Goal: Task Accomplishment & Management: Use online tool/utility

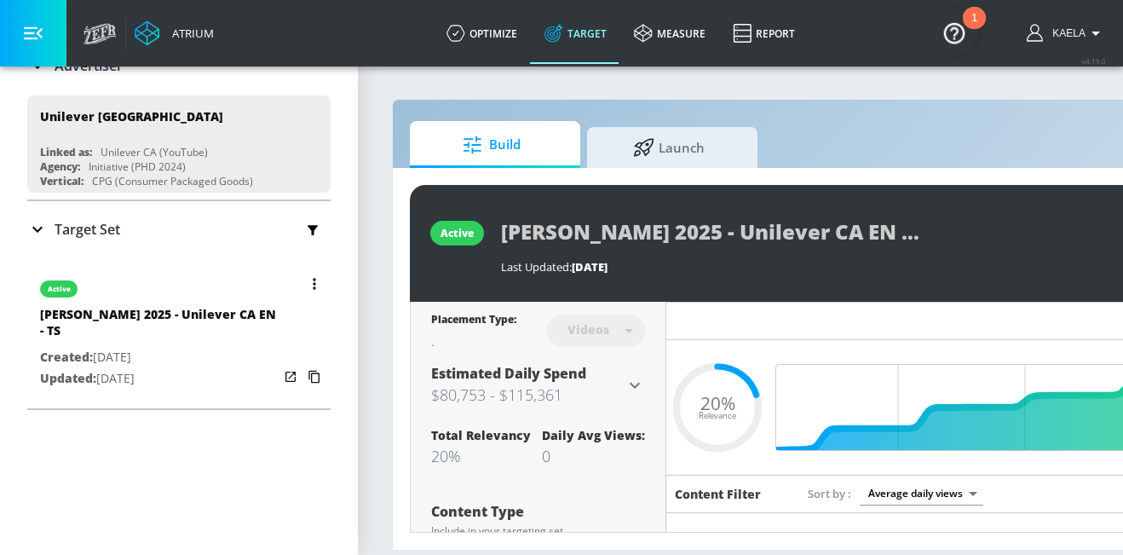
scroll to position [145, 0]
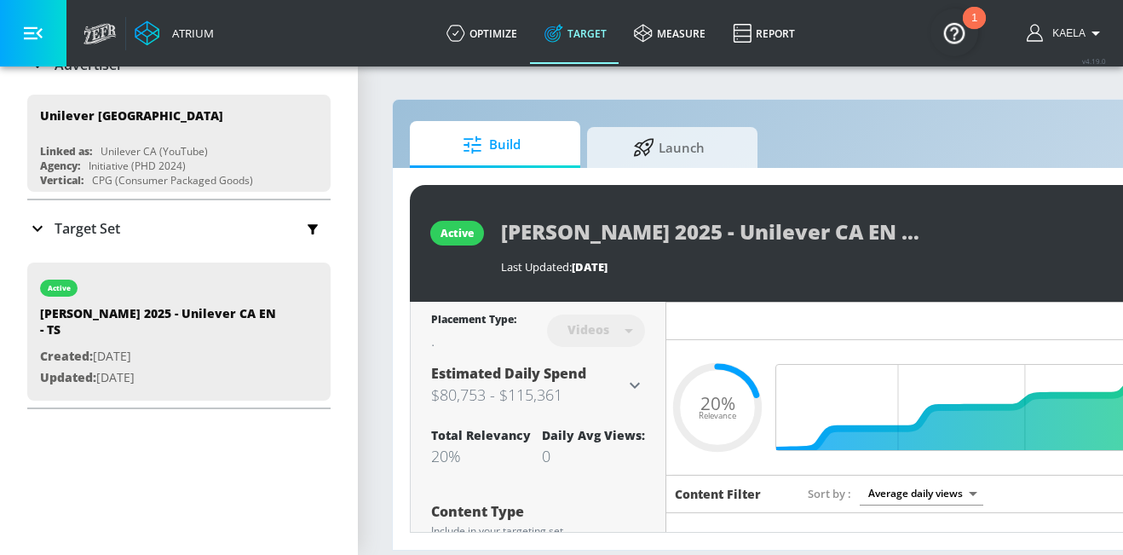
click at [62, 228] on p "Target Set" at bounding box center [88, 228] width 66 height 19
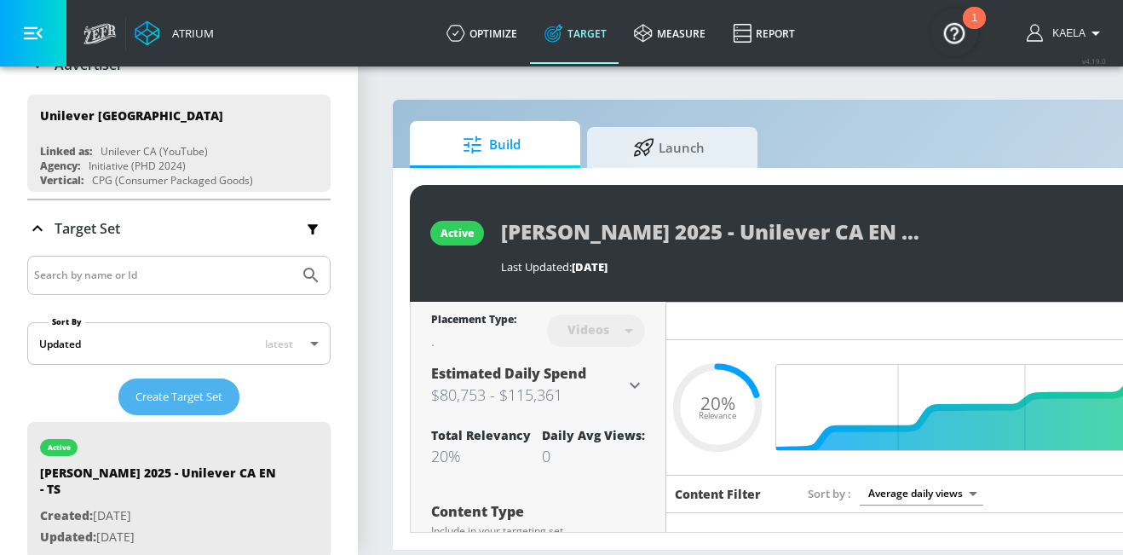
click at [170, 395] on span "Create Target Set" at bounding box center [178, 397] width 87 height 20
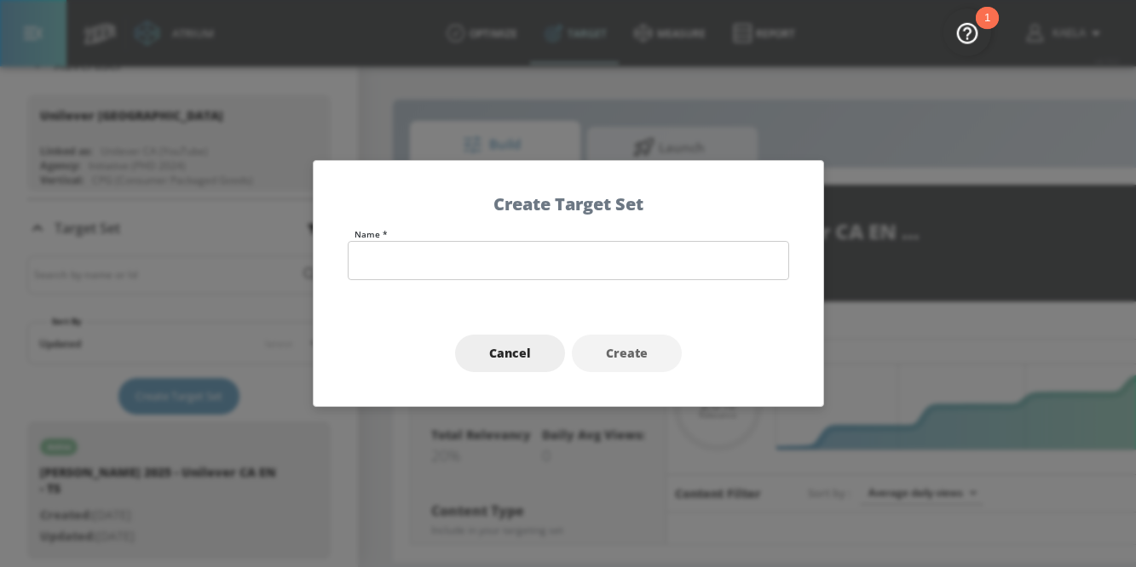
click at [502, 213] on h5 "Create Target Set" at bounding box center [568, 204] width 441 height 18
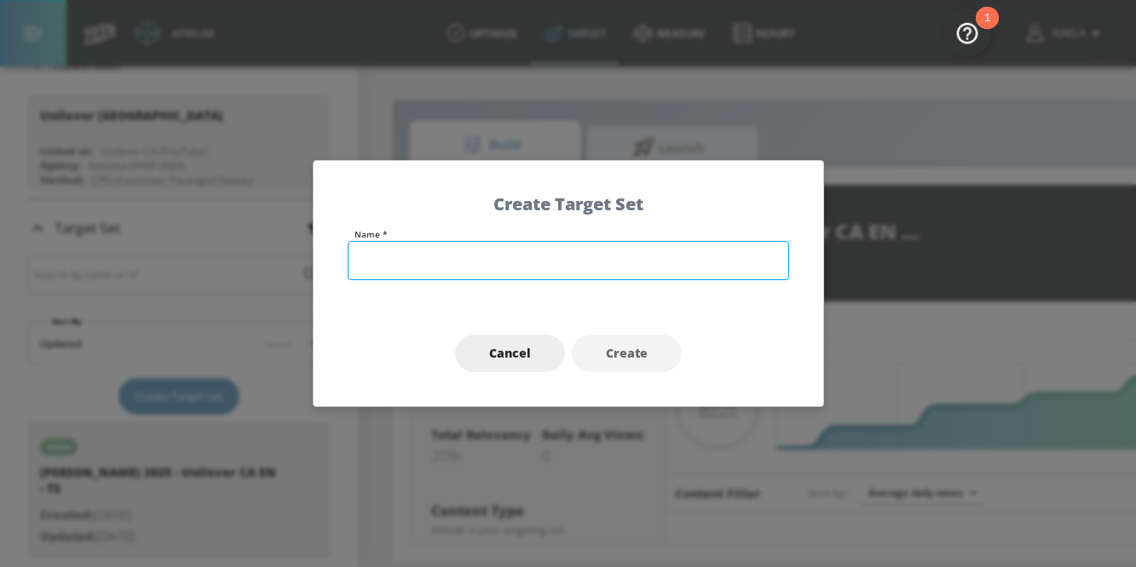
click at [473, 257] on input "text" at bounding box center [568, 260] width 441 height 39
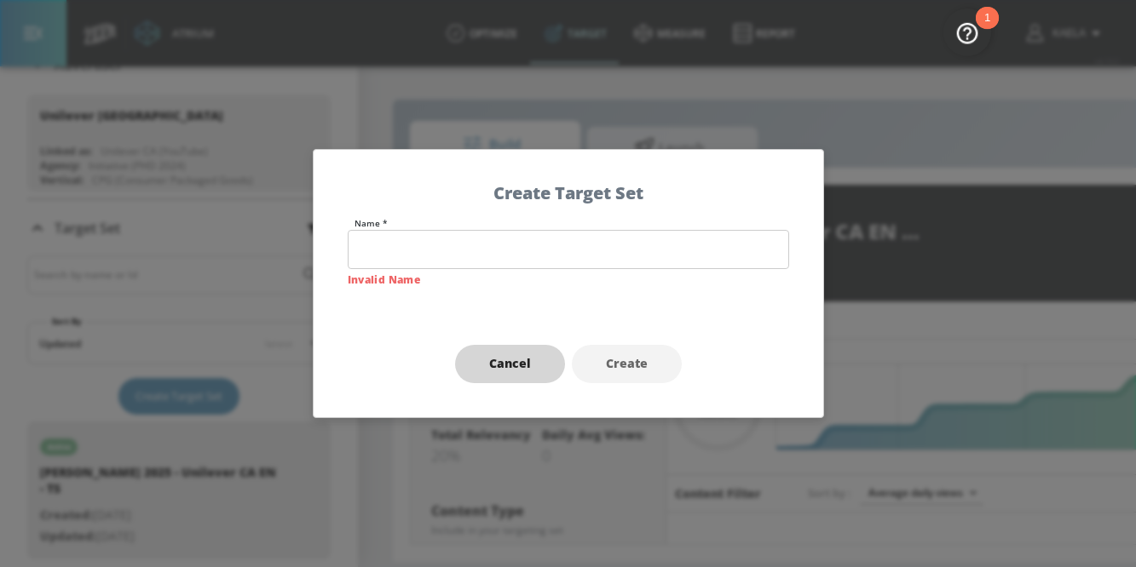
click at [521, 368] on span "Cancel" at bounding box center [510, 364] width 42 height 21
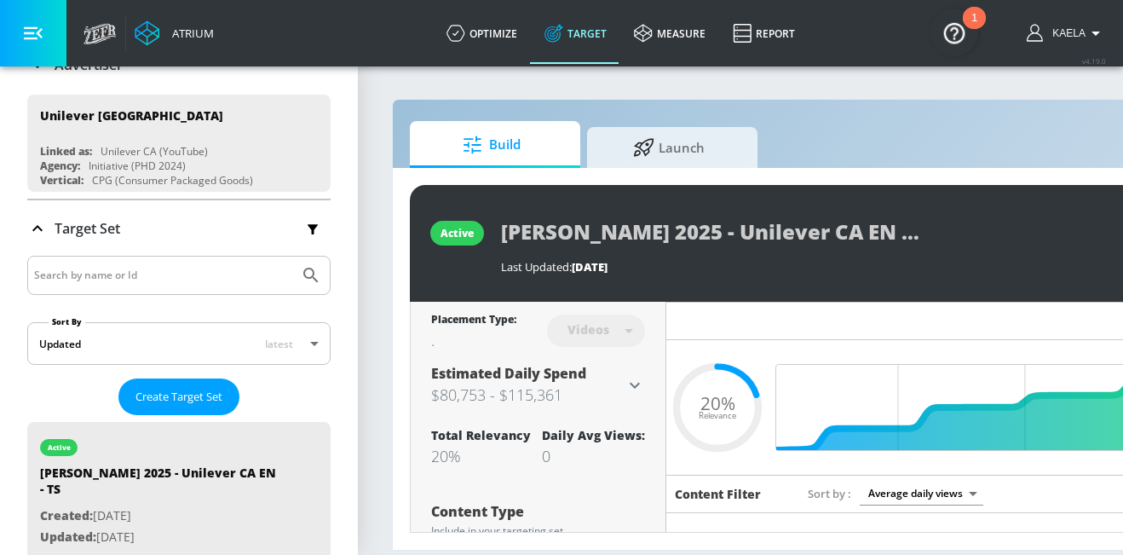
drag, startPoint x: 78, startPoint y: 489, endPoint x: 95, endPoint y: 402, distance: 88.4
click at [181, 391] on span "Create Target Set" at bounding box center [178, 397] width 87 height 20
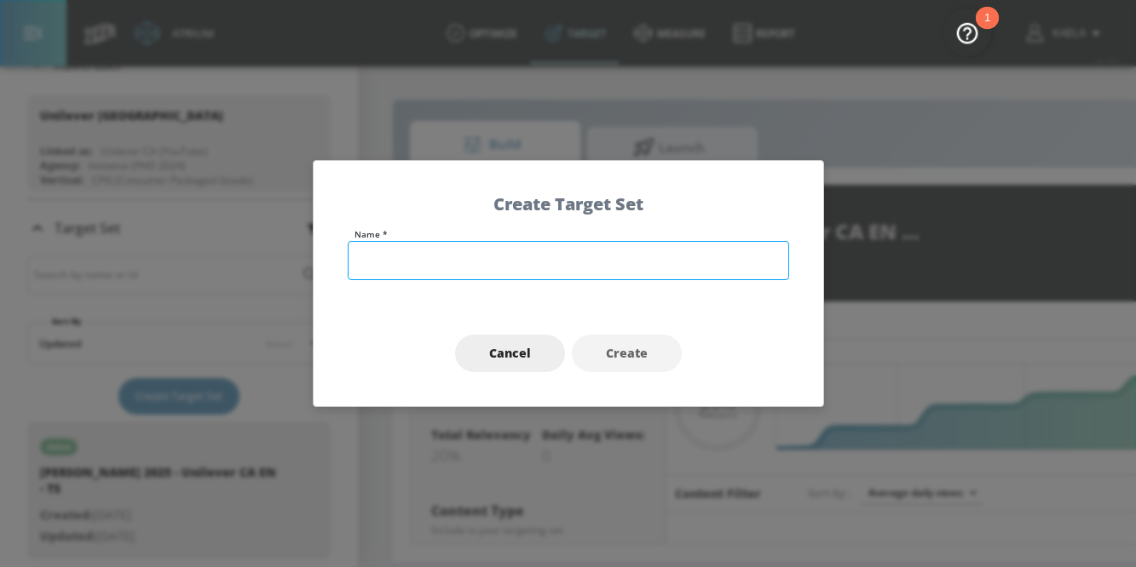
click at [456, 245] on input "text" at bounding box center [568, 260] width 441 height 39
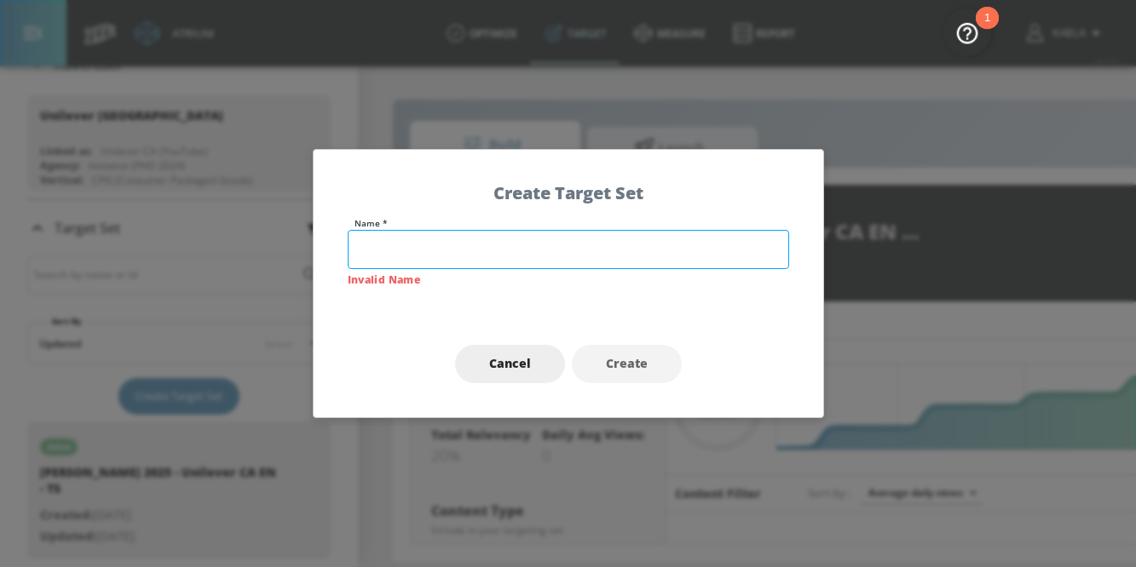
paste input "Delight Core H2 2025"
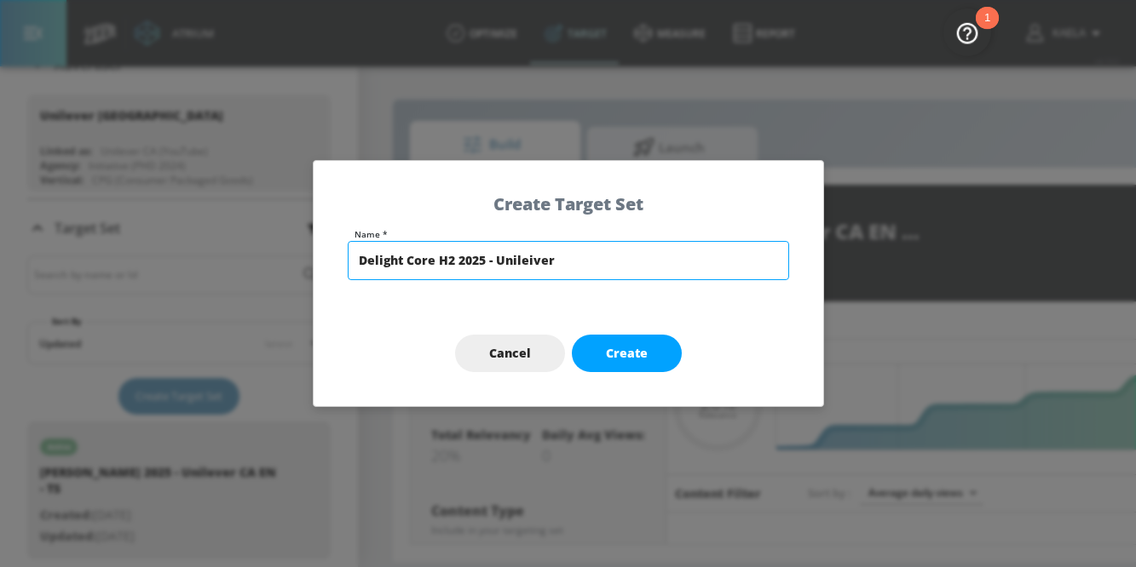
click at [529, 262] on input "Delight Core H2 2025 - Unileiver" at bounding box center [568, 260] width 441 height 39
click at [569, 258] on input "Delight Core H2 2025 - Unilever" at bounding box center [568, 260] width 441 height 39
type input "Delight Core H2 2025 - Unilever CA EN- TS"
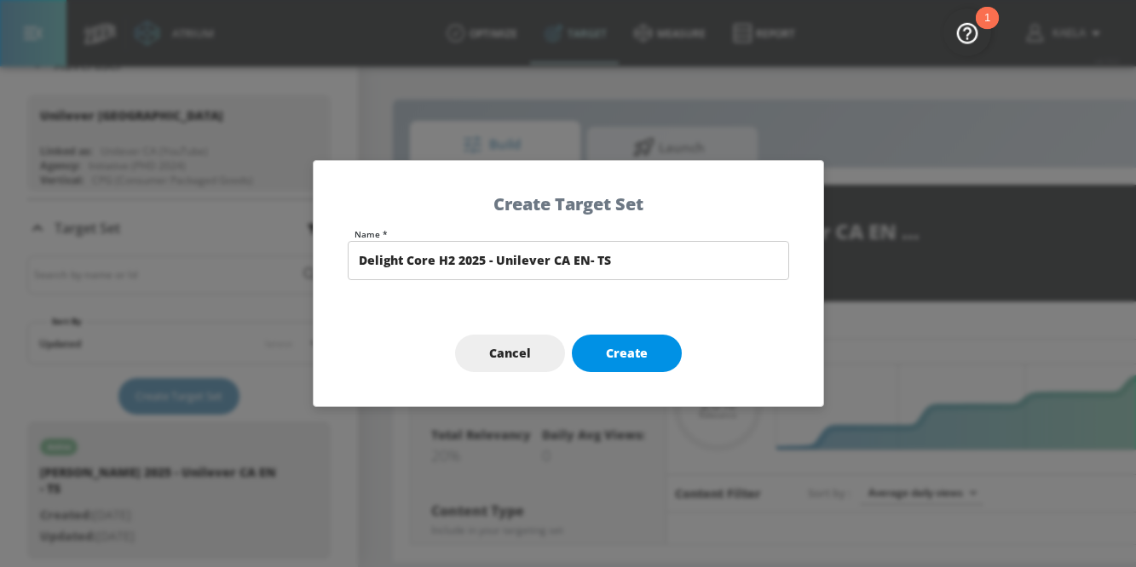
click at [636, 342] on button "Create" at bounding box center [627, 354] width 110 height 38
type input "Delight Core H2 2025 - Unilever CA EN- TS"
type input "channels"
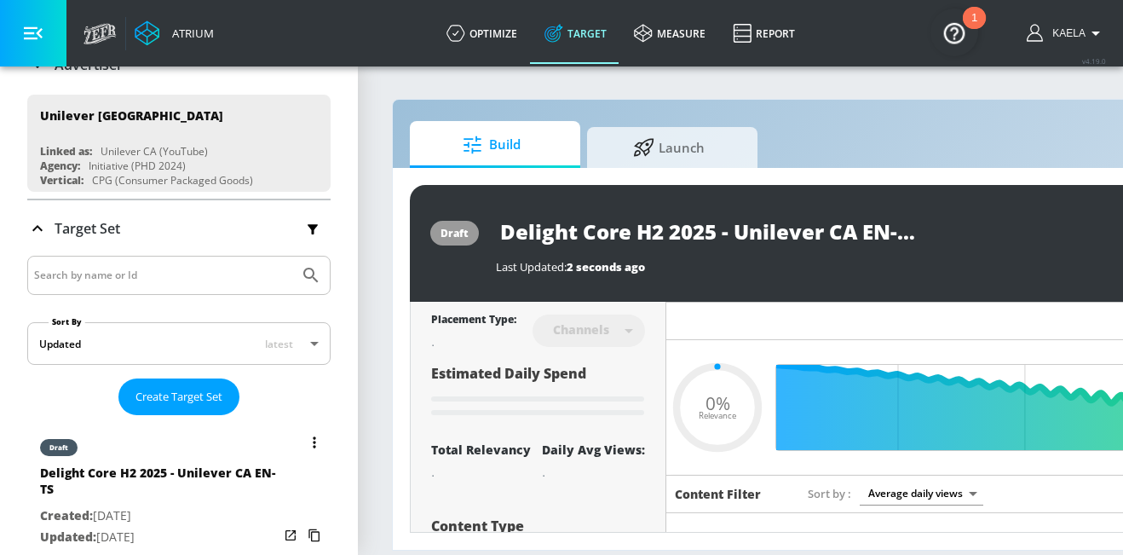
scroll to position [187, 0]
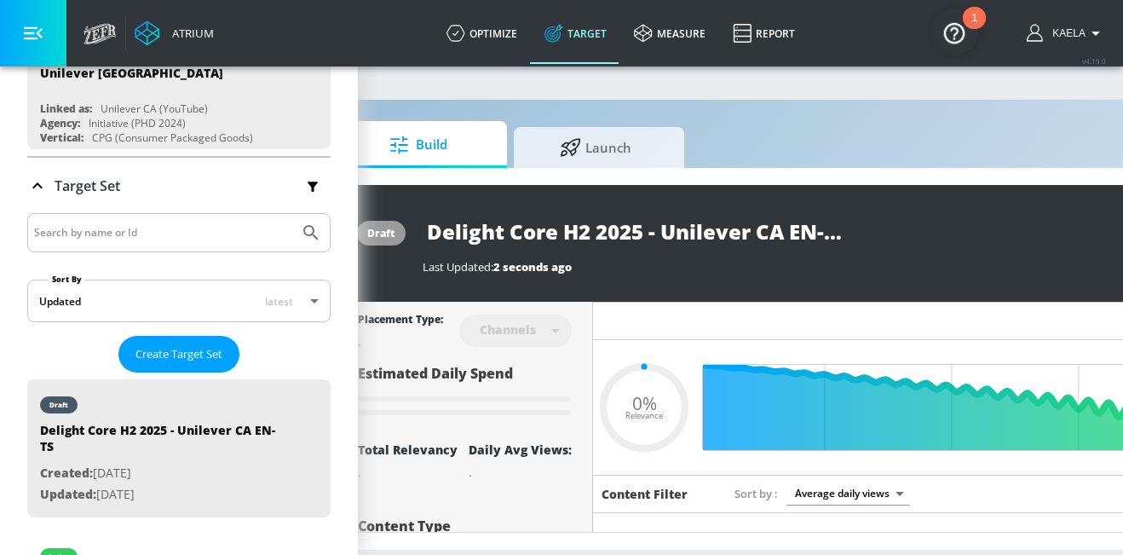
type input "0.6"
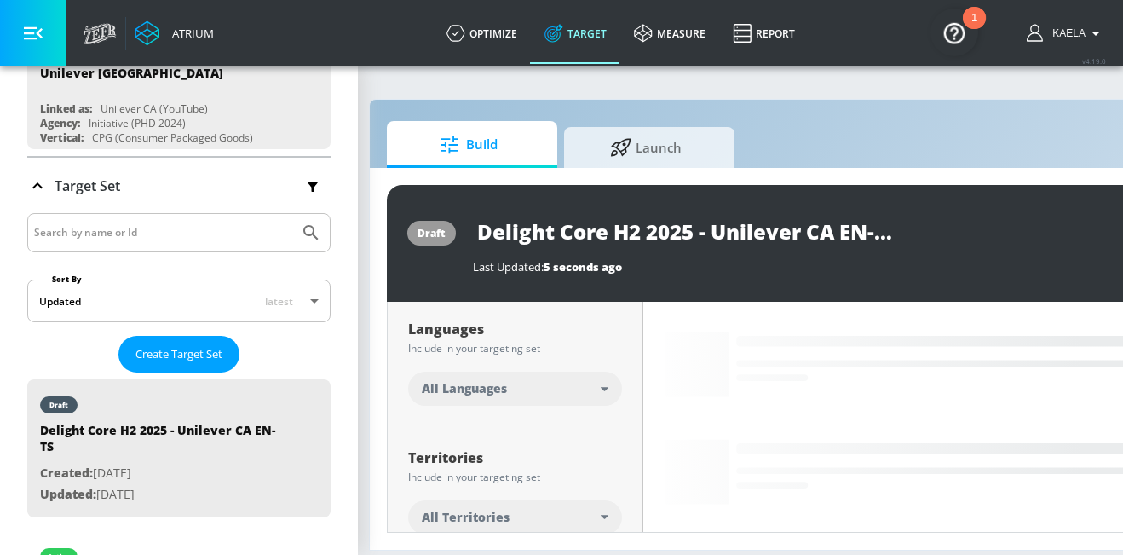
scroll to position [317, 0]
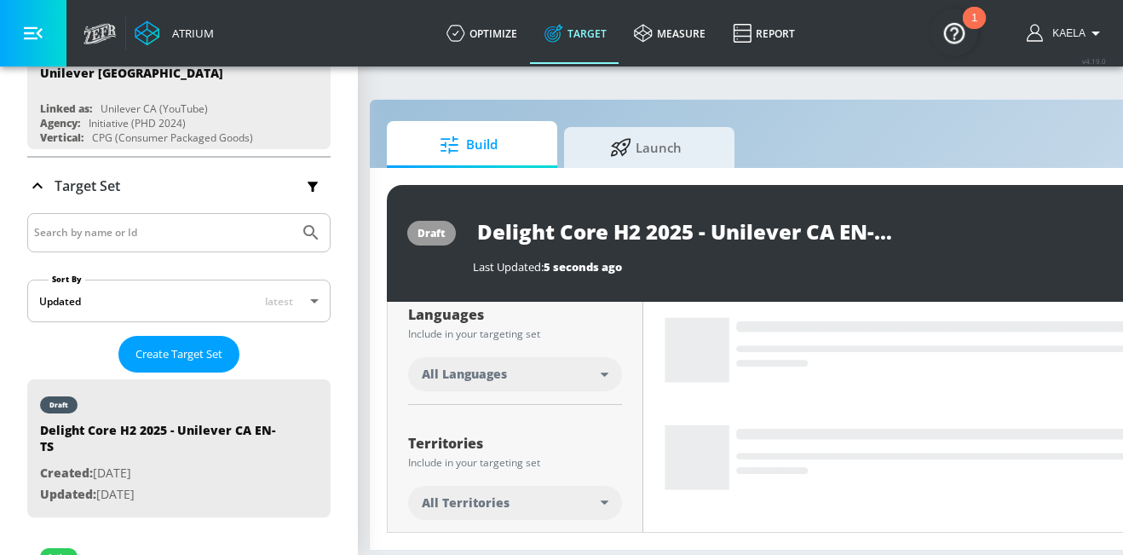
click at [581, 373] on div "All Languages" at bounding box center [511, 373] width 179 height 17
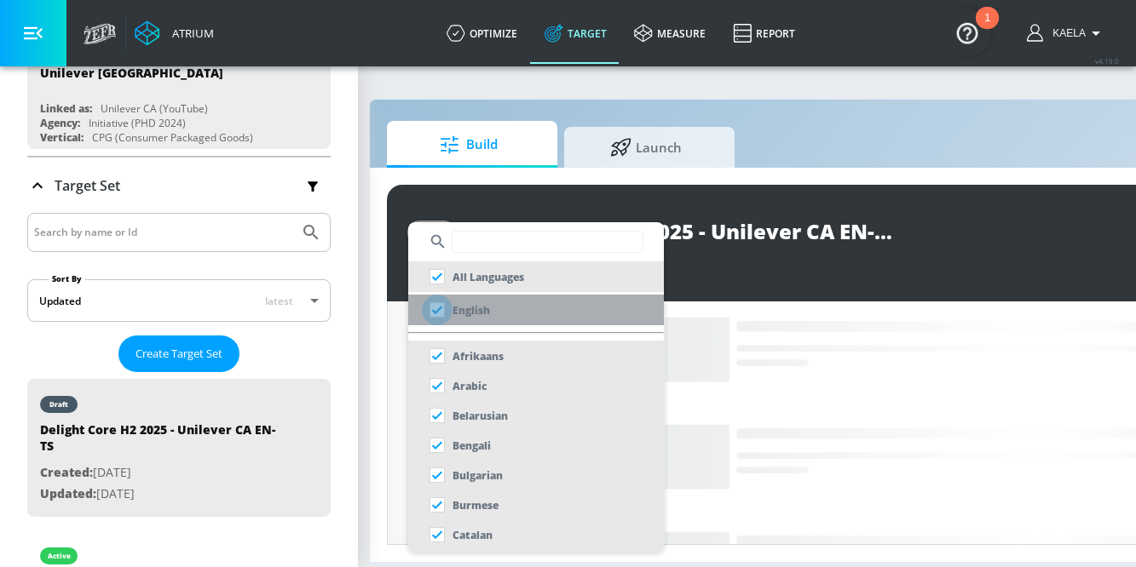
click at [432, 306] on input "checkbox" at bounding box center [437, 310] width 31 height 31
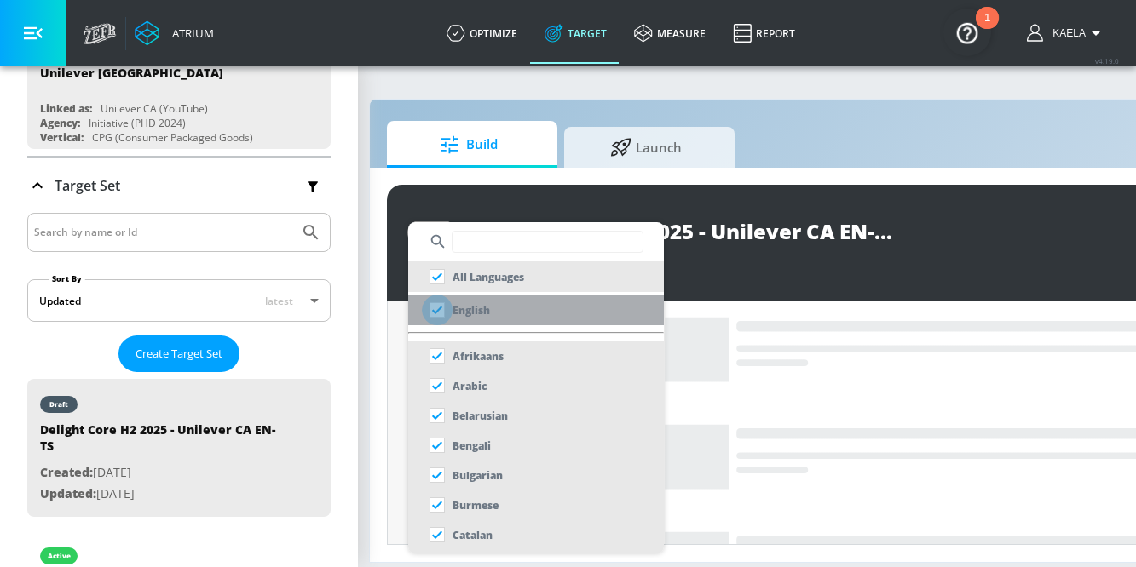
checkbox input "true"
checkbox input "false"
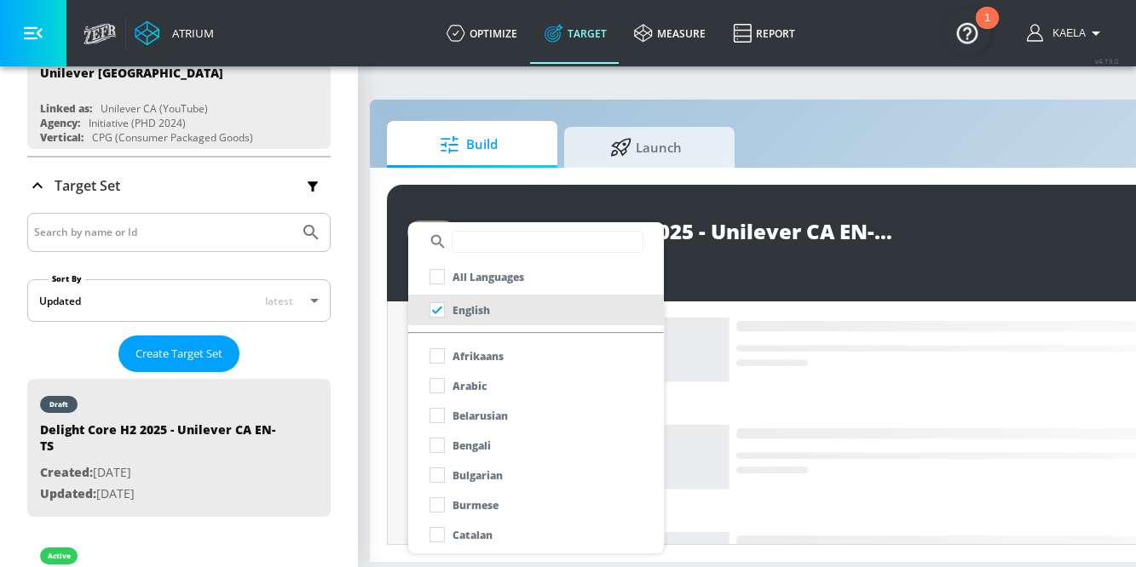
click at [400, 368] on div at bounding box center [568, 283] width 1136 height 567
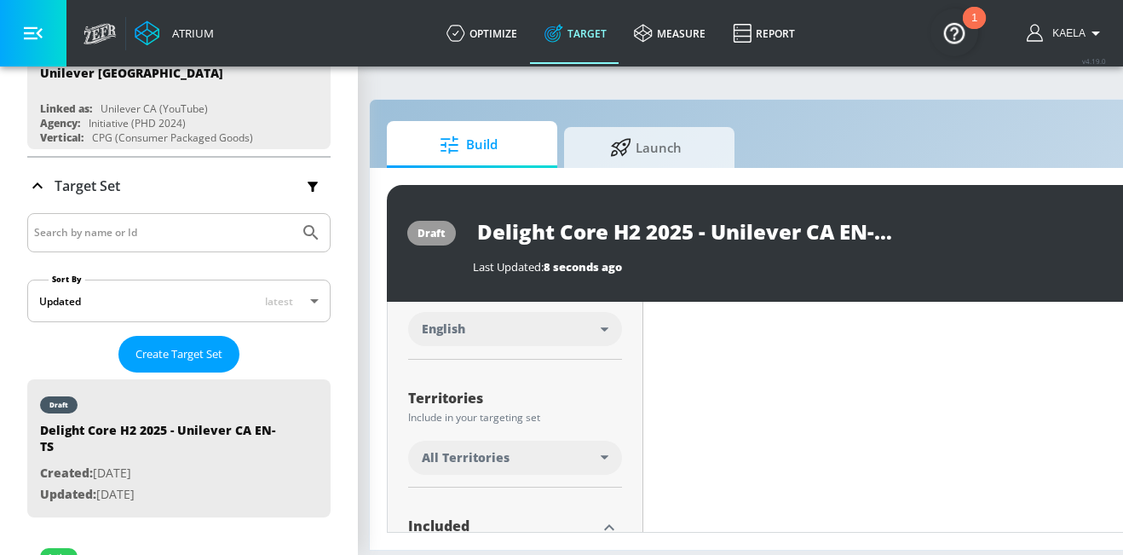
scroll to position [348, 0]
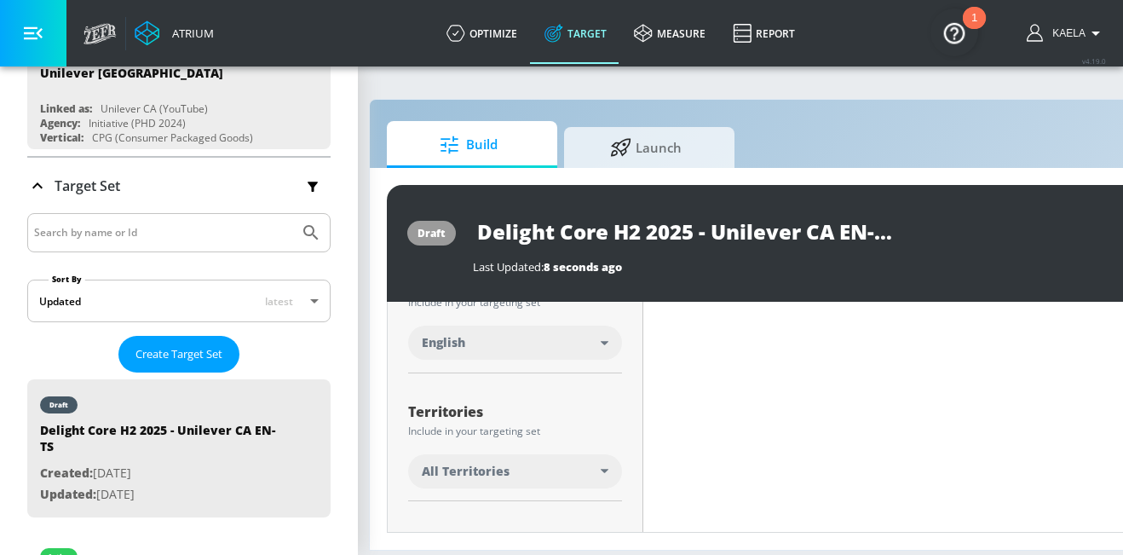
click at [469, 469] on span "All Territories" at bounding box center [466, 471] width 88 height 17
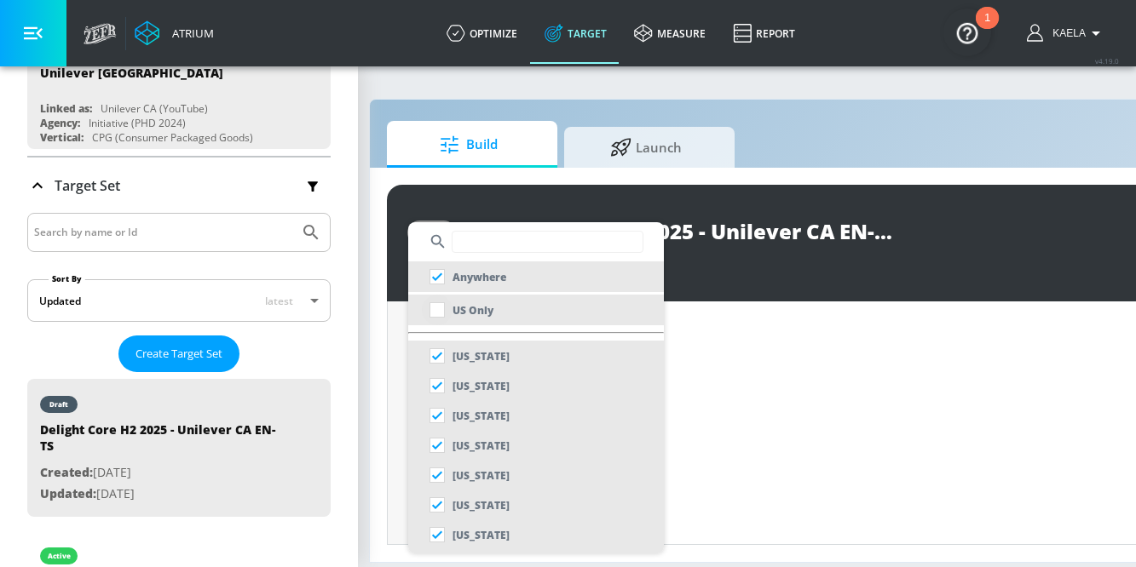
click at [440, 313] on input "checkbox" at bounding box center [437, 310] width 31 height 31
checkbox input "true"
checkbox input "false"
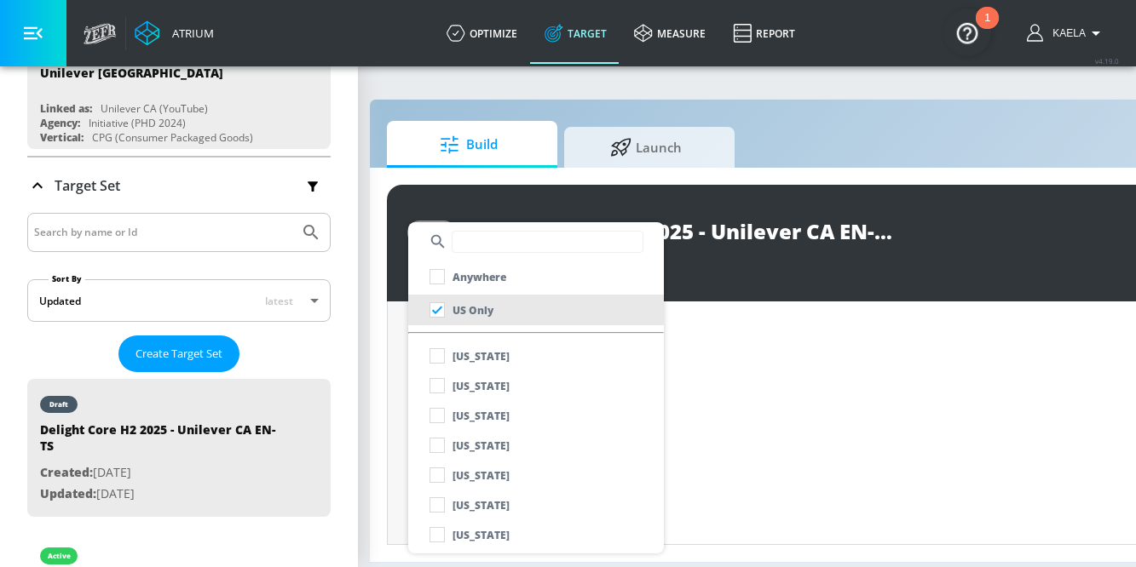
click at [396, 375] on div at bounding box center [568, 283] width 1136 height 567
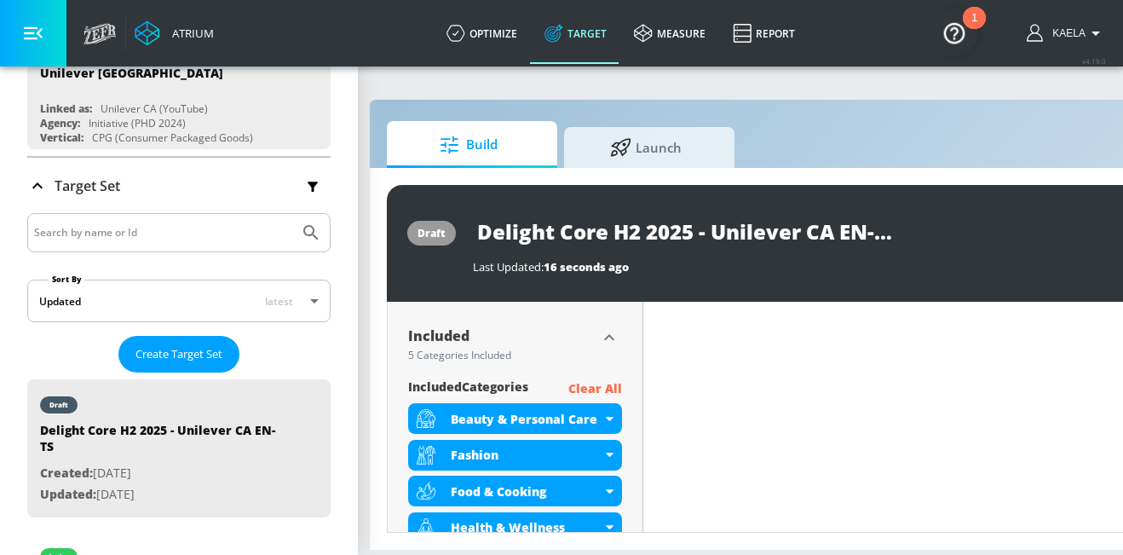
scroll to position [570, 0]
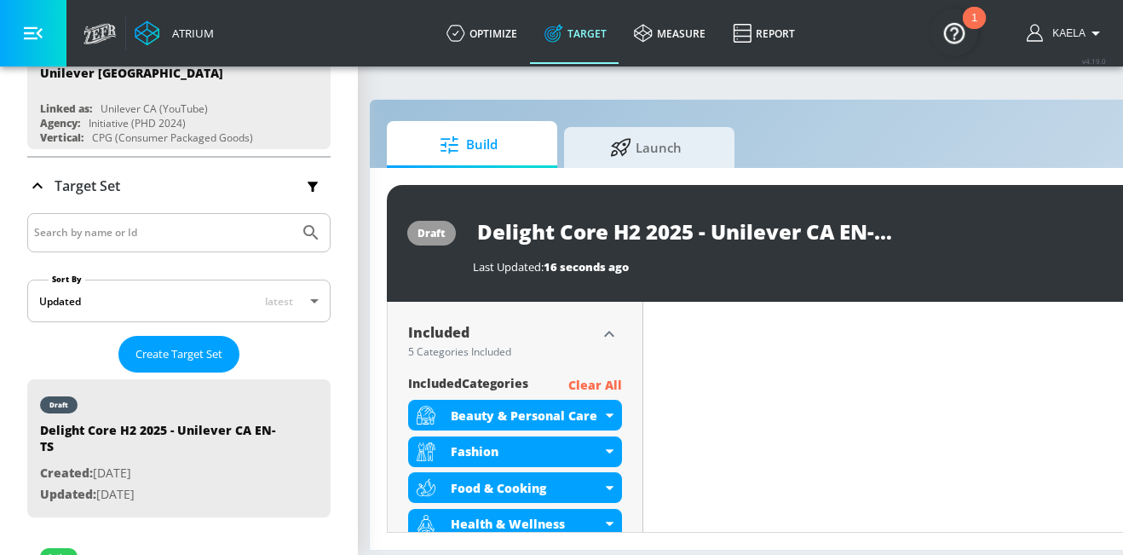
click at [582, 378] on p "Clear All" at bounding box center [595, 385] width 54 height 21
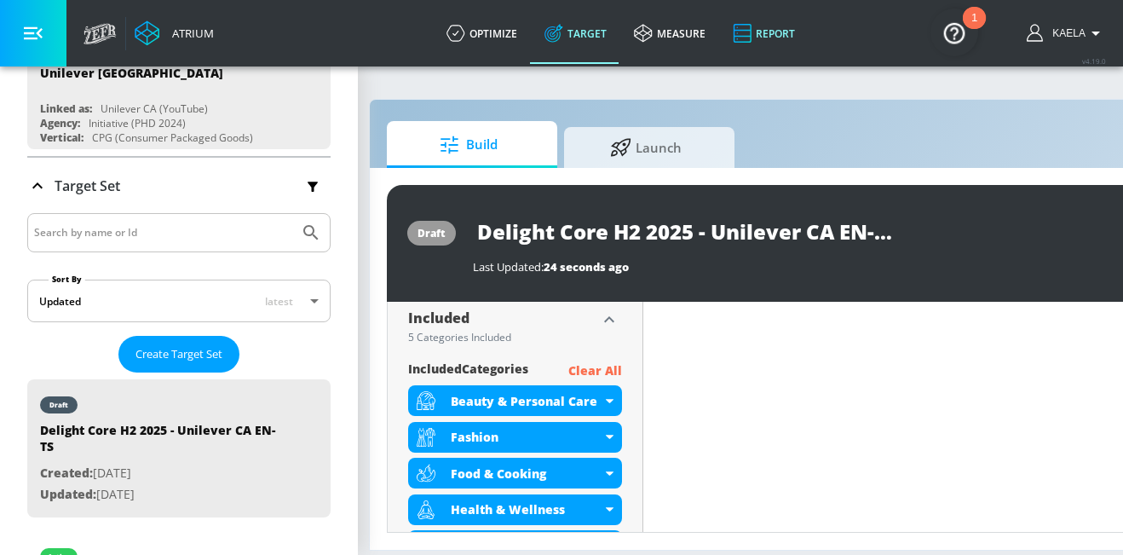
scroll to position [556, 0]
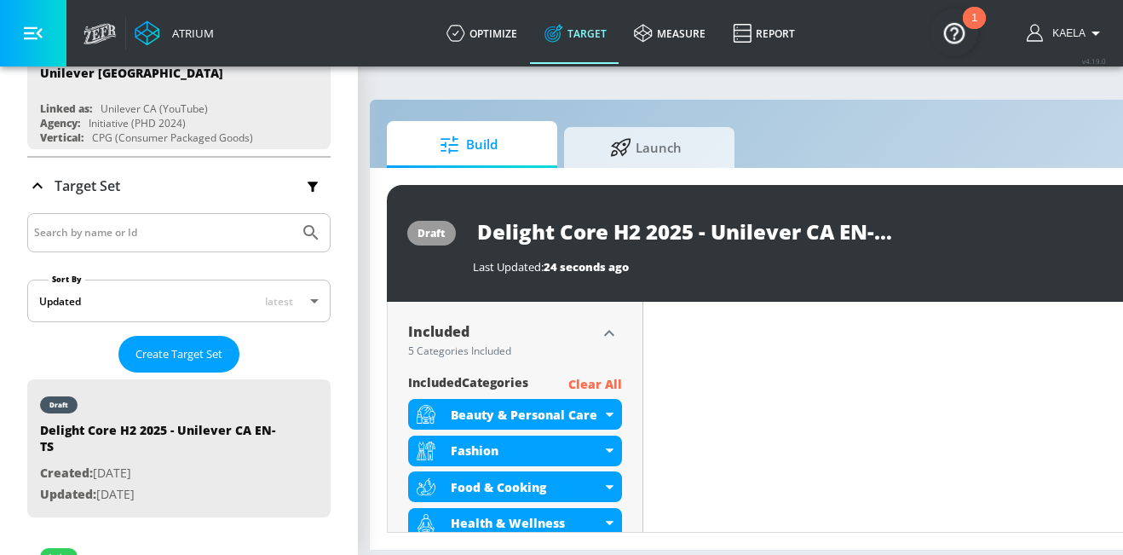
click at [587, 388] on p "Clear All" at bounding box center [595, 384] width 54 height 21
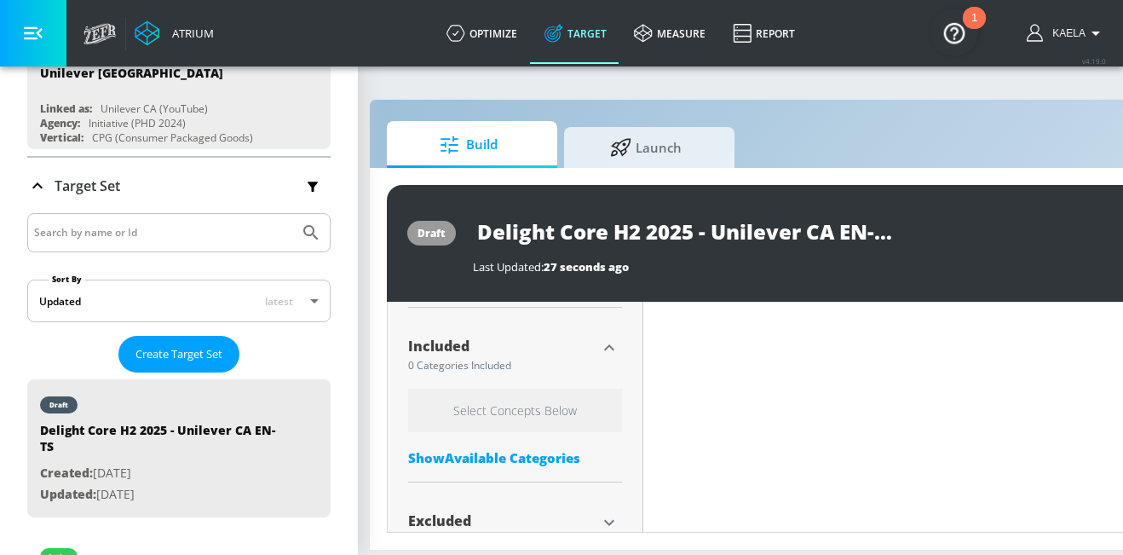
scroll to position [570, 0]
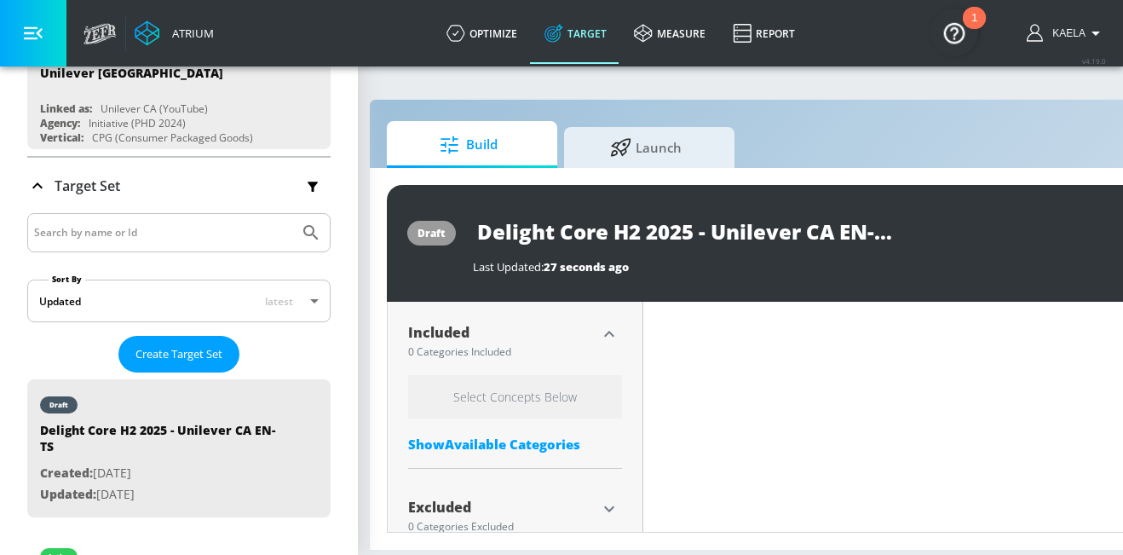
click at [492, 436] on div "Show Available Categories" at bounding box center [515, 443] width 214 height 17
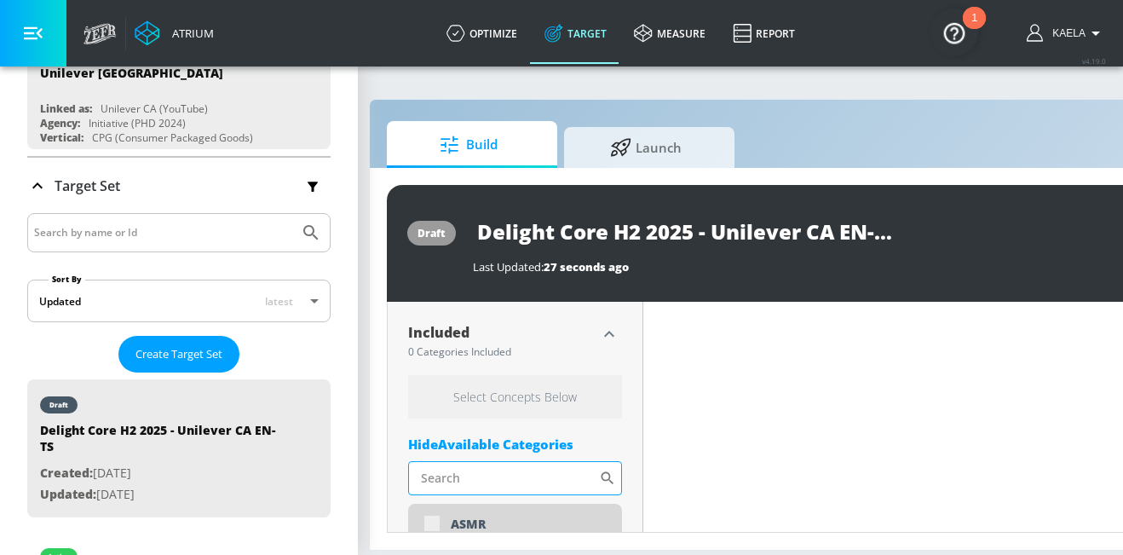
click at [480, 474] on input "Sort By" at bounding box center [503, 478] width 191 height 34
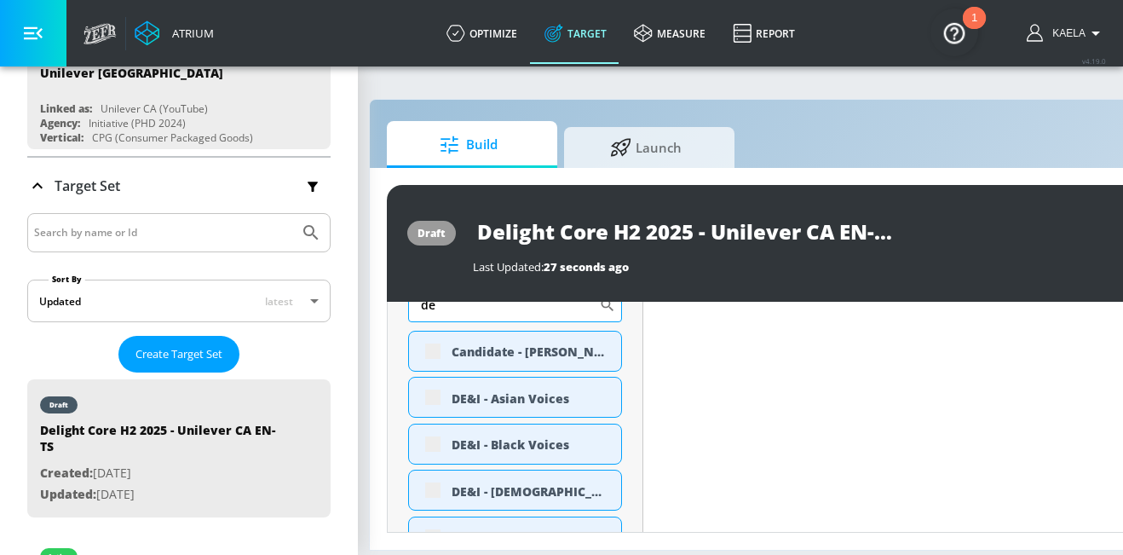
scroll to position [756, 0]
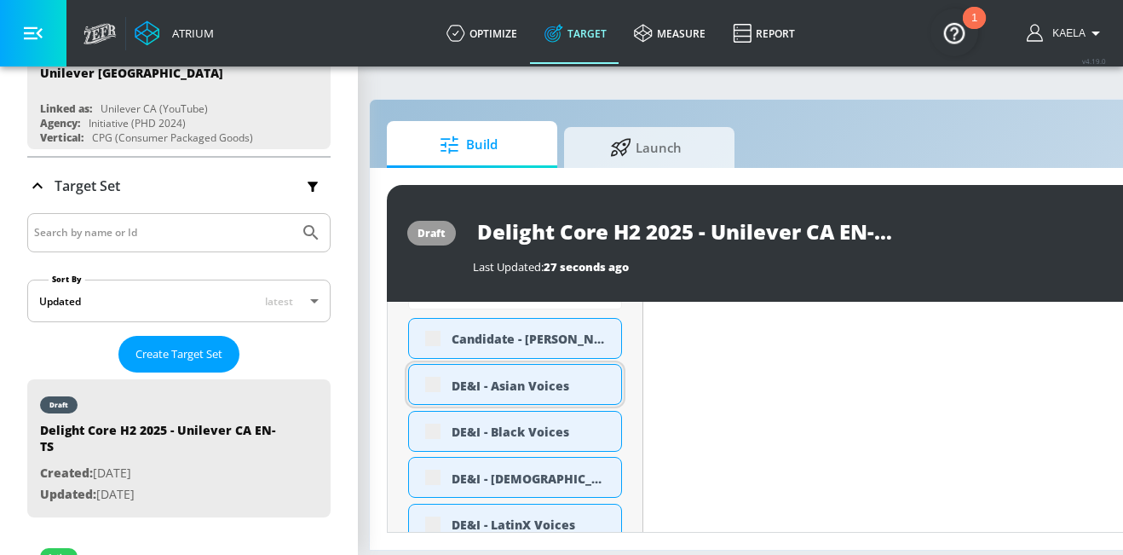
type input "de"
click at [473, 382] on div "DE&I - Asian Voices" at bounding box center [529, 385] width 157 height 16
click at [428, 384] on div "DE&I - Asian Voices" at bounding box center [515, 384] width 214 height 41
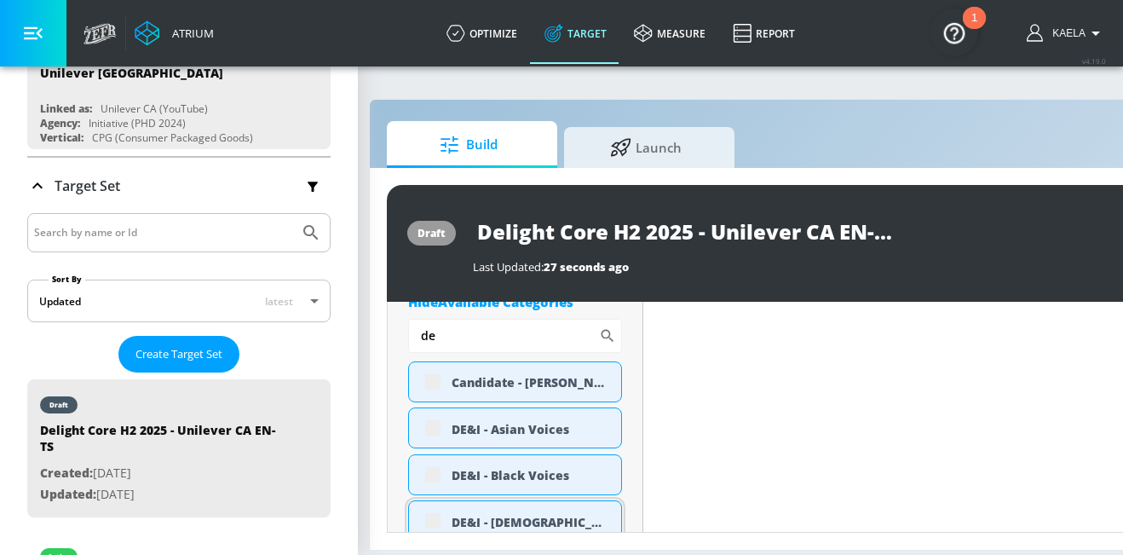
scroll to position [695, 0]
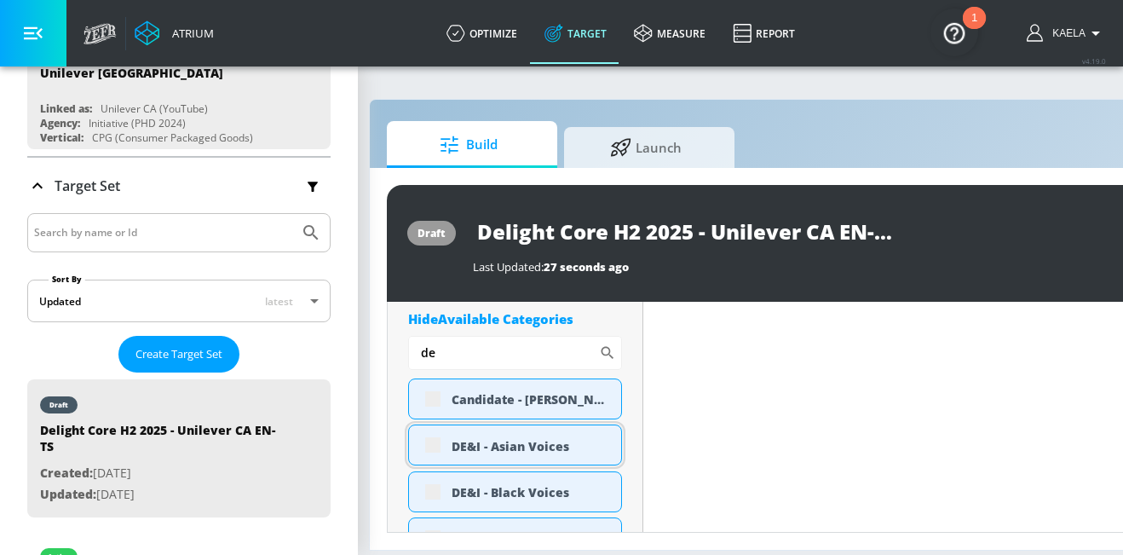
click at [427, 446] on div "DE&I - Asian Voices" at bounding box center [515, 444] width 214 height 41
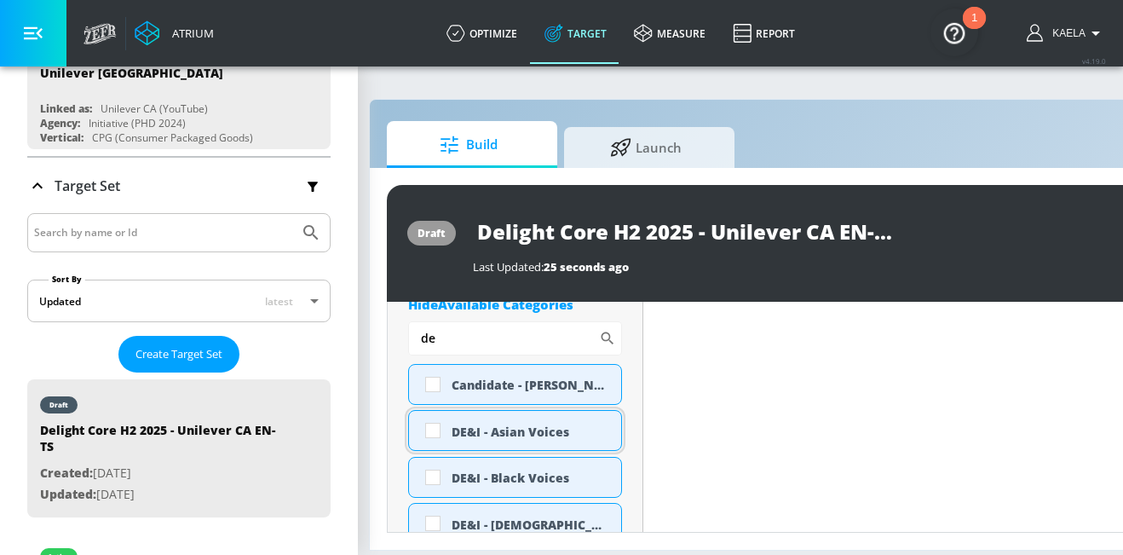
scroll to position [681, 0]
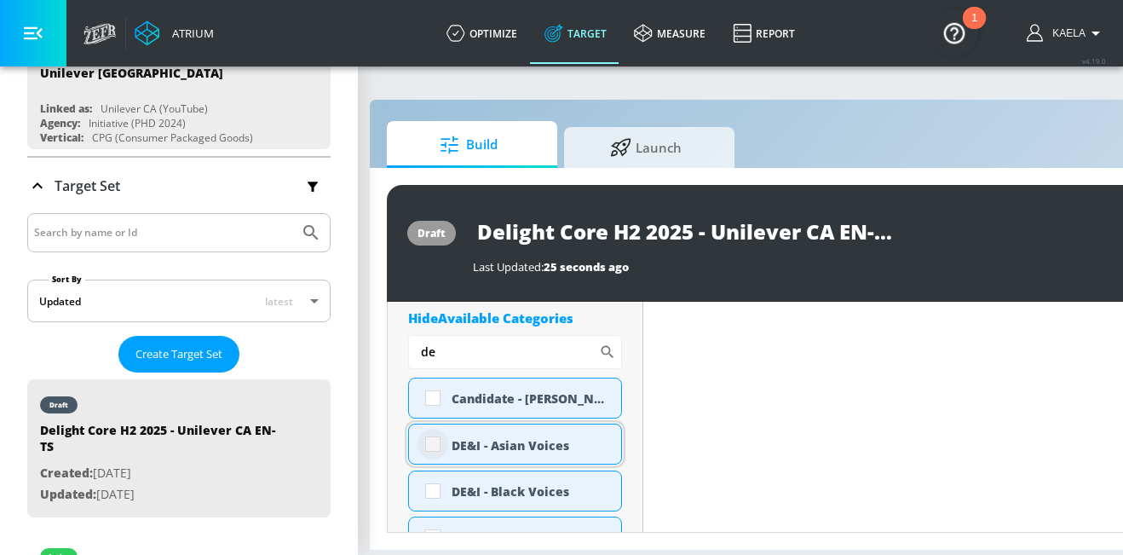
click at [430, 446] on input "checkbox" at bounding box center [432, 443] width 31 height 31
checkbox input "true"
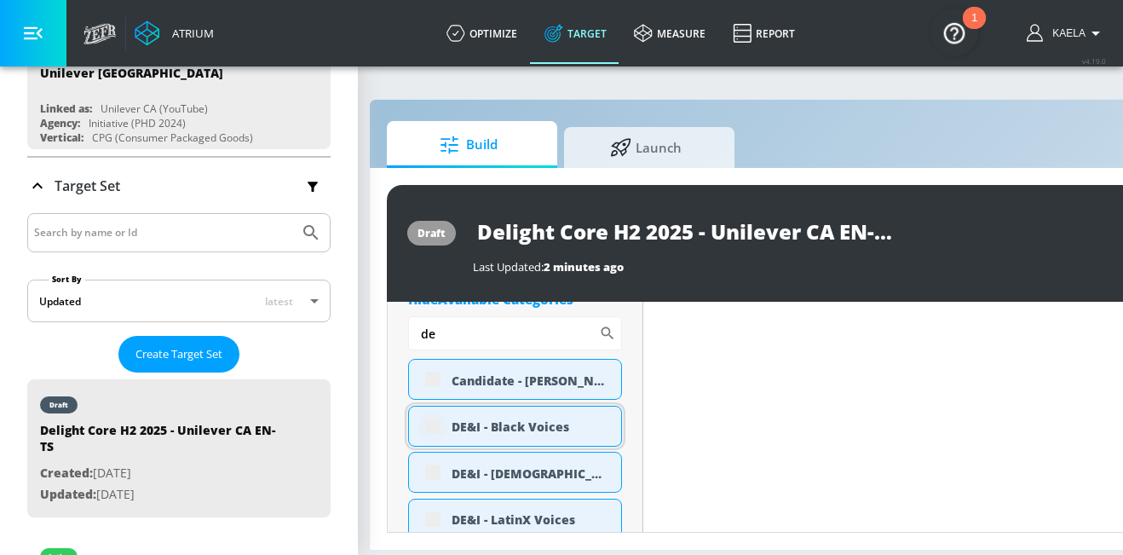
scroll to position [746, 0]
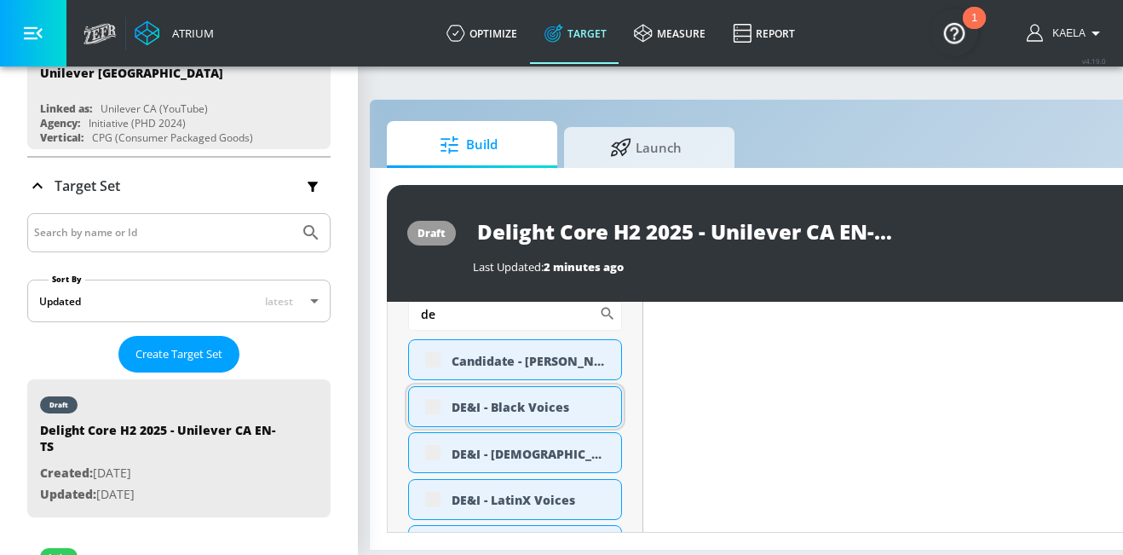
click at [431, 405] on div "DE&I - Black Voices" at bounding box center [515, 406] width 214 height 41
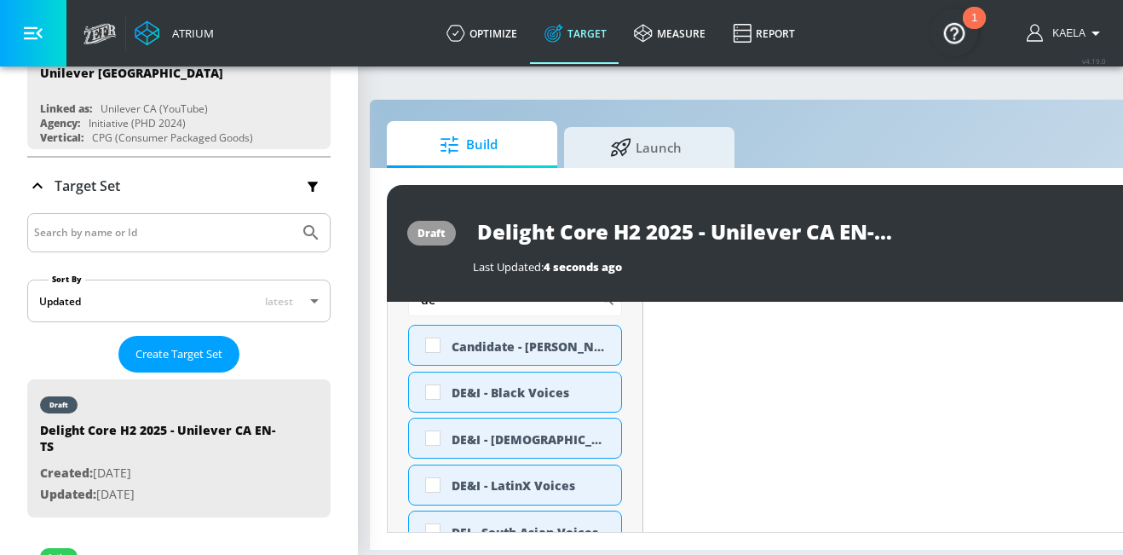
scroll to position [733, 0]
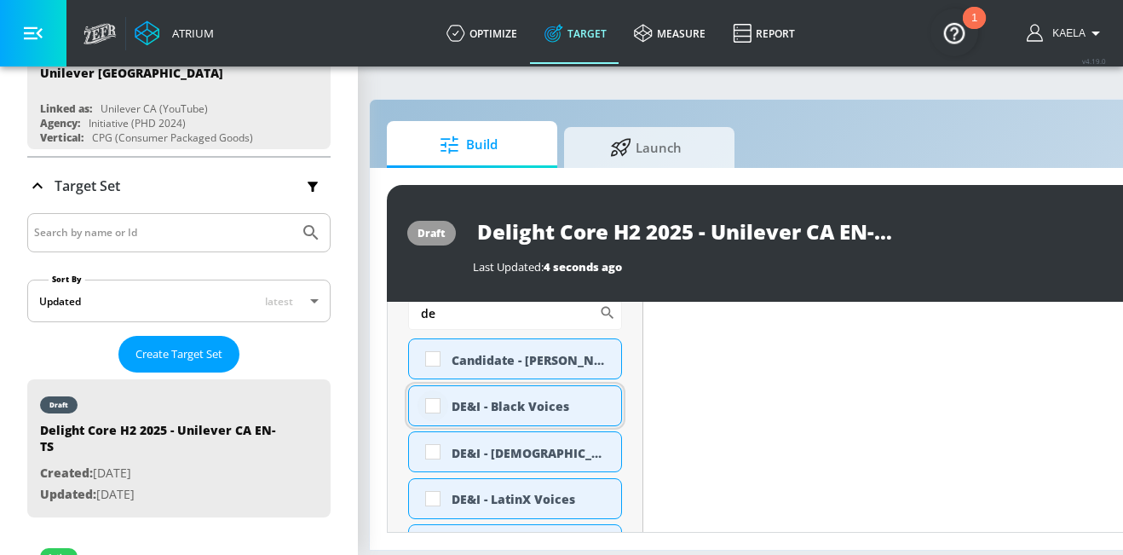
click at [430, 409] on input "checkbox" at bounding box center [432, 405] width 31 height 31
checkbox input "true"
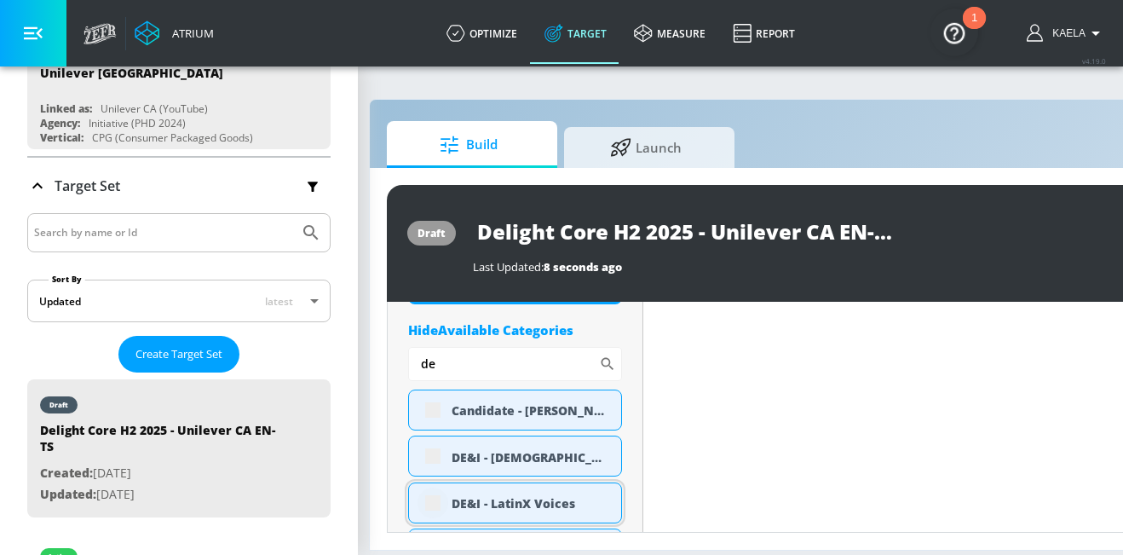
scroll to position [746, 0]
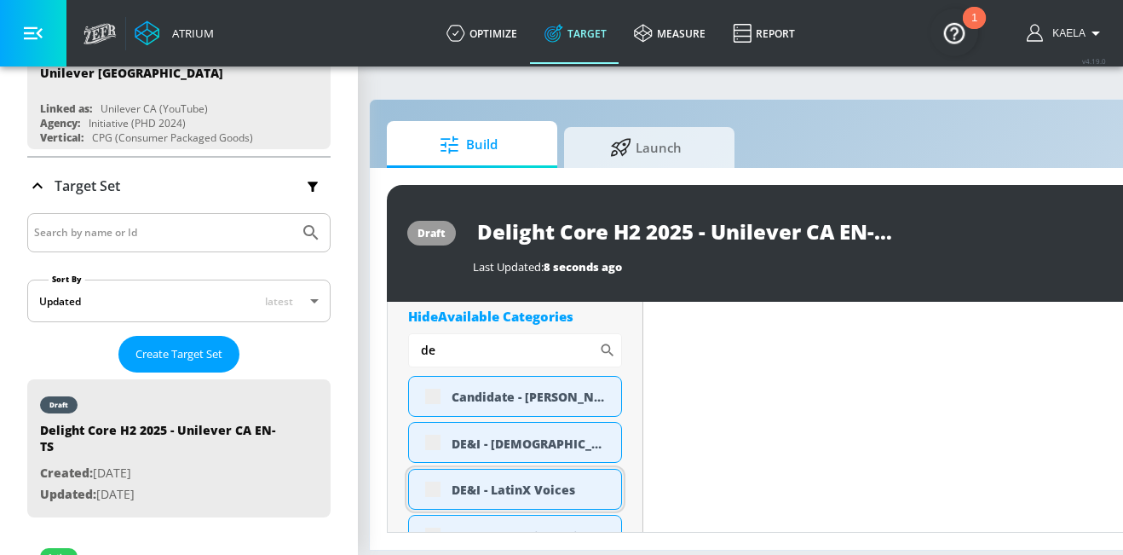
click at [429, 481] on div "DE&I - LatinX Voices" at bounding box center [515, 489] width 214 height 41
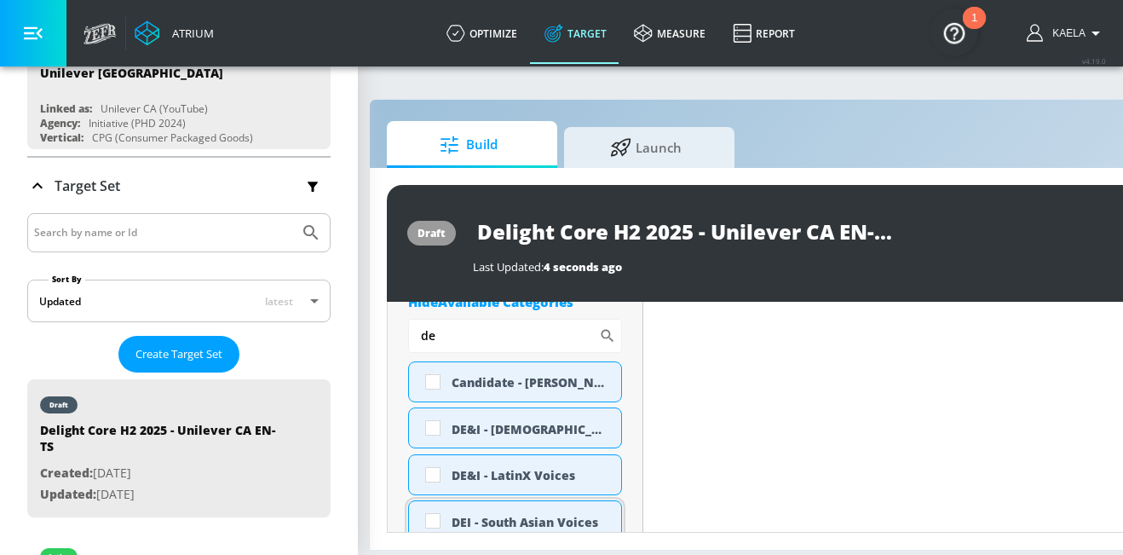
scroll to position [733, 0]
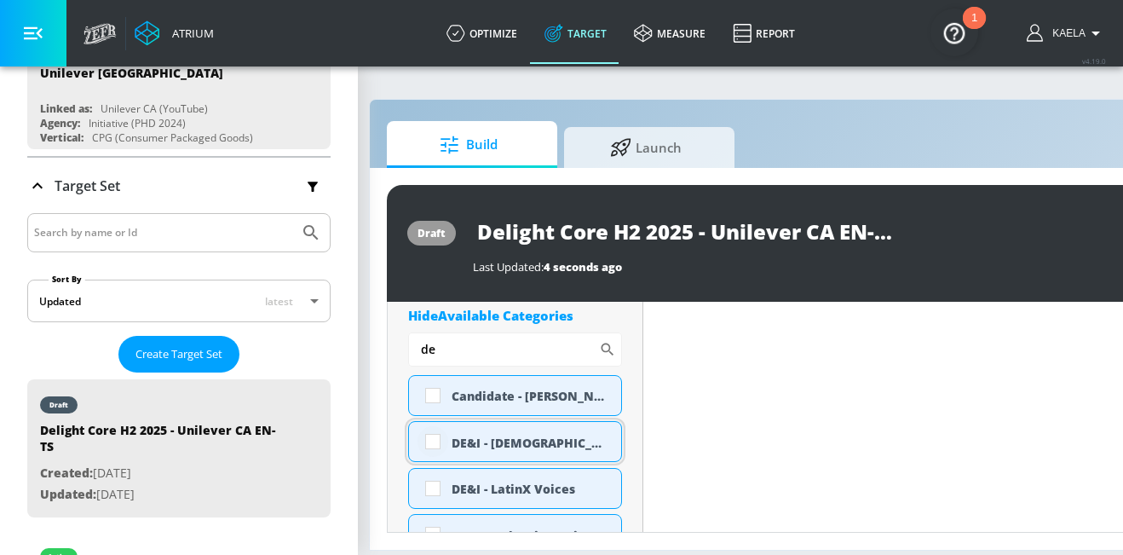
click at [434, 440] on input "checkbox" at bounding box center [432, 441] width 31 height 31
checkbox input "true"
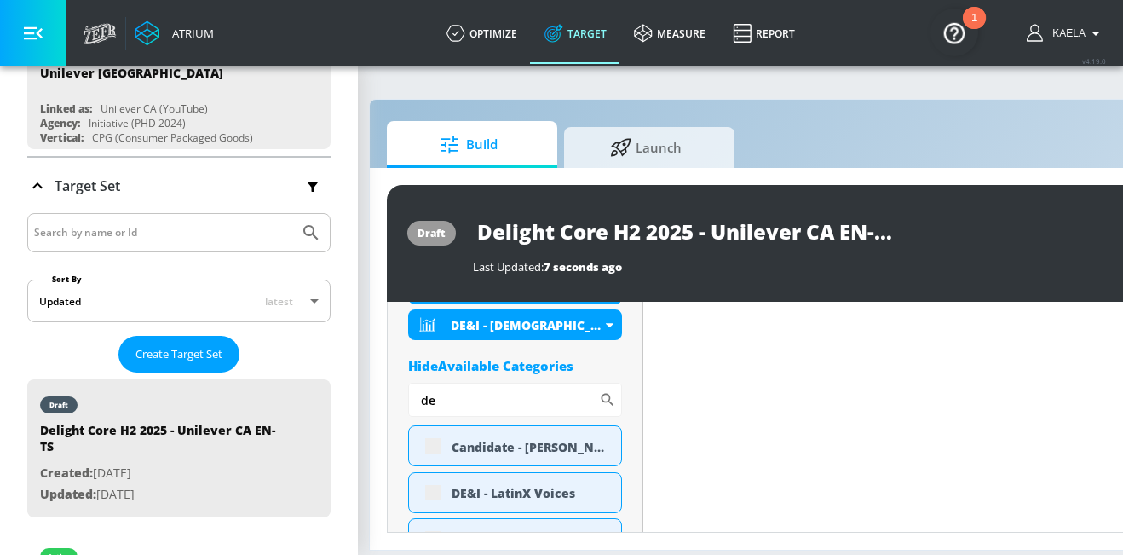
scroll to position [746, 0]
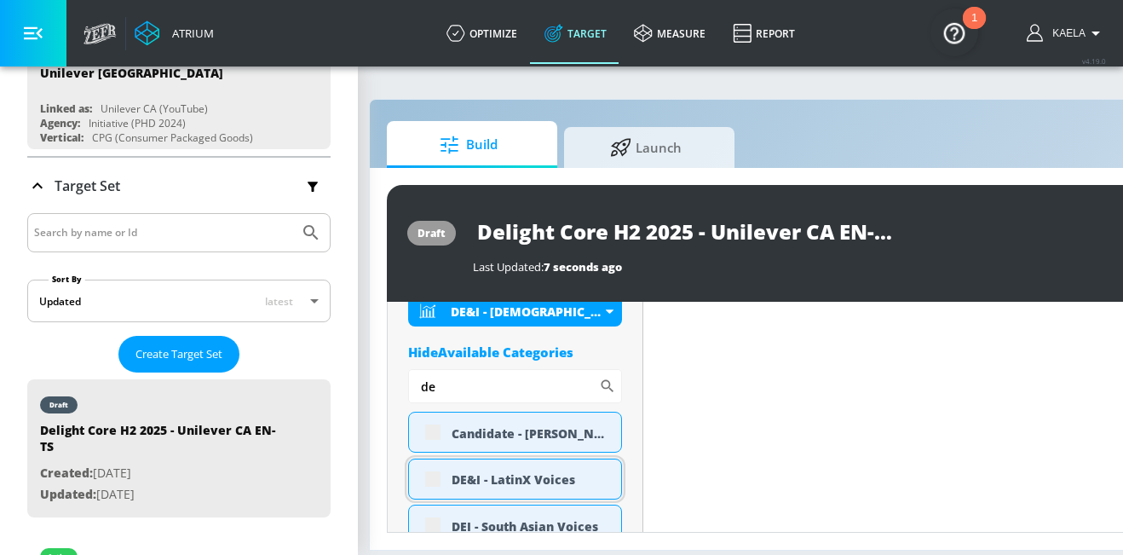
click at [428, 486] on div "DE&I - LatinX Voices" at bounding box center [515, 478] width 214 height 41
click at [428, 480] on input "checkbox" at bounding box center [432, 478] width 31 height 31
checkbox input "true"
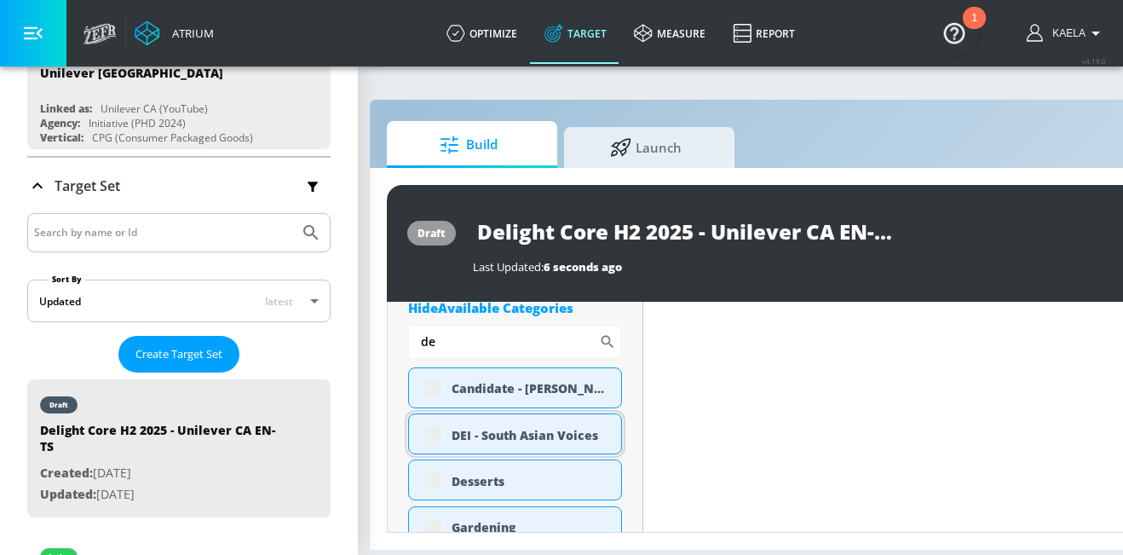
scroll to position [841, 0]
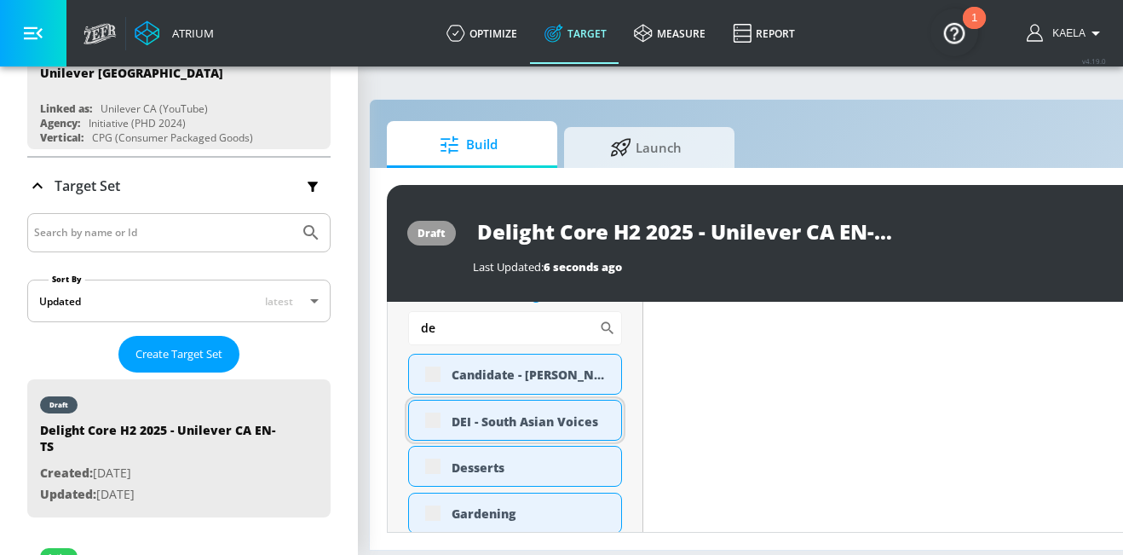
click at [436, 421] on div "DEI - South Asian Voices" at bounding box center [515, 420] width 214 height 41
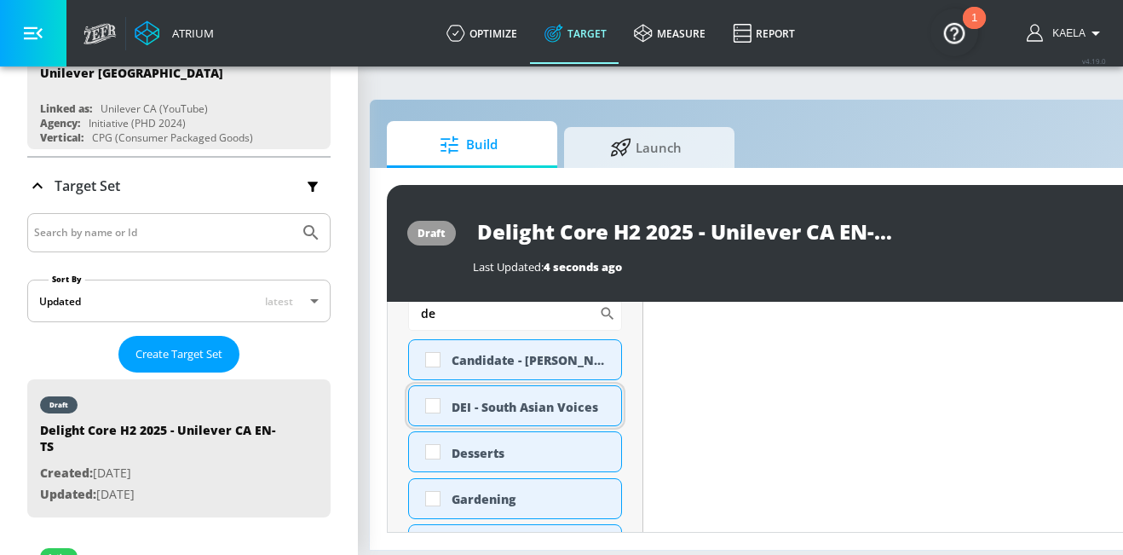
scroll to position [827, 0]
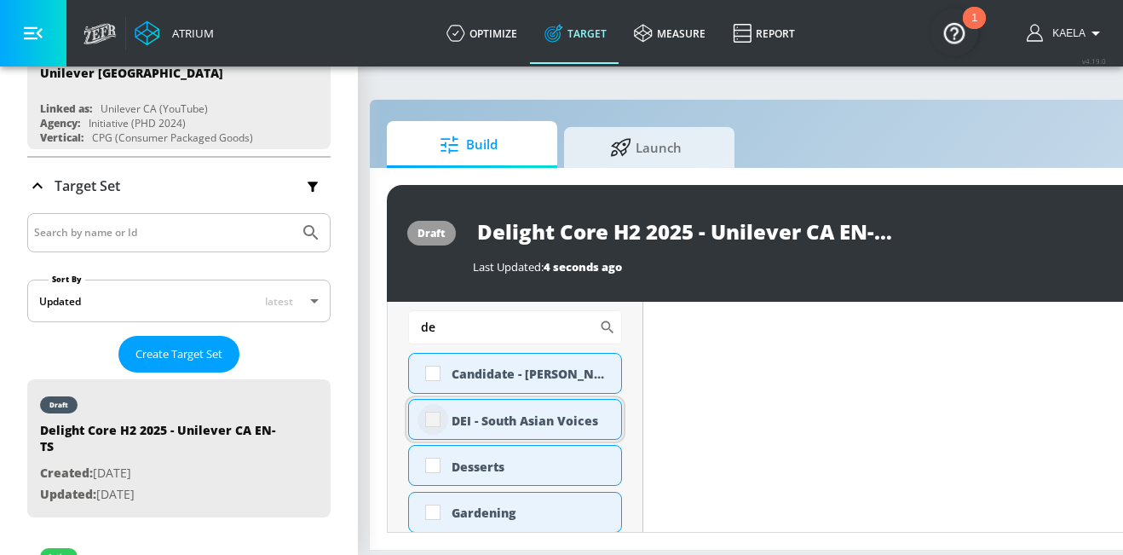
click at [435, 422] on input "checkbox" at bounding box center [432, 419] width 31 height 31
checkbox input "true"
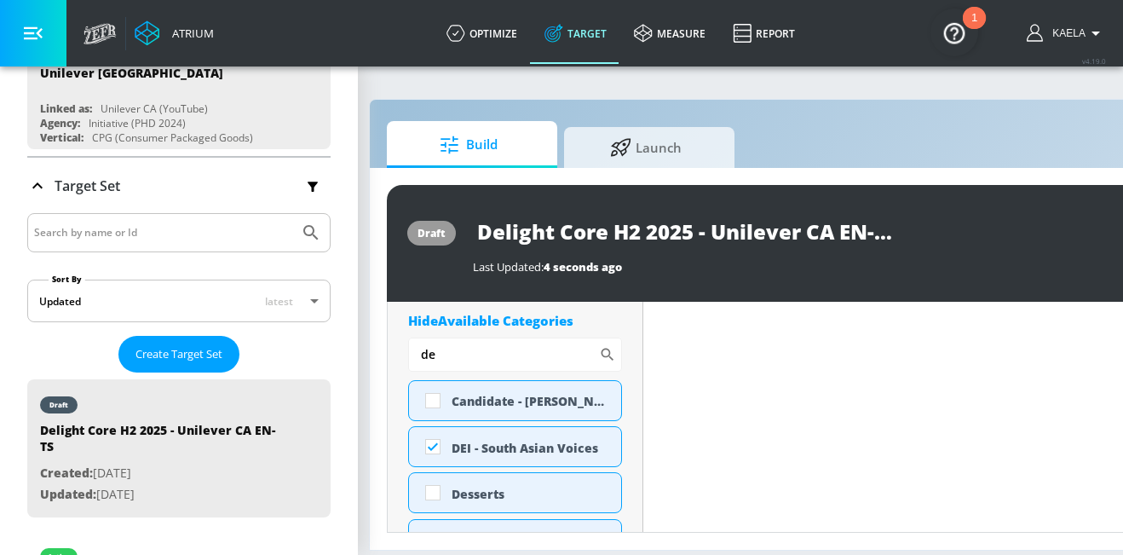
click at [448, 329] on div "Hide Available Categories" at bounding box center [515, 320] width 214 height 17
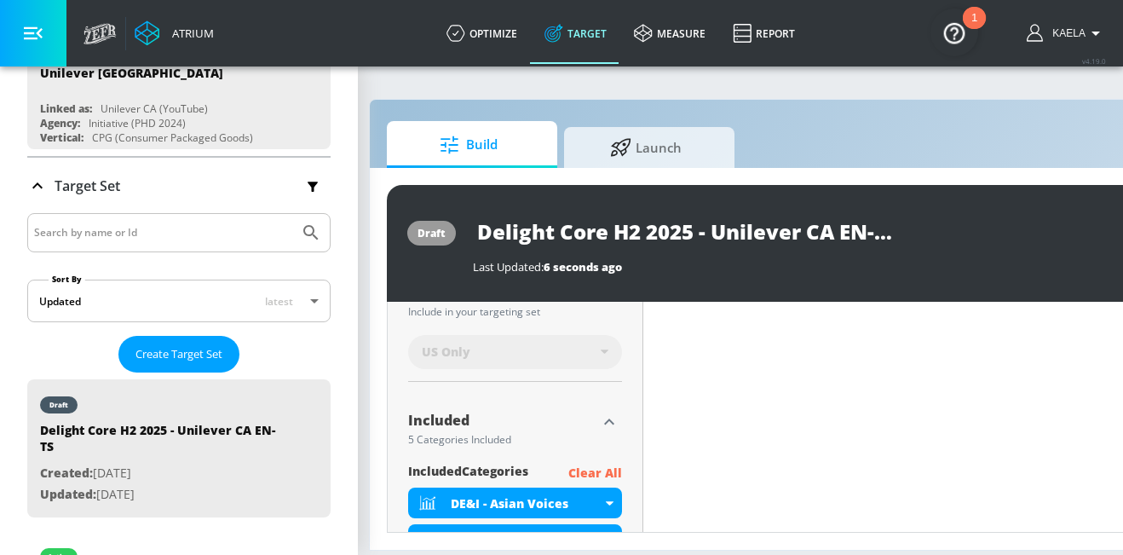
scroll to position [440, 0]
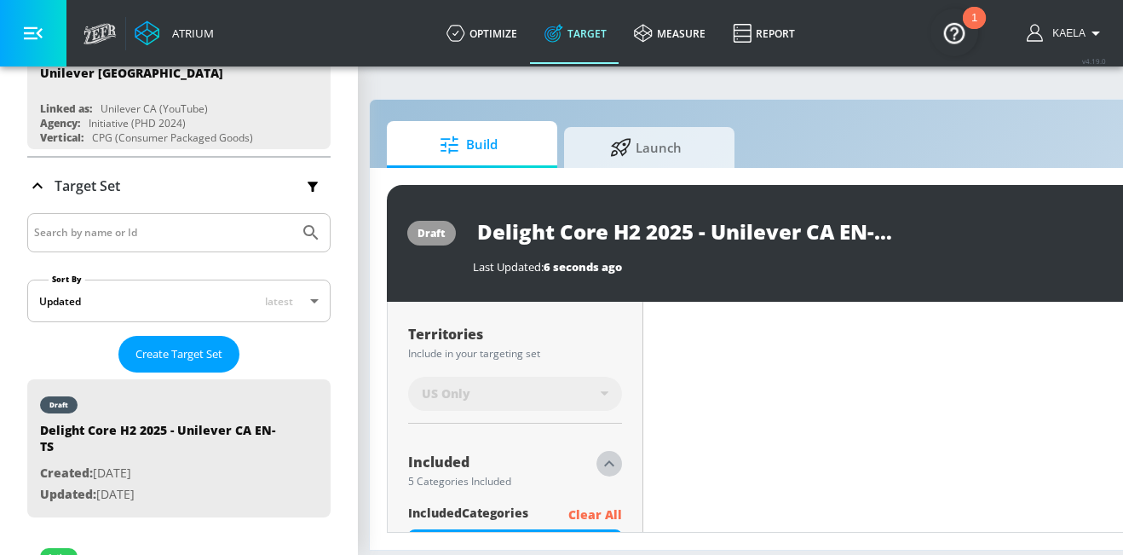
click at [612, 453] on icon "button" at bounding box center [609, 463] width 20 height 20
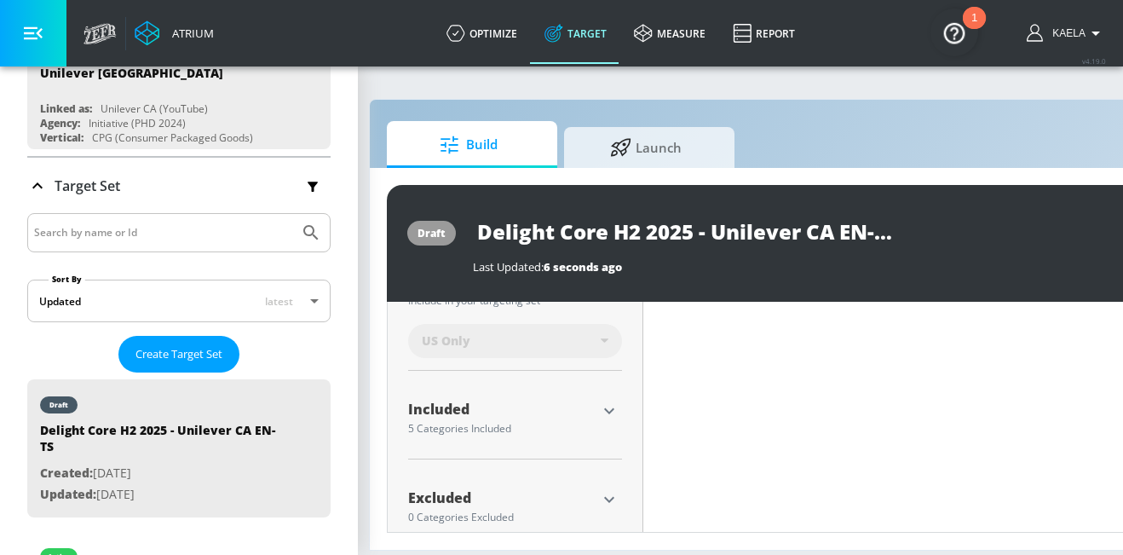
scroll to position [510, 0]
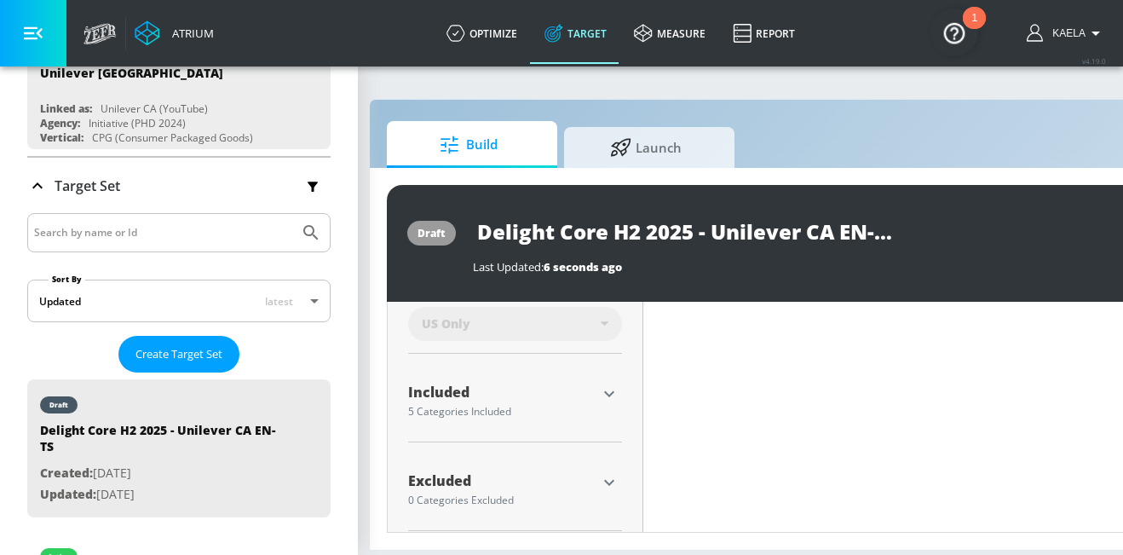
click at [607, 383] on icon "button" at bounding box center [609, 393] width 20 height 20
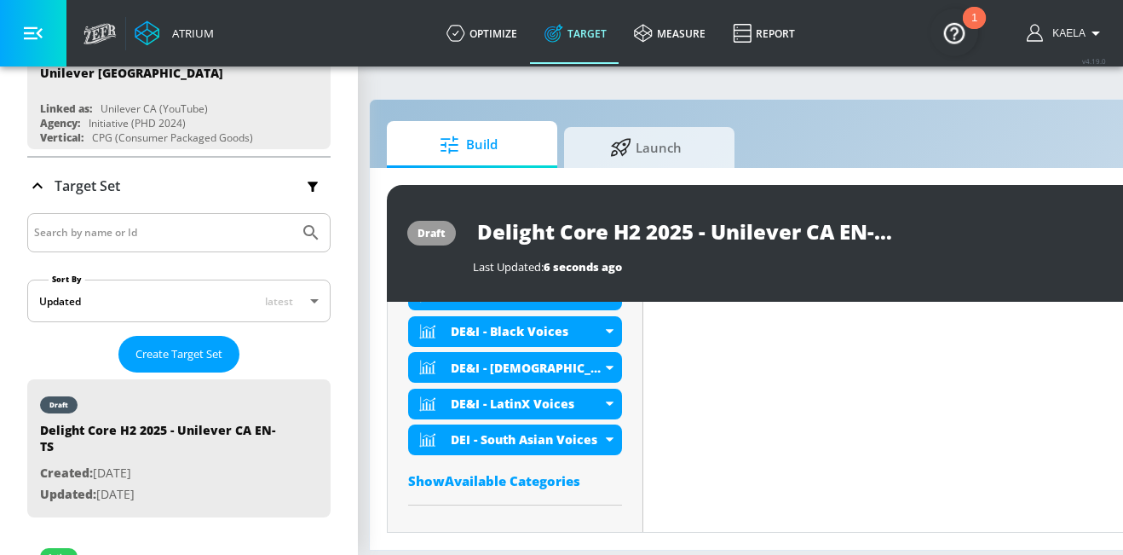
click at [457, 477] on div "included Categories Clear All DE&I - Asian Voices DE&I - Black Voices DE&I - [D…" at bounding box center [515, 376] width 214 height 243
click at [450, 472] on div "Show Available Categories" at bounding box center [515, 480] width 214 height 17
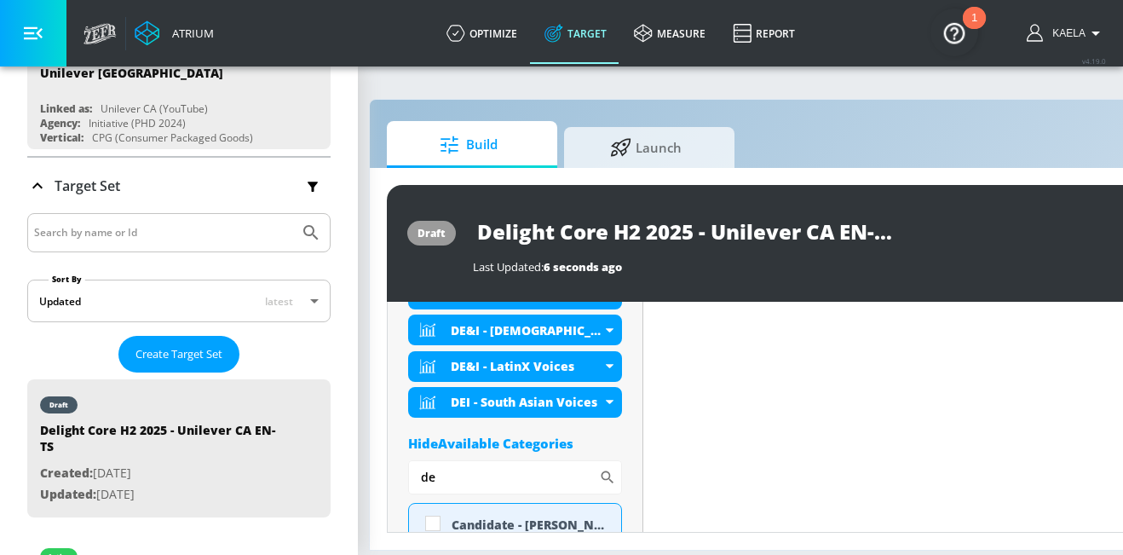
scroll to position [722, 0]
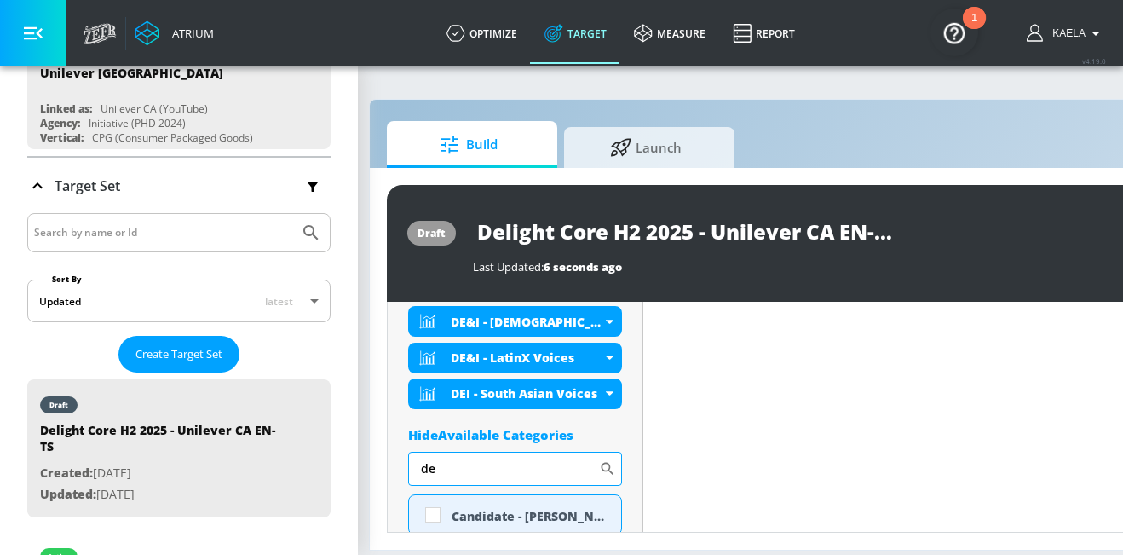
click at [450, 459] on input "de" at bounding box center [503, 468] width 191 height 34
type input "d"
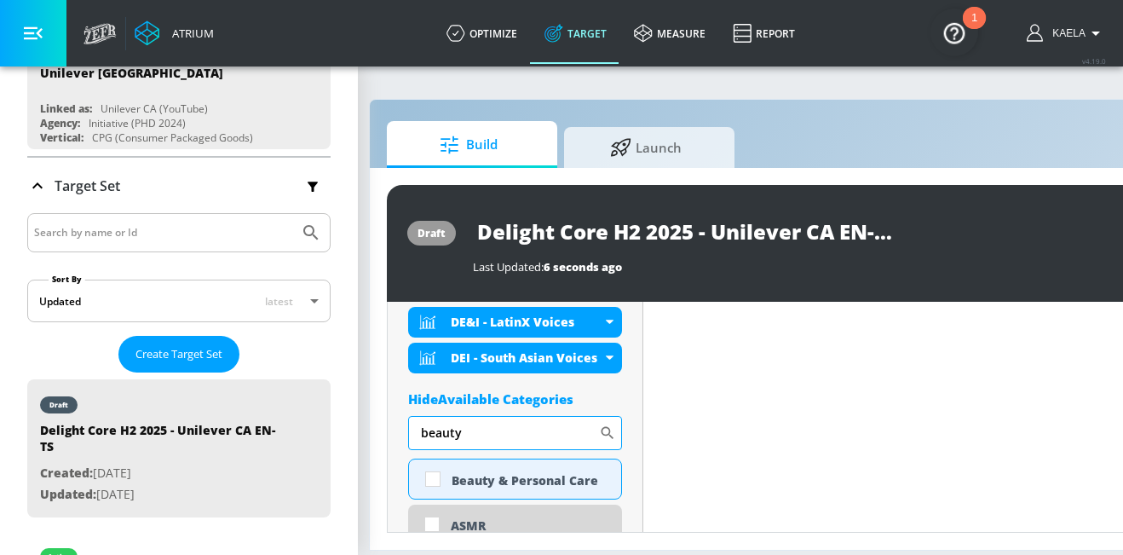
scroll to position [759, 0]
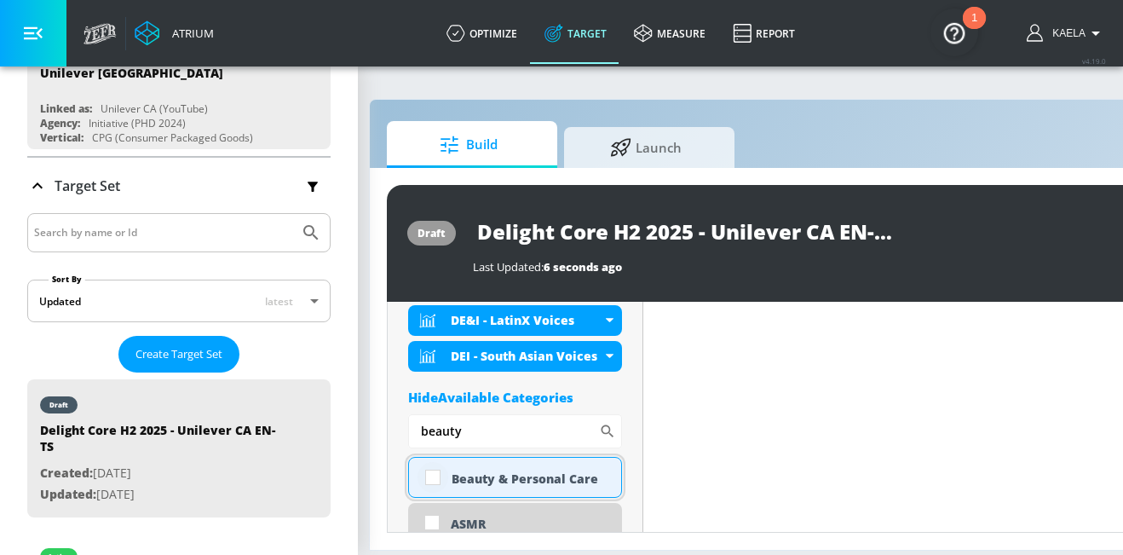
type input "beauty"
click at [435, 468] on input "checkbox" at bounding box center [432, 477] width 31 height 31
checkbox input "true"
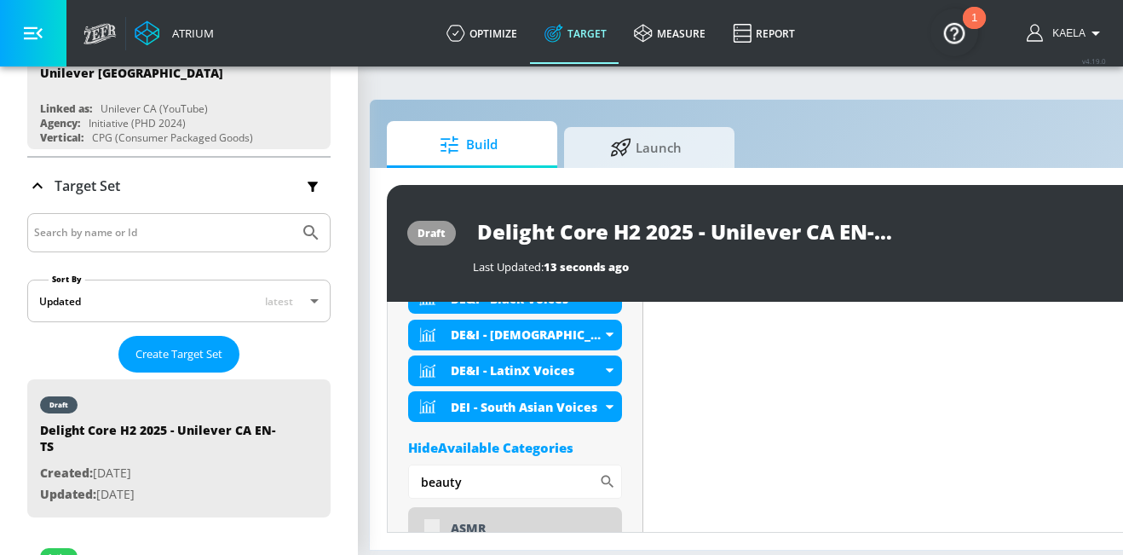
scroll to position [773, 0]
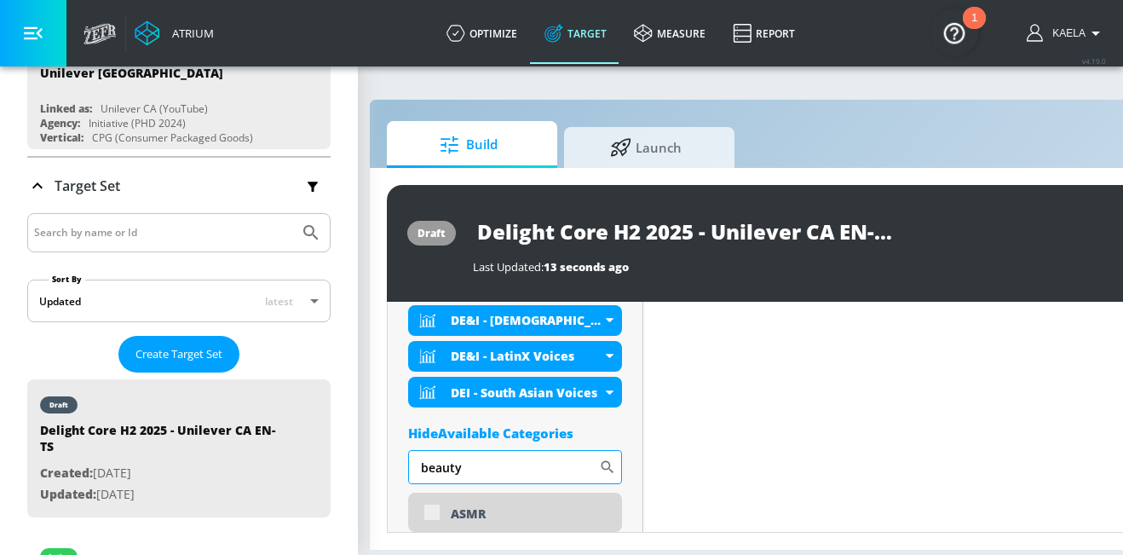
click at [485, 458] on input "beauty" at bounding box center [503, 467] width 191 height 34
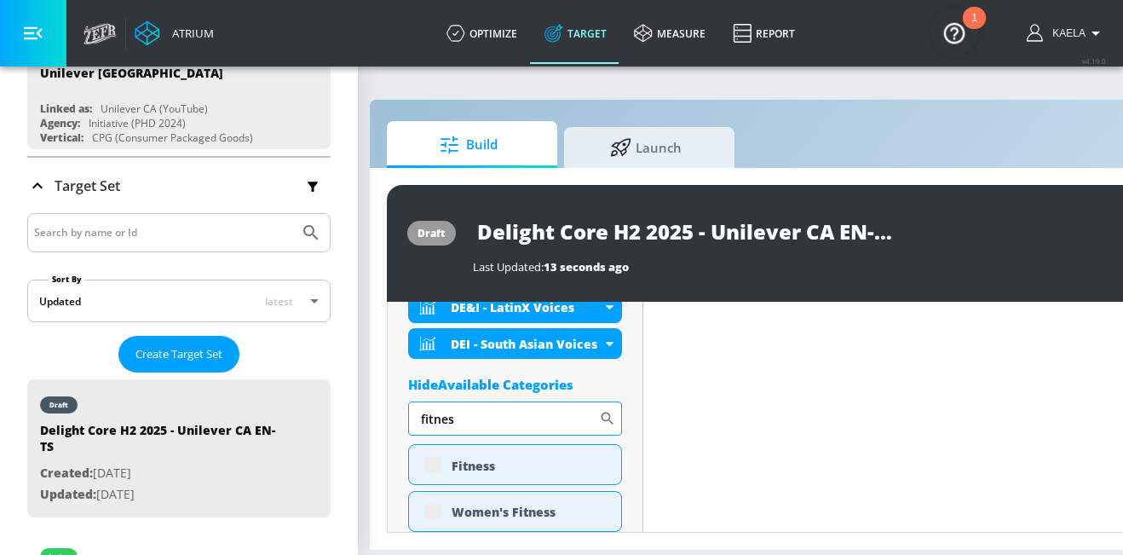
scroll to position [825, 0]
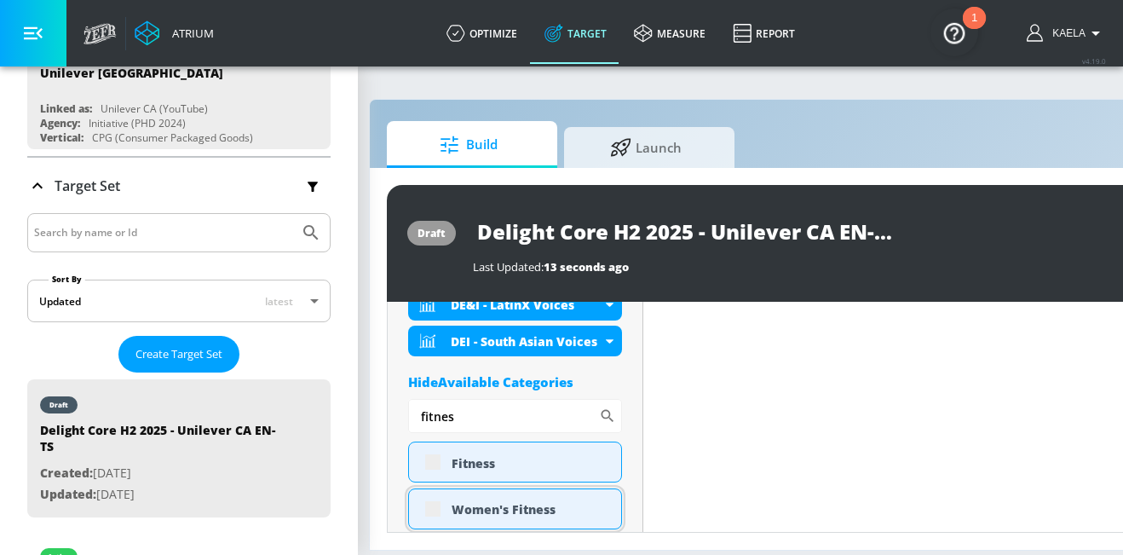
type input "fitnes"
click at [438, 497] on div "Women's Fitness" at bounding box center [515, 508] width 214 height 41
click at [430, 495] on div "Women's Fitness" at bounding box center [515, 508] width 214 height 41
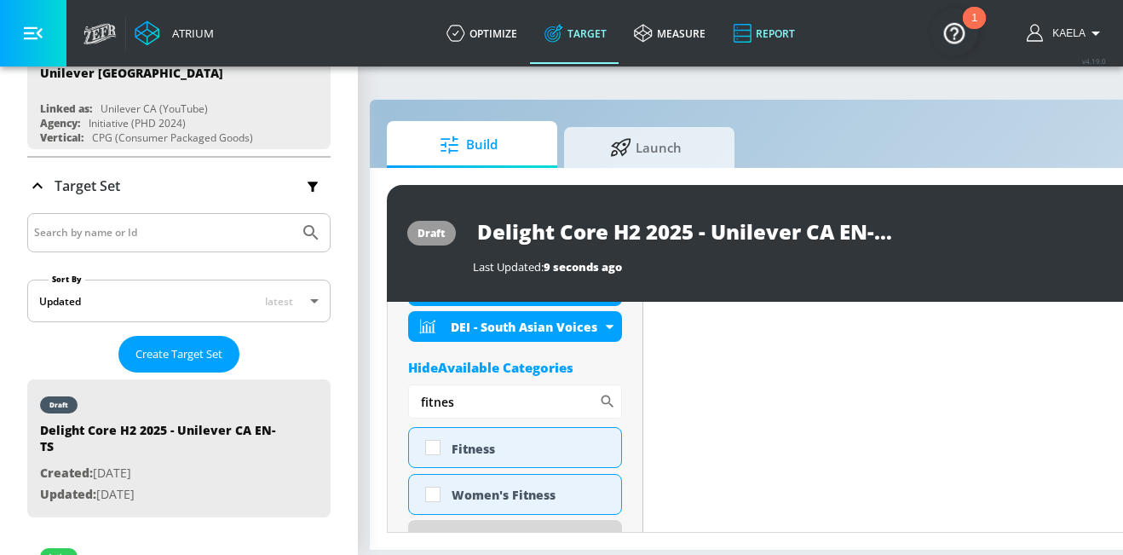
scroll to position [810, 0]
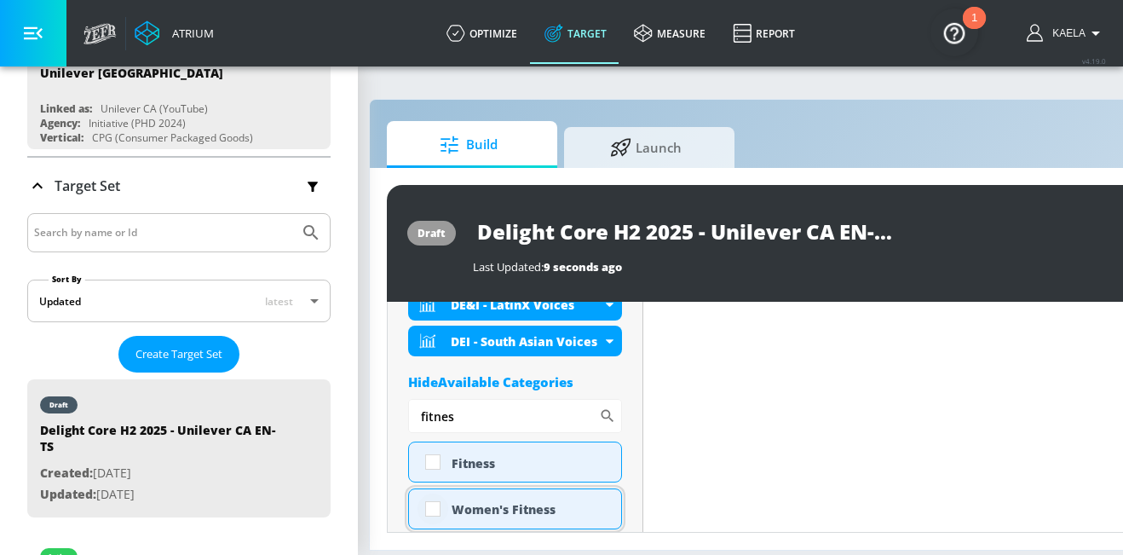
click at [434, 497] on input "checkbox" at bounding box center [432, 508] width 31 height 31
checkbox input "true"
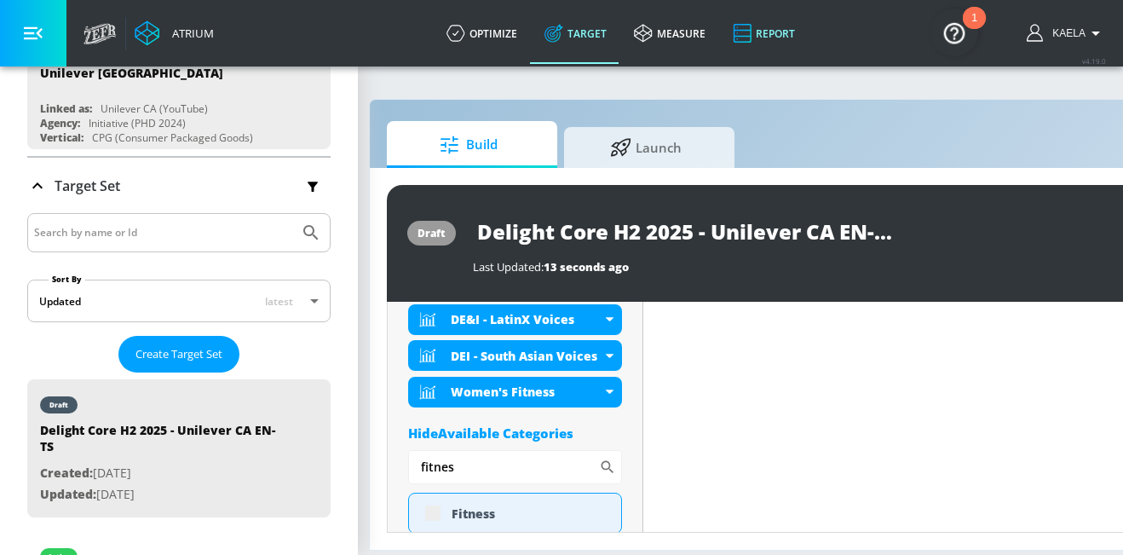
scroll to position [825, 0]
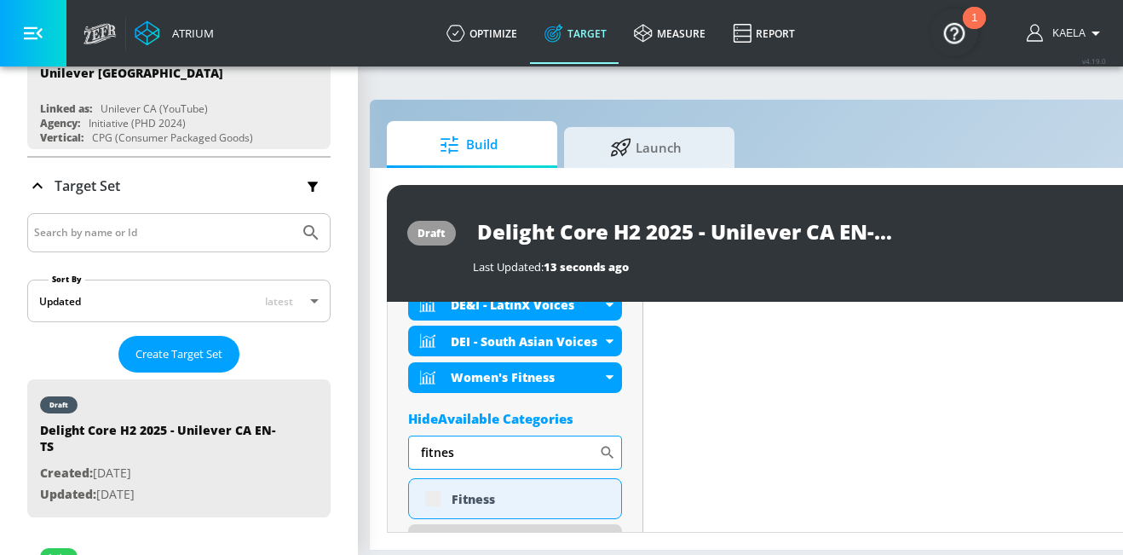
click at [476, 441] on input "fitnes" at bounding box center [503, 452] width 191 height 34
type input "fashion"
click at [441, 481] on div "Fashion" at bounding box center [515, 498] width 214 height 41
click at [435, 484] on div "Fashion" at bounding box center [515, 498] width 214 height 41
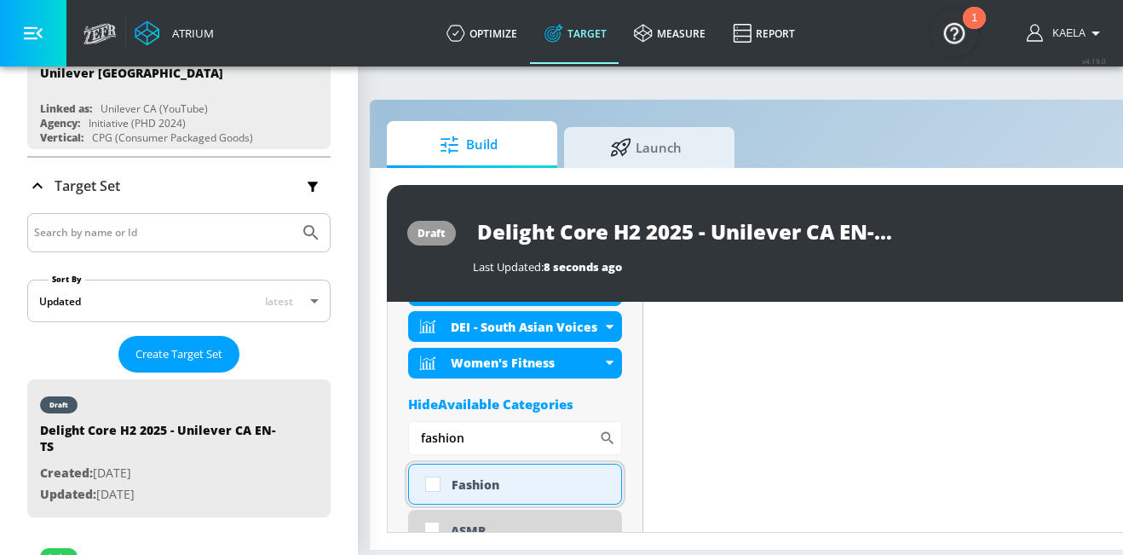
scroll to position [810, 0]
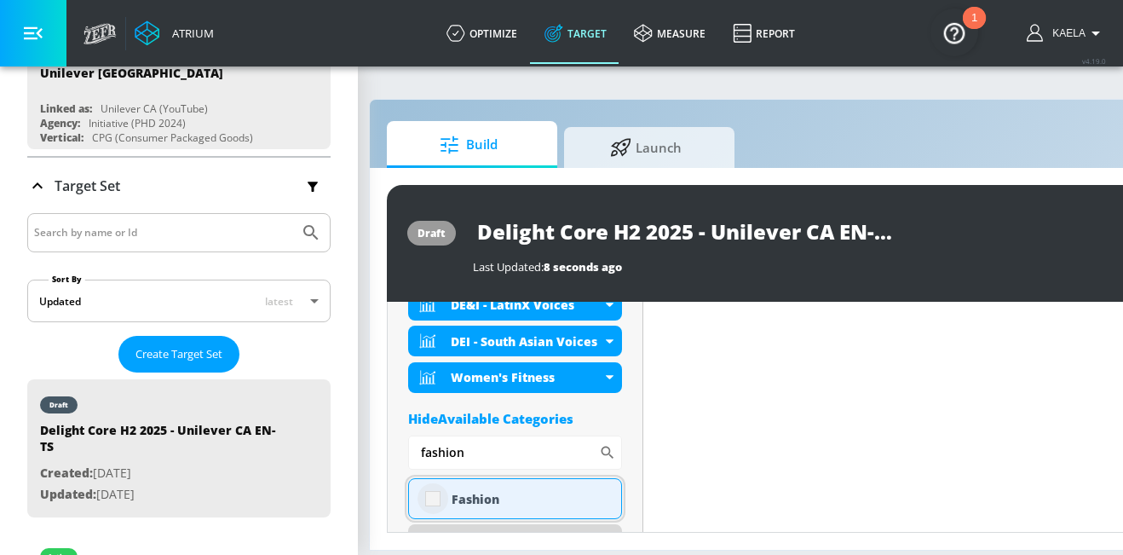
click at [435, 484] on input "checkbox" at bounding box center [432, 498] width 31 height 31
checkbox input "true"
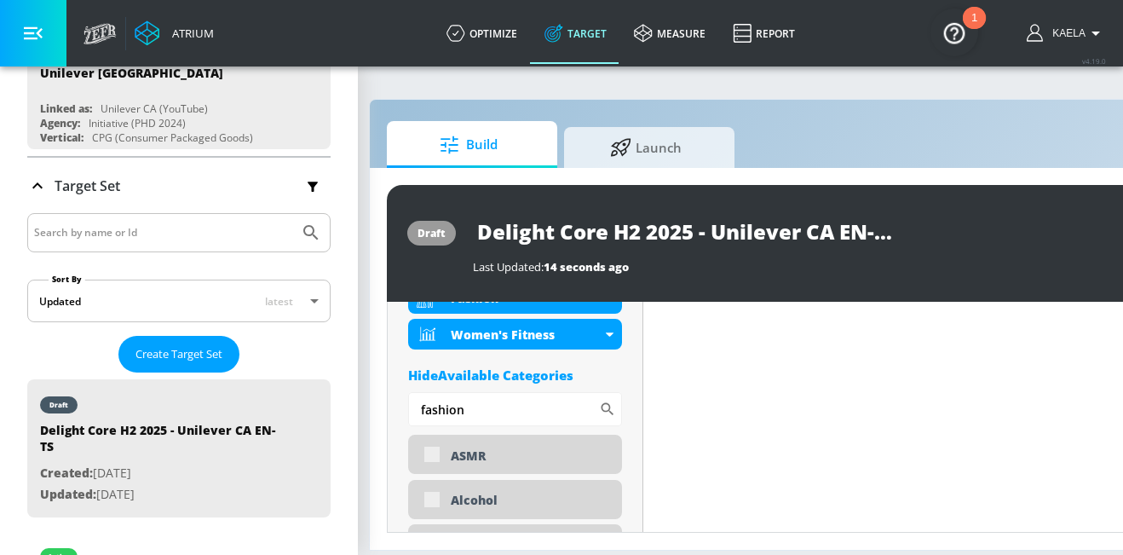
scroll to position [919, 0]
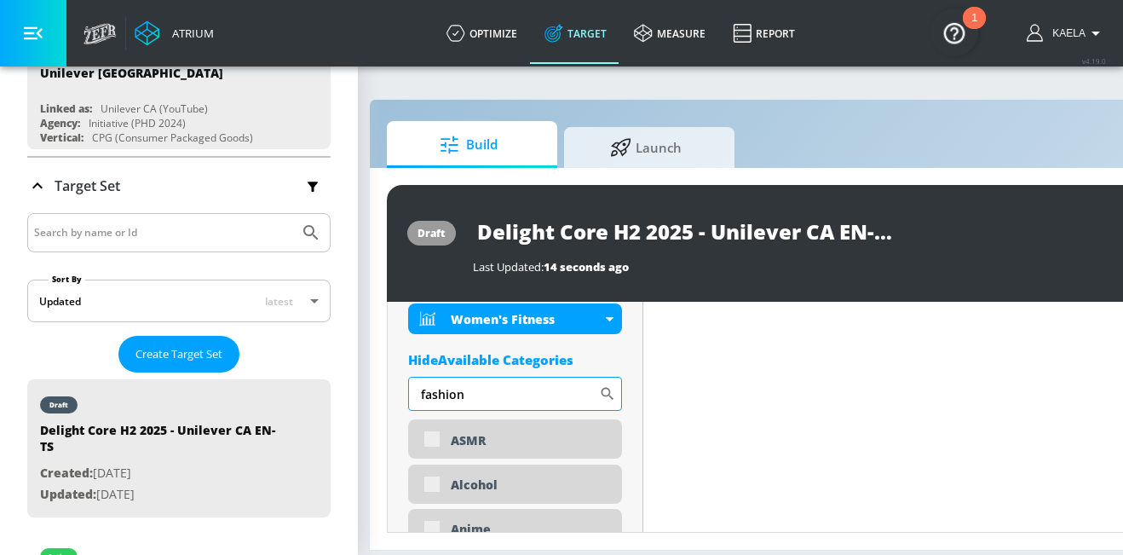
click at [464, 379] on input "fashion" at bounding box center [503, 394] width 191 height 34
type input "s"
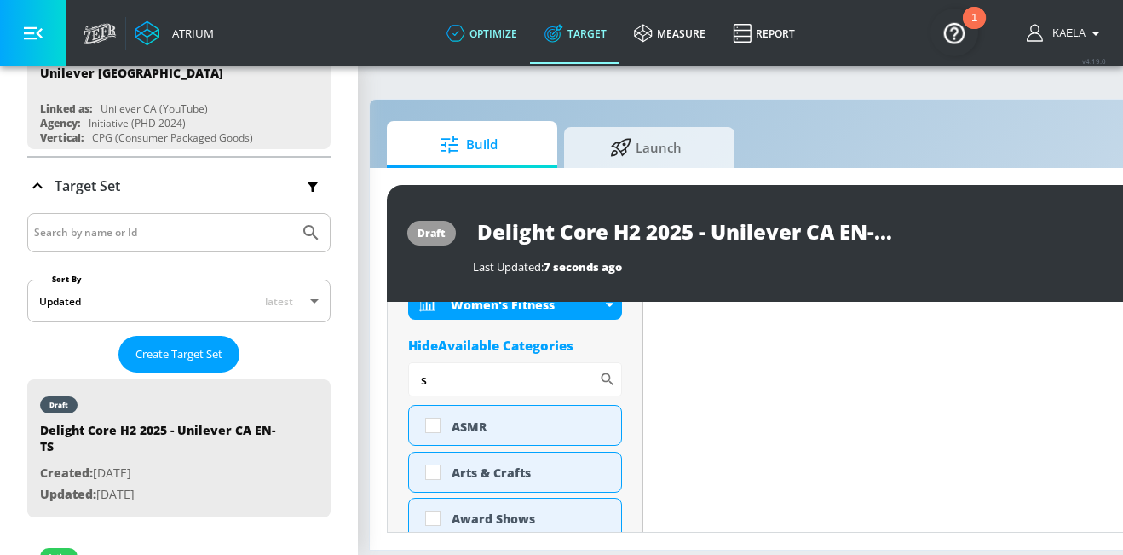
scroll to position [905, 0]
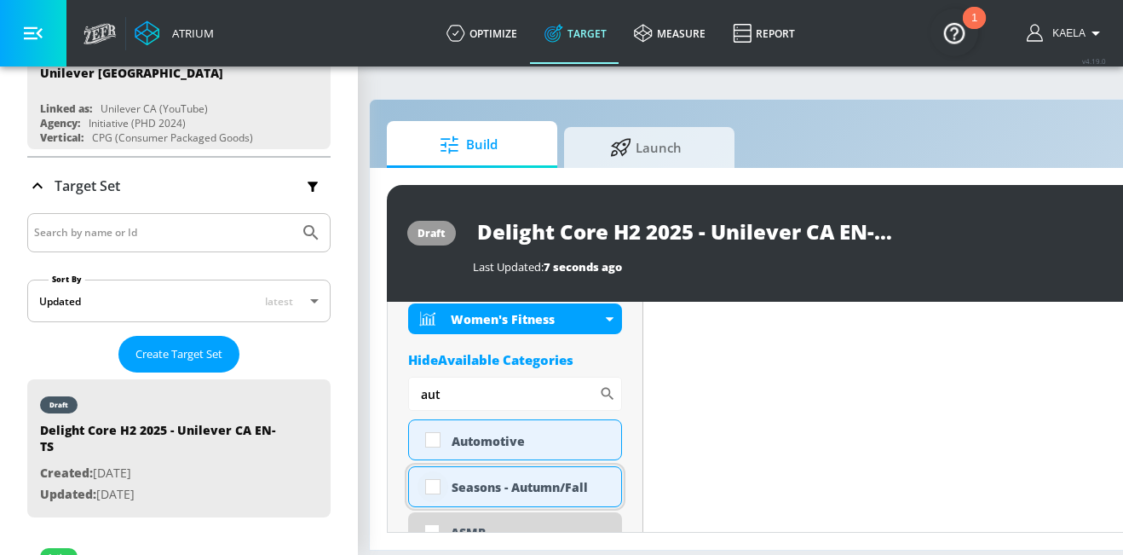
type input "aut"
click at [440, 476] on input "checkbox" at bounding box center [432, 486] width 31 height 31
checkbox input "true"
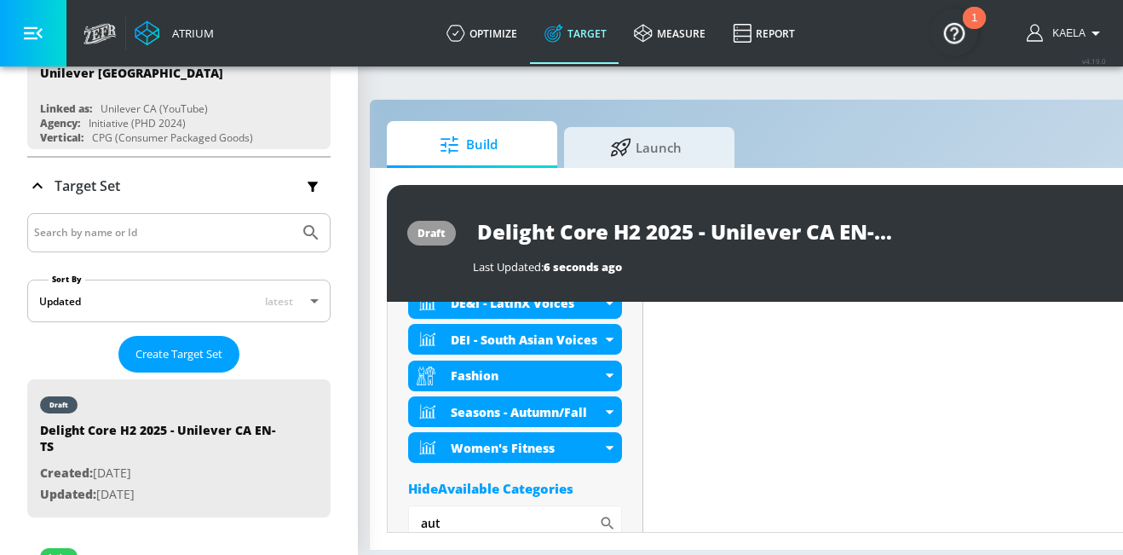
scroll to position [797, 0]
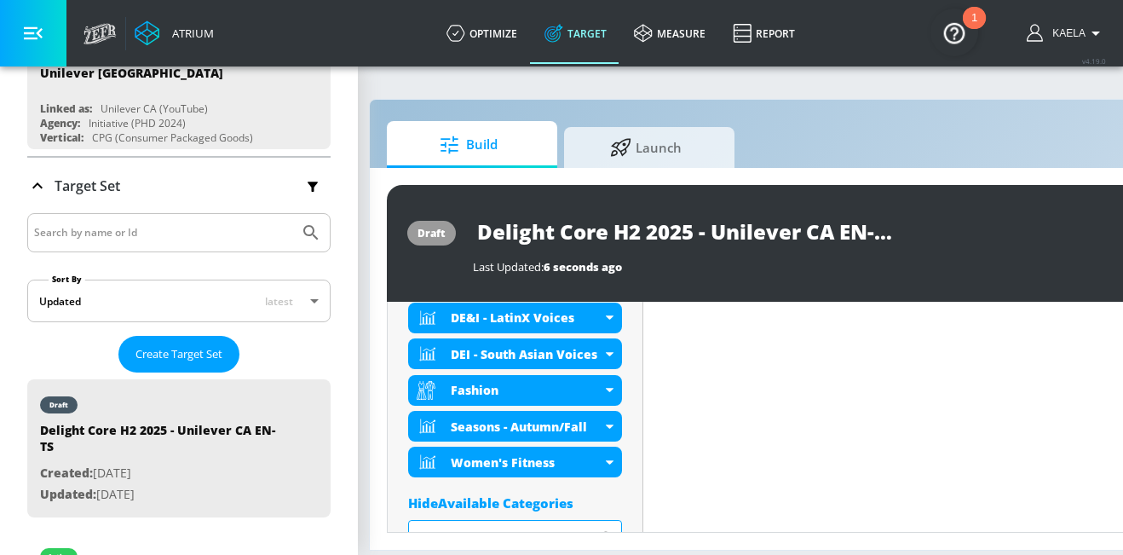
click at [458, 525] on input "aut" at bounding box center [503, 537] width 191 height 34
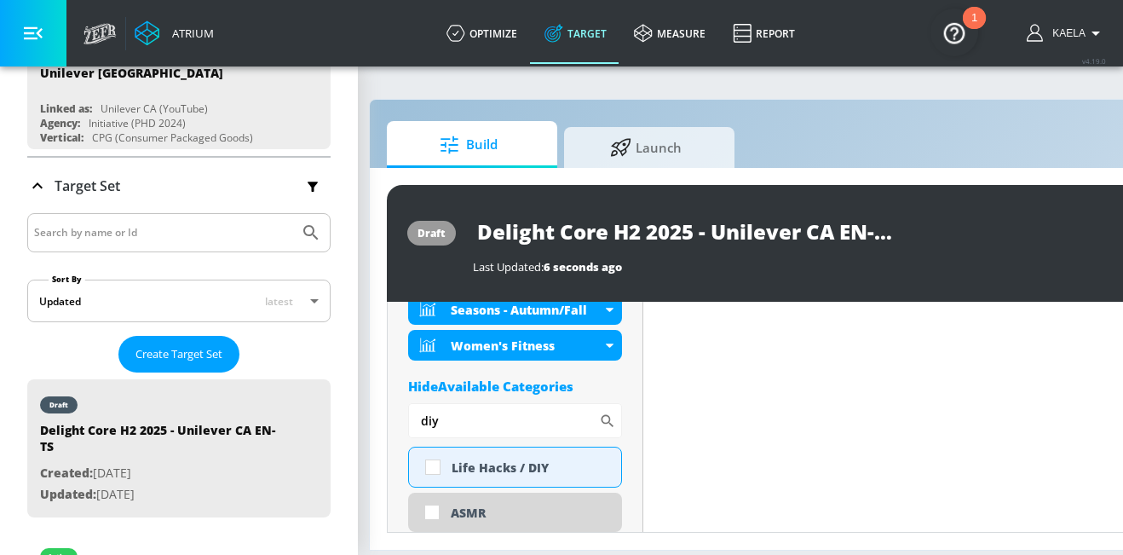
scroll to position [917, 0]
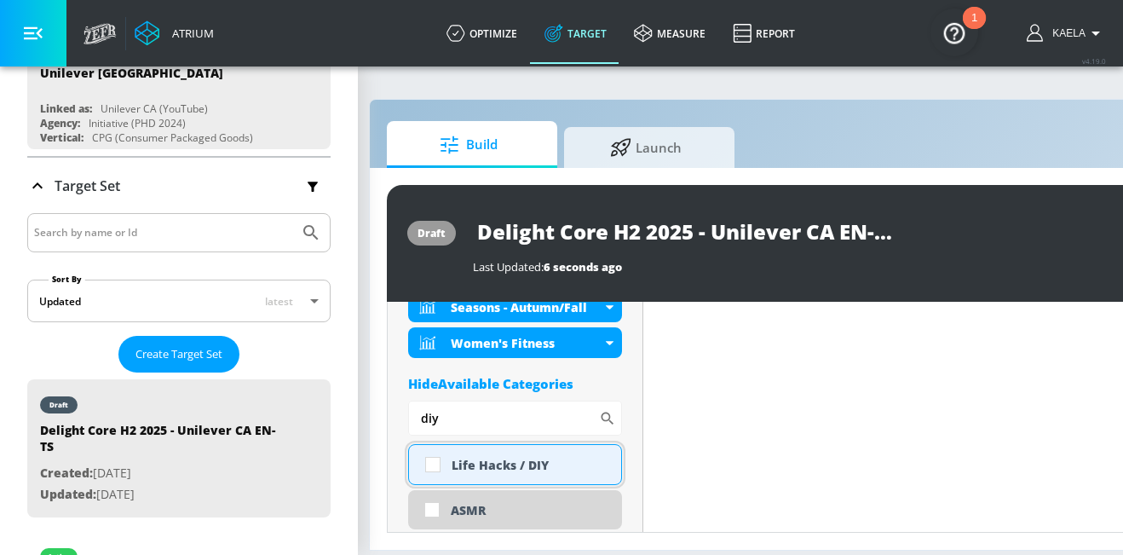
type input "diy"
click at [463, 457] on div "Life Hacks / DIY" at bounding box center [529, 465] width 157 height 16
checkbox input "true"
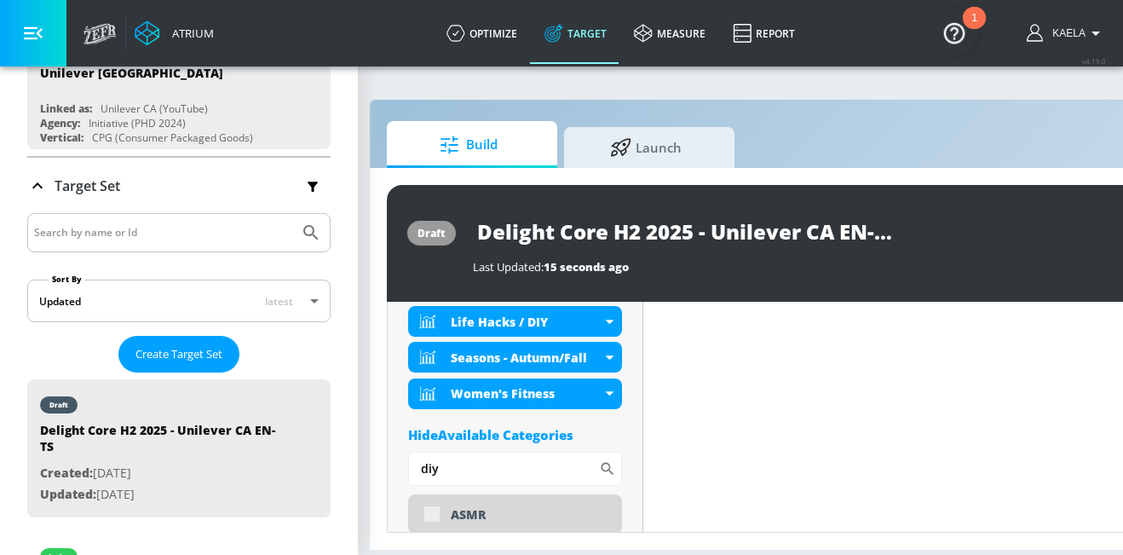
scroll to position [930, 0]
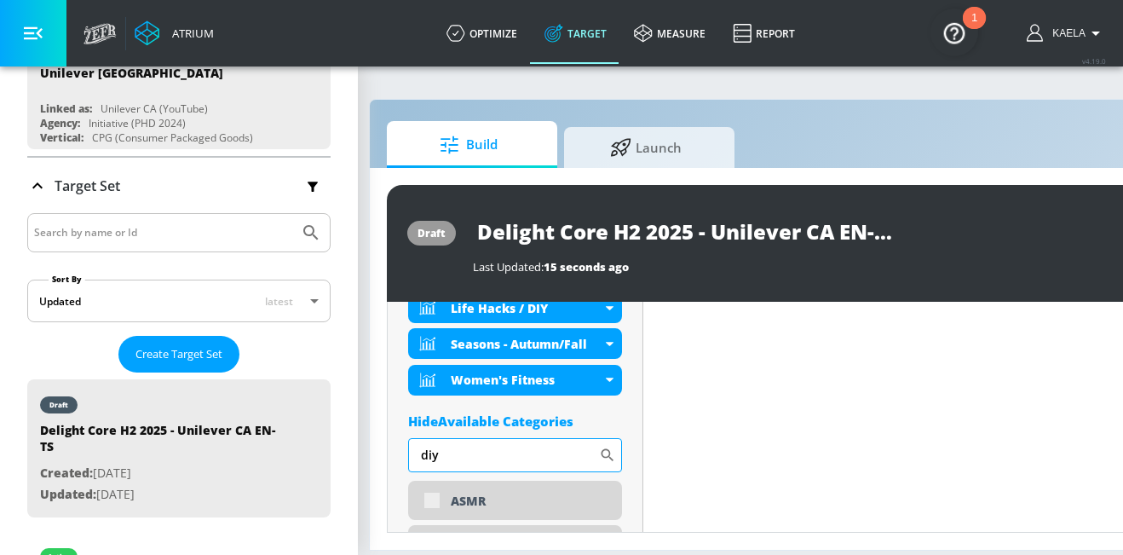
click at [469, 443] on input "diy" at bounding box center [503, 455] width 191 height 34
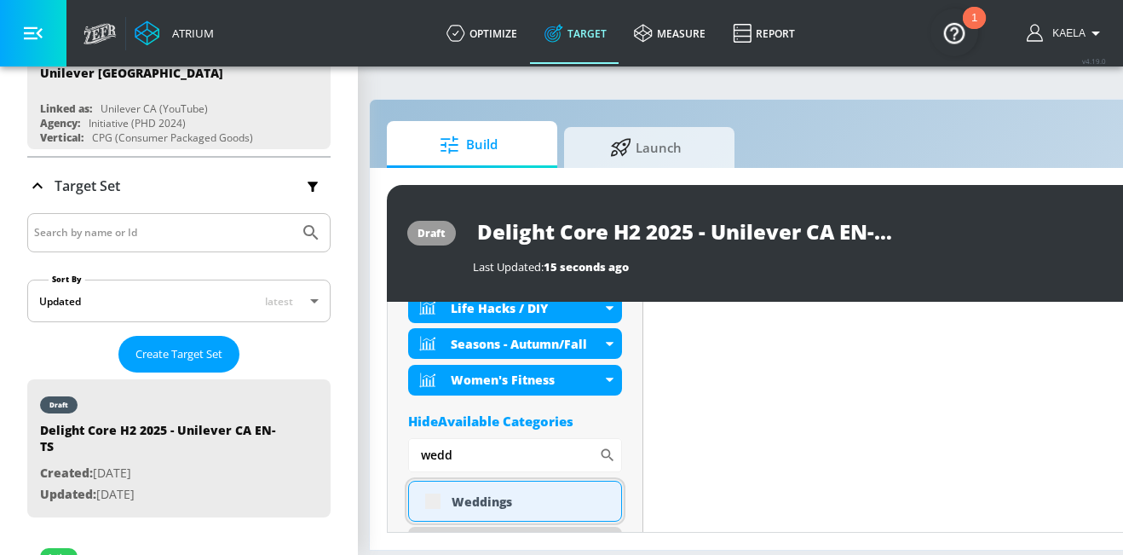
type input "wedd"
click at [480, 480] on div "Weddings" at bounding box center [515, 500] width 214 height 41
click at [437, 489] on div "Weddings" at bounding box center [515, 500] width 214 height 41
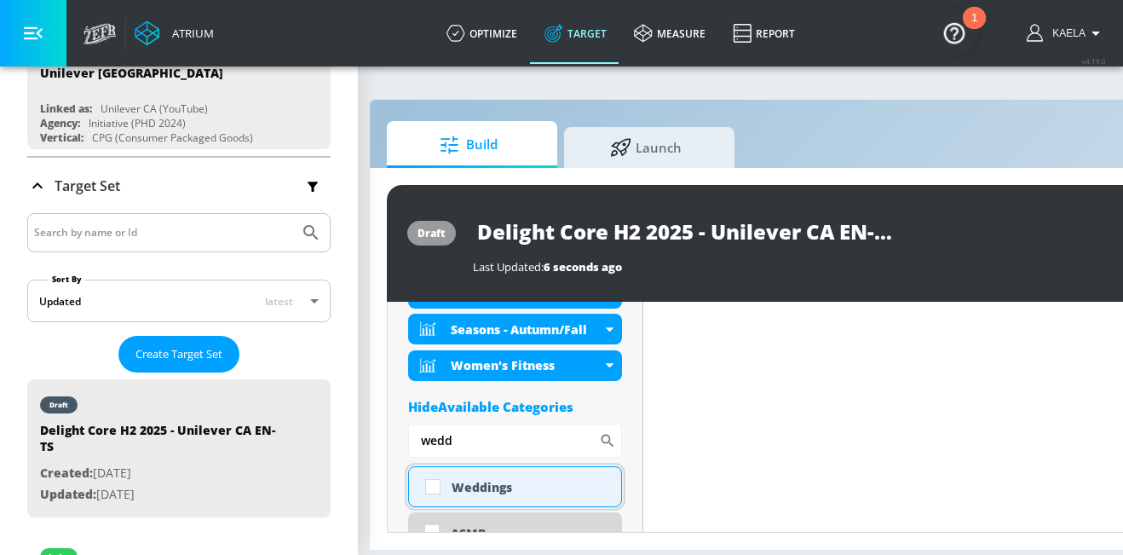
scroll to position [917, 0]
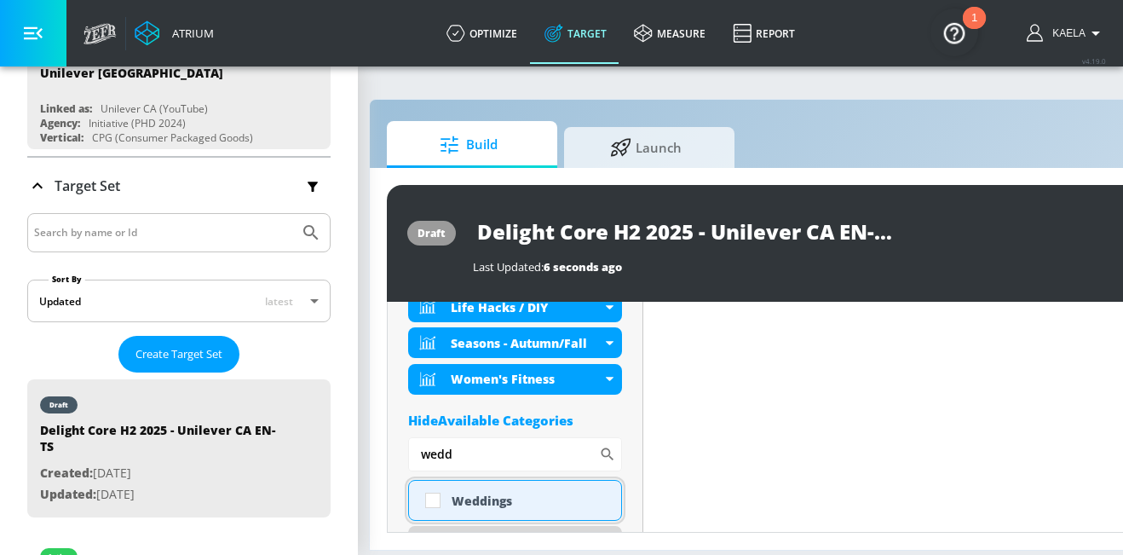
click at [437, 489] on input "checkbox" at bounding box center [432, 500] width 31 height 31
checkbox input "true"
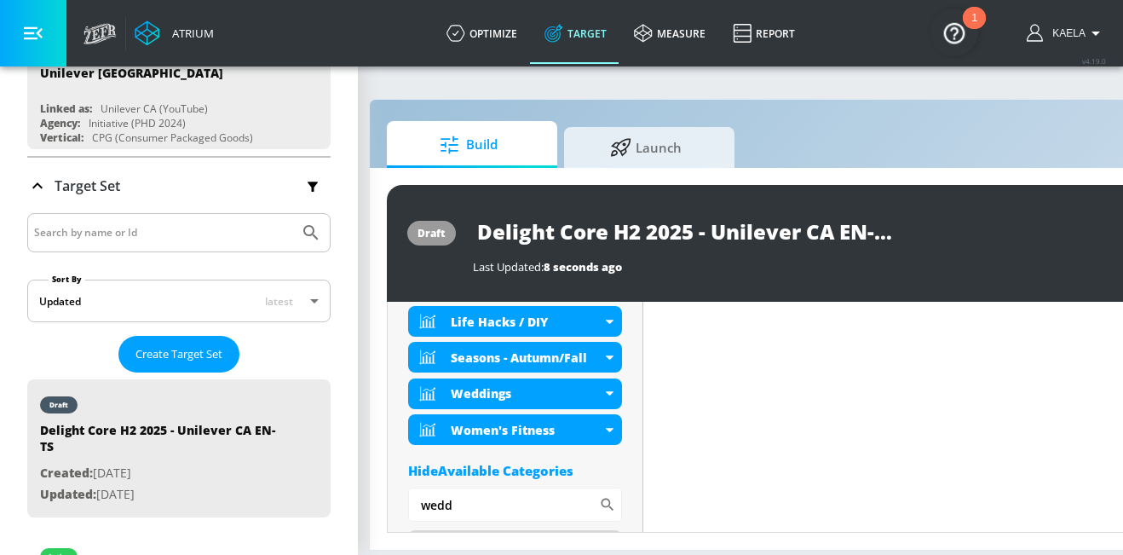
scroll to position [930, 0]
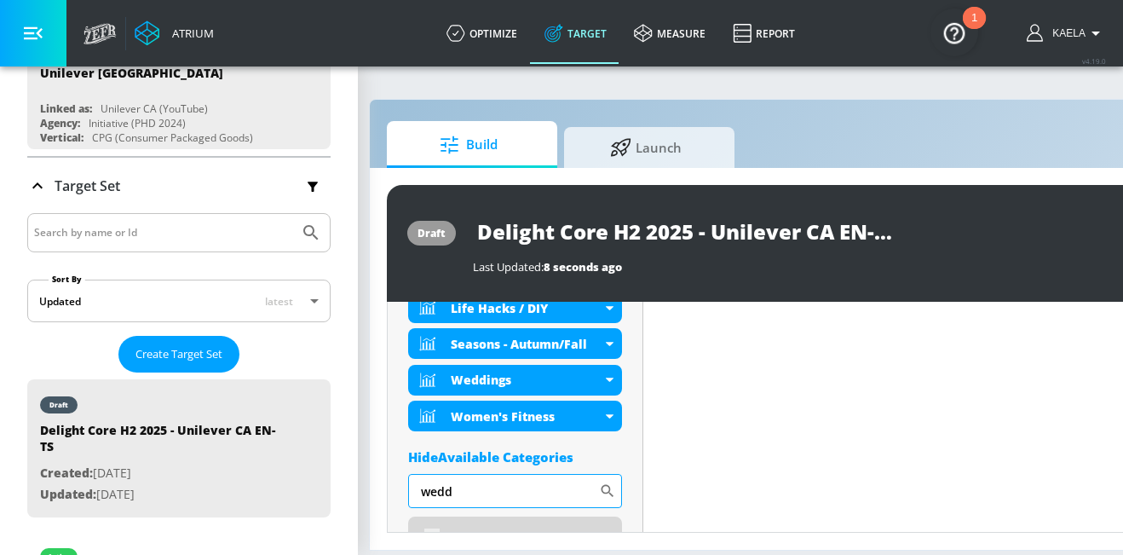
click at [471, 475] on input "wedd" at bounding box center [503, 491] width 191 height 34
click at [433, 521] on div "ASMR" at bounding box center [515, 535] width 214 height 39
click at [459, 480] on input "wedd" at bounding box center [503, 491] width 191 height 34
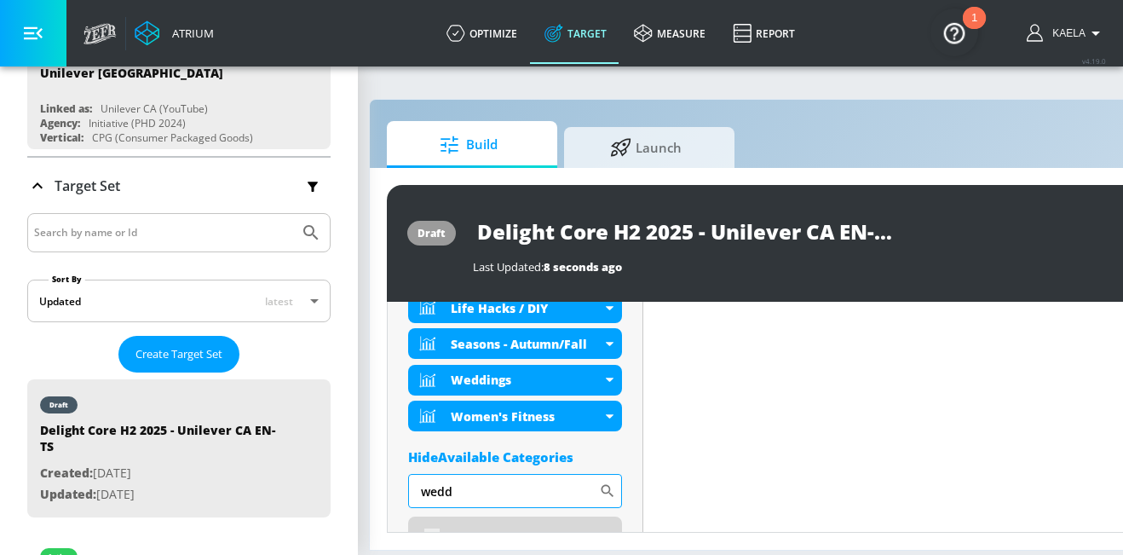
click at [459, 480] on input "wedd" at bounding box center [503, 491] width 191 height 34
type input "heal"
click at [433, 516] on div "Health & Wellness" at bounding box center [515, 536] width 214 height 41
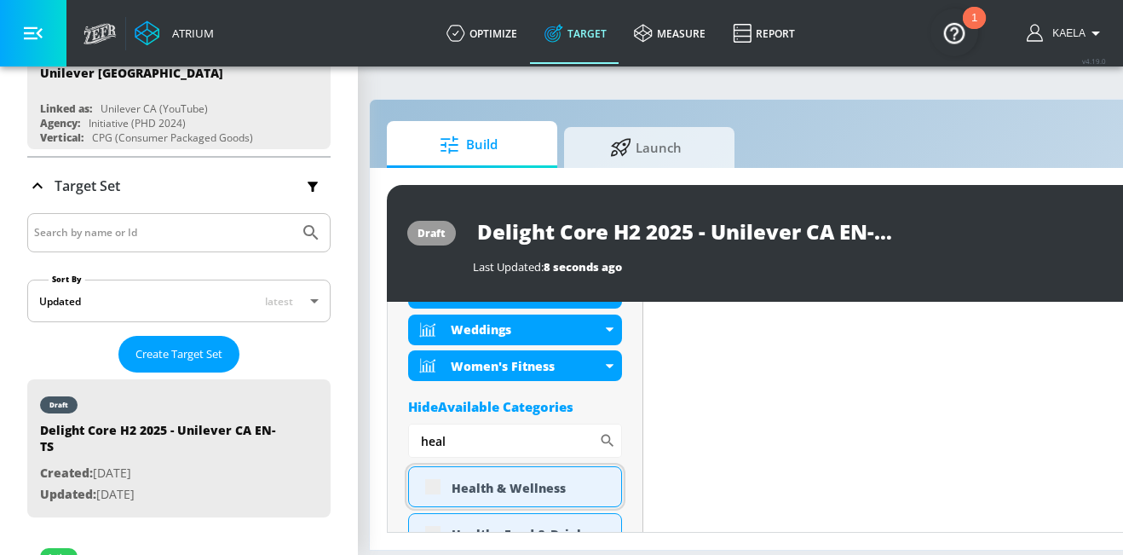
scroll to position [981, 0]
click at [436, 473] on div "Health & Wellness" at bounding box center [515, 485] width 214 height 41
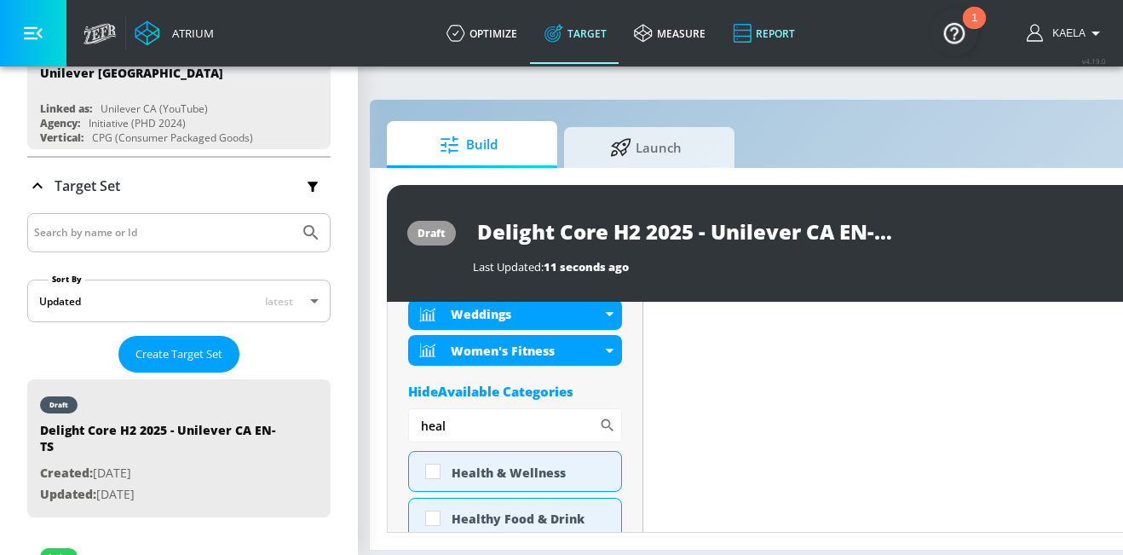
scroll to position [968, 0]
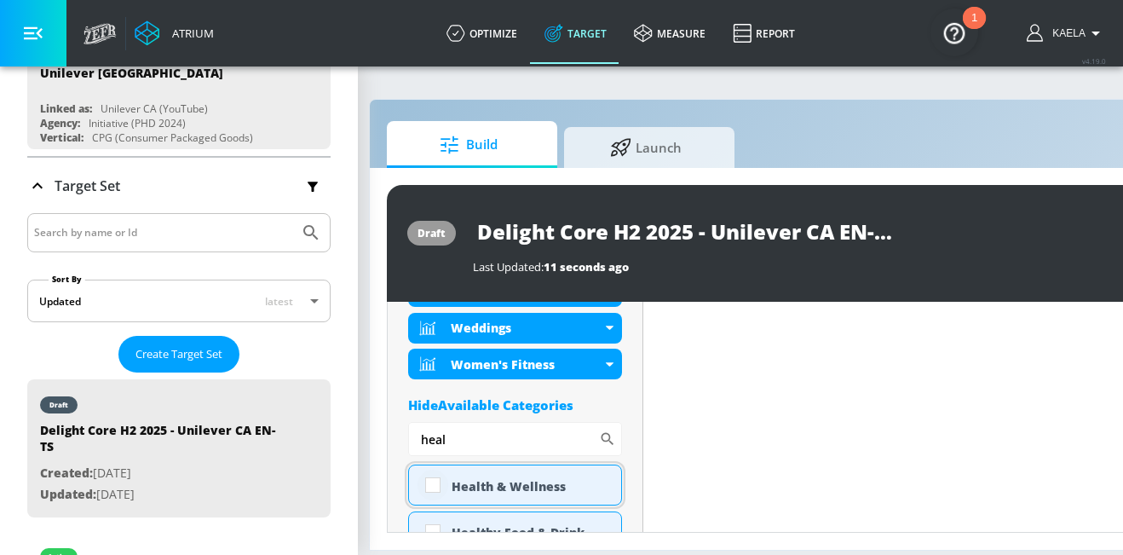
click at [425, 474] on input "checkbox" at bounding box center [432, 484] width 31 height 31
checkbox input "true"
click at [503, 422] on input "heal" at bounding box center [503, 439] width 191 height 34
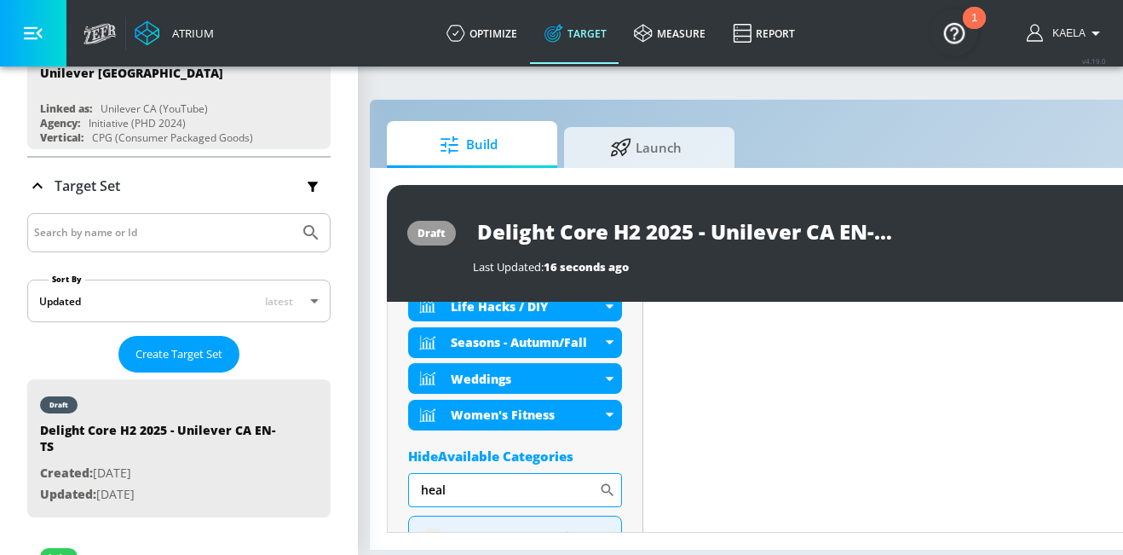
scroll to position [981, 0]
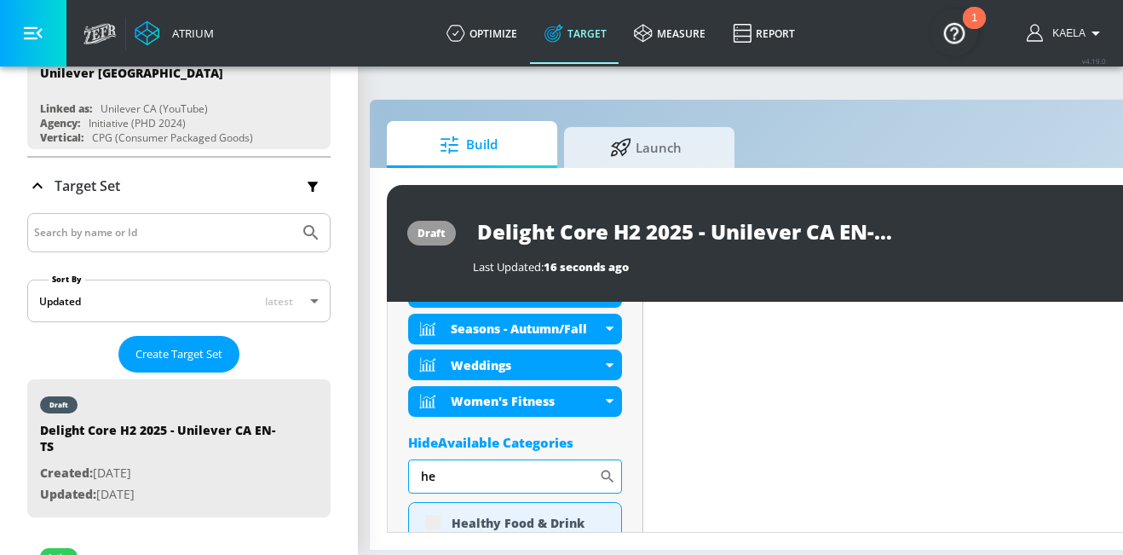
type input "h"
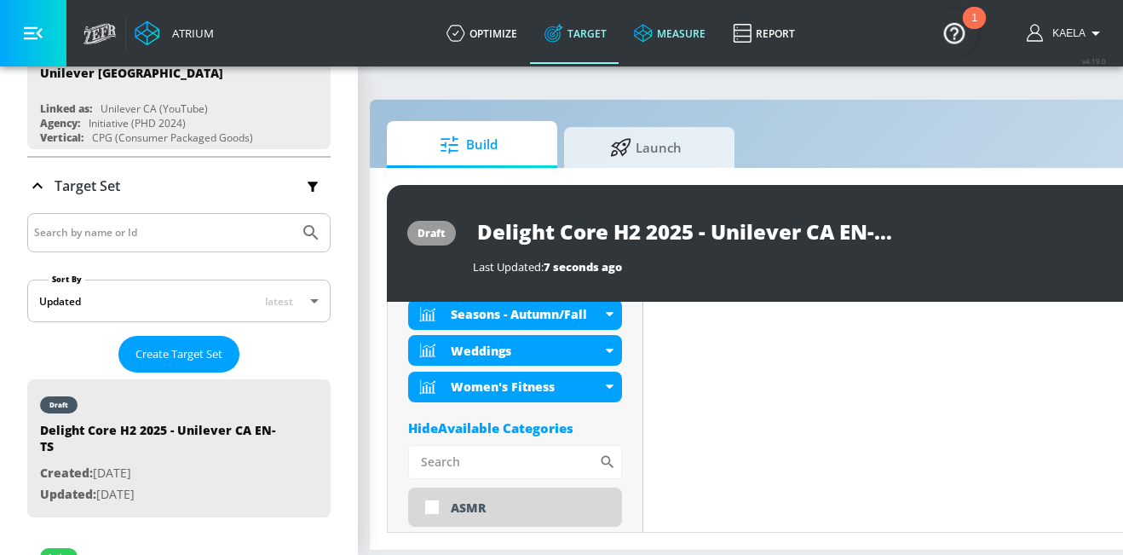
scroll to position [968, 0]
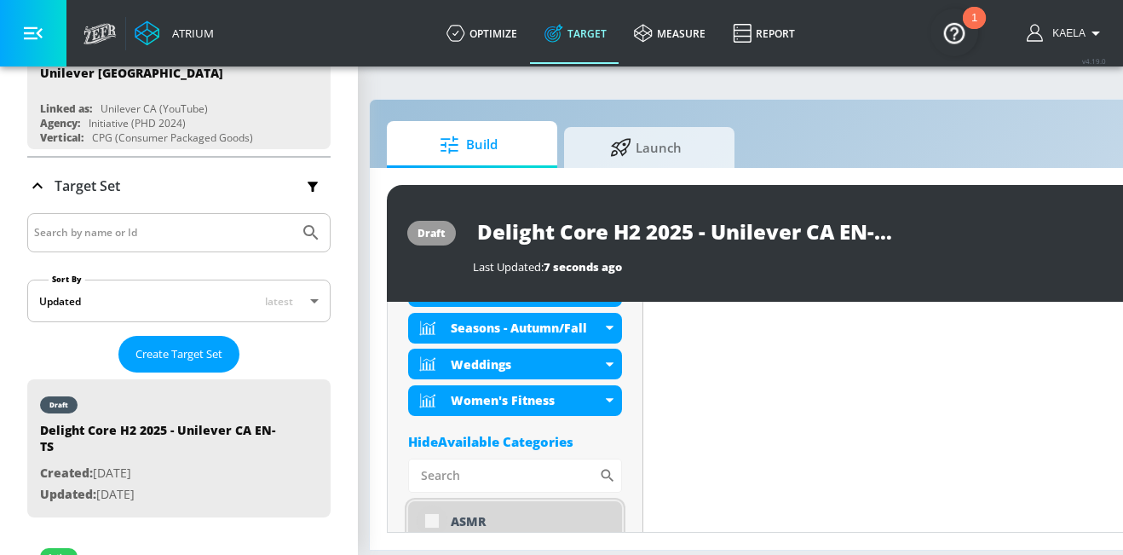
click at [426, 516] on input "checkbox" at bounding box center [432, 520] width 31 height 31
checkbox input "true"
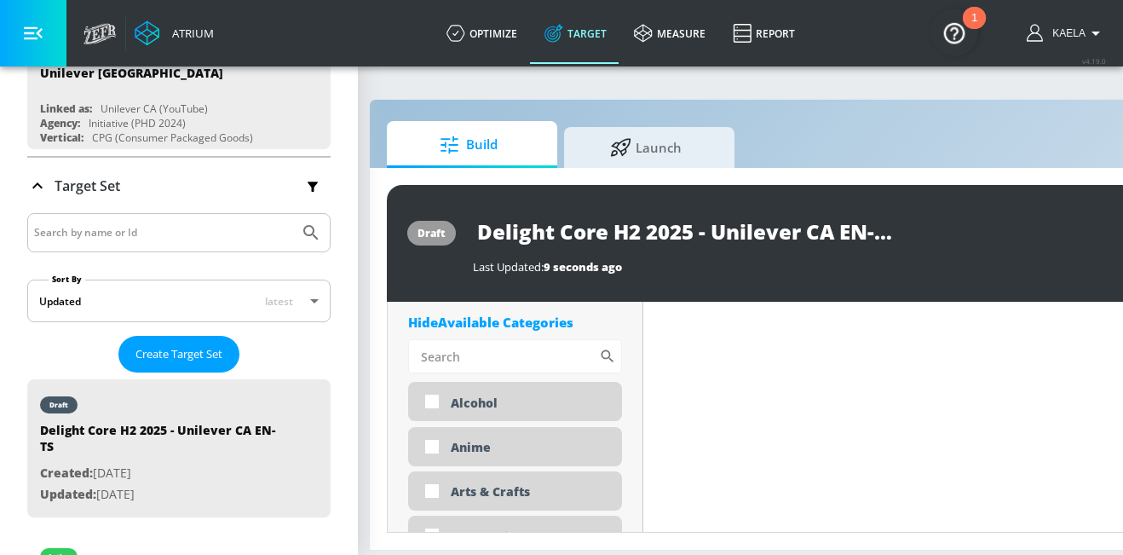
scroll to position [1130, 0]
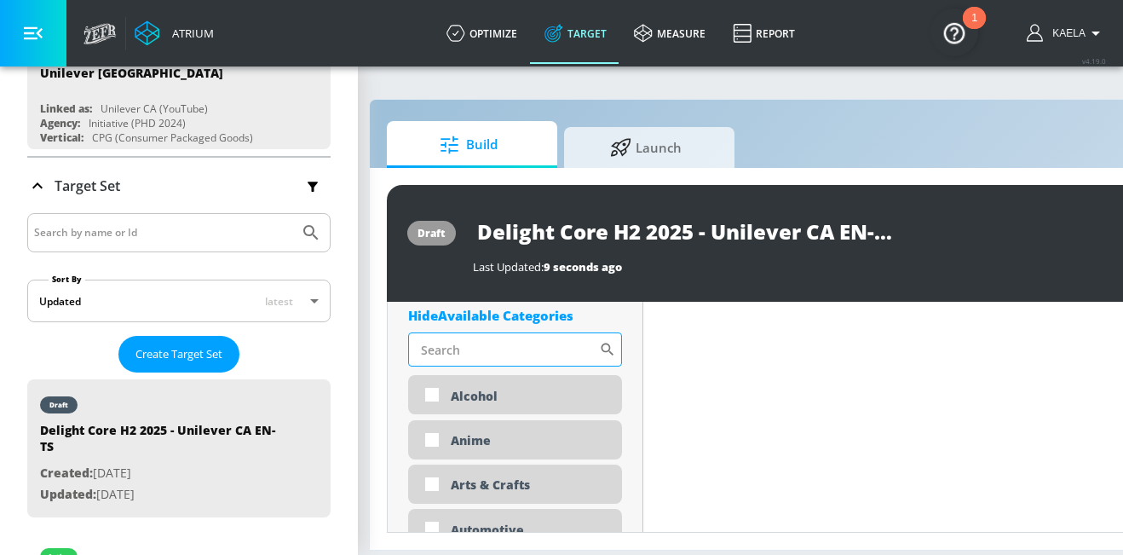
click at [462, 346] on input "Sort By" at bounding box center [503, 349] width 191 height 34
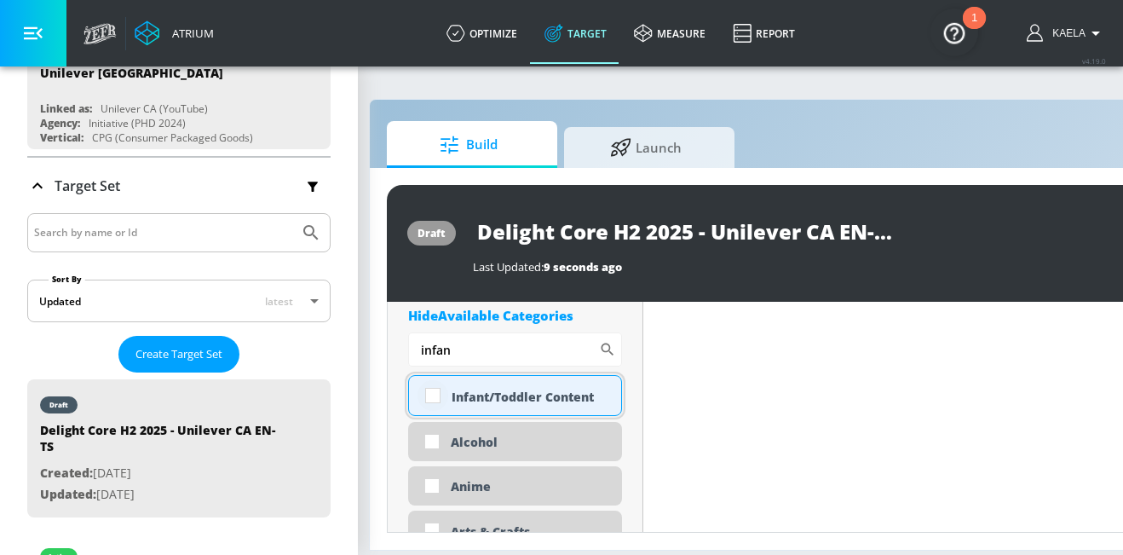
type input "infan"
click at [431, 391] on input "checkbox" at bounding box center [432, 395] width 31 height 31
checkbox input "true"
click at [492, 332] on input "infan" at bounding box center [503, 349] width 191 height 34
click at [486, 332] on input "infan" at bounding box center [503, 349] width 191 height 34
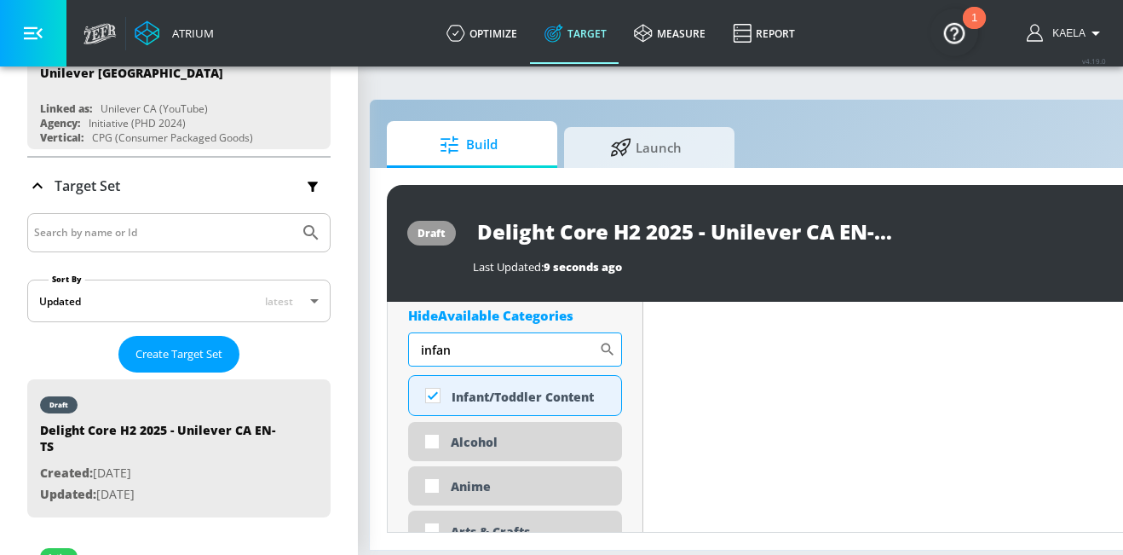
click at [486, 332] on input "infan" at bounding box center [503, 349] width 191 height 34
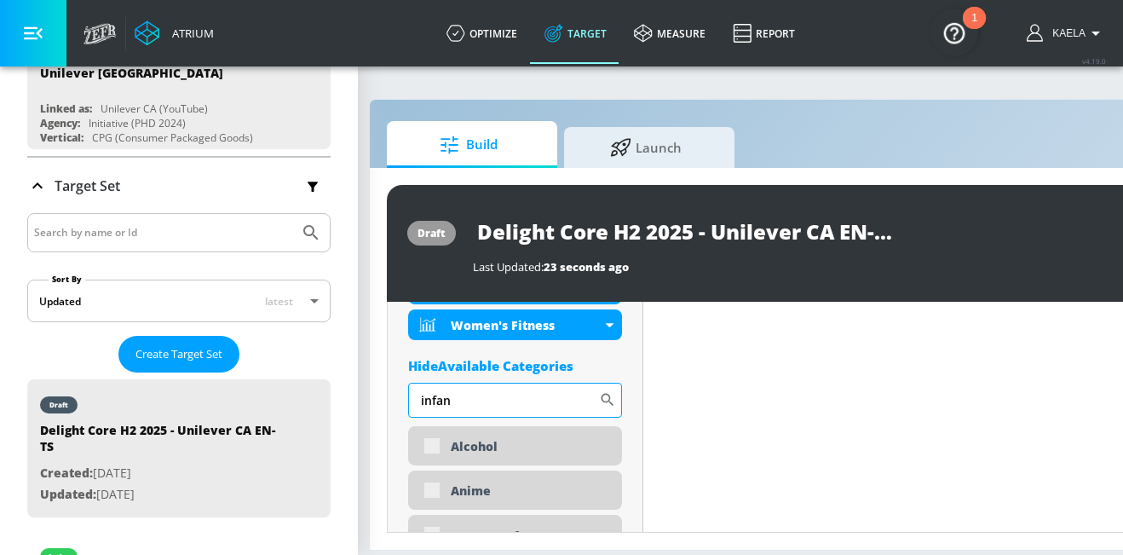
scroll to position [1180, 0]
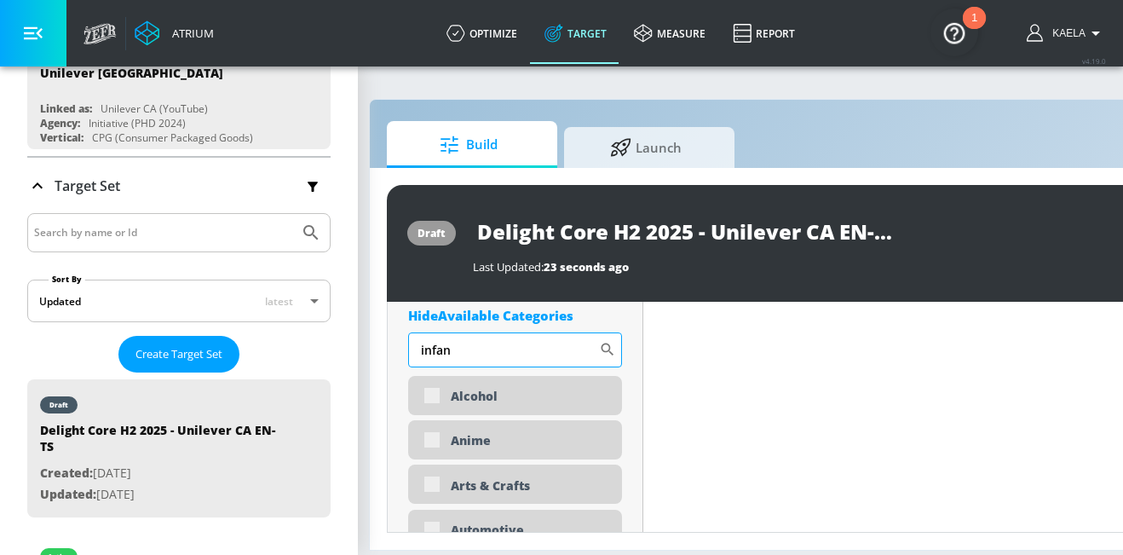
click at [486, 336] on input "infan" at bounding box center [503, 349] width 191 height 34
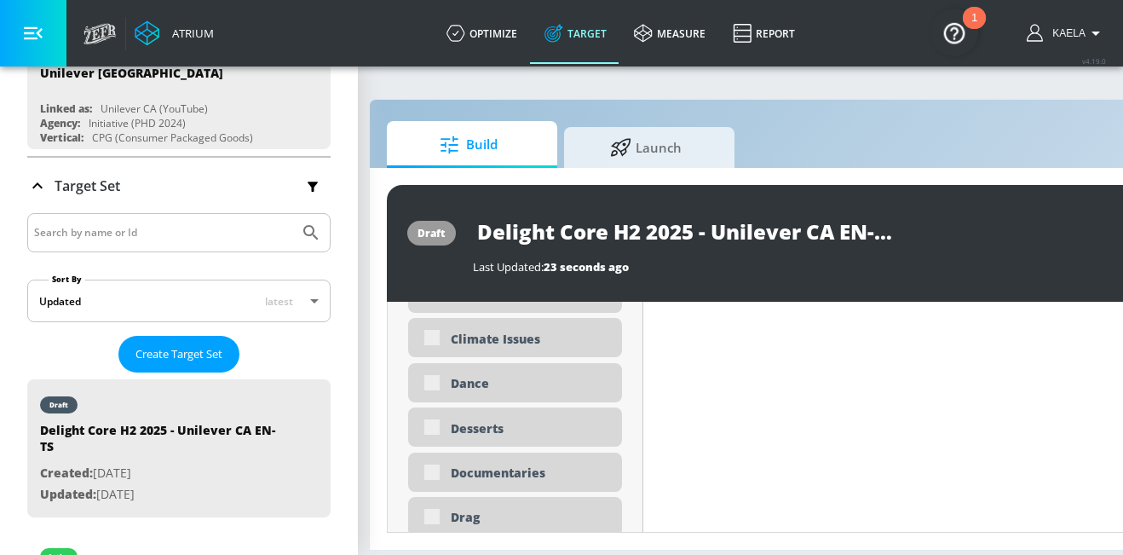
scroll to position [1837, 0]
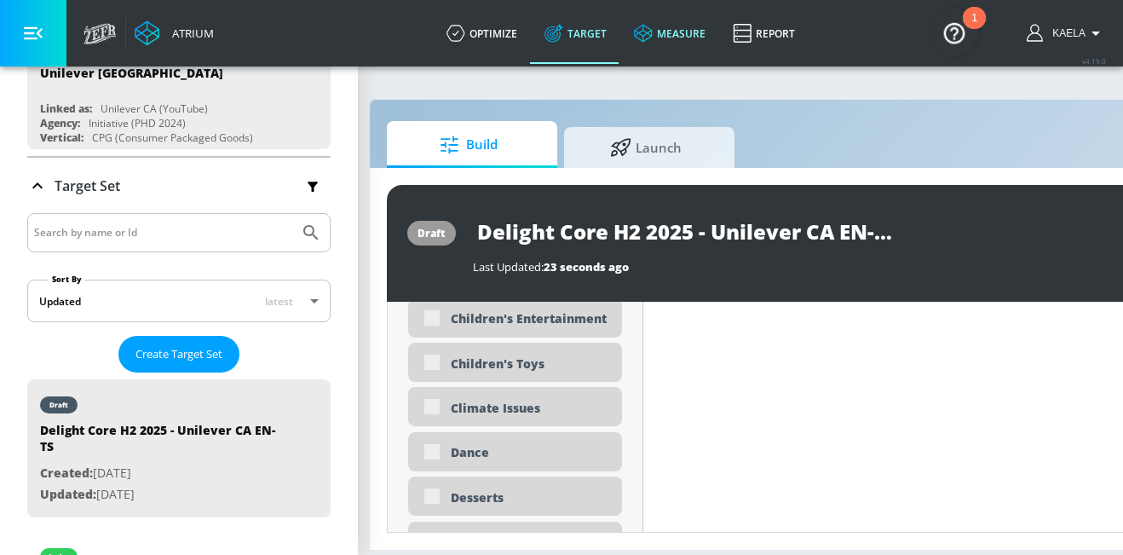
type input "lang"
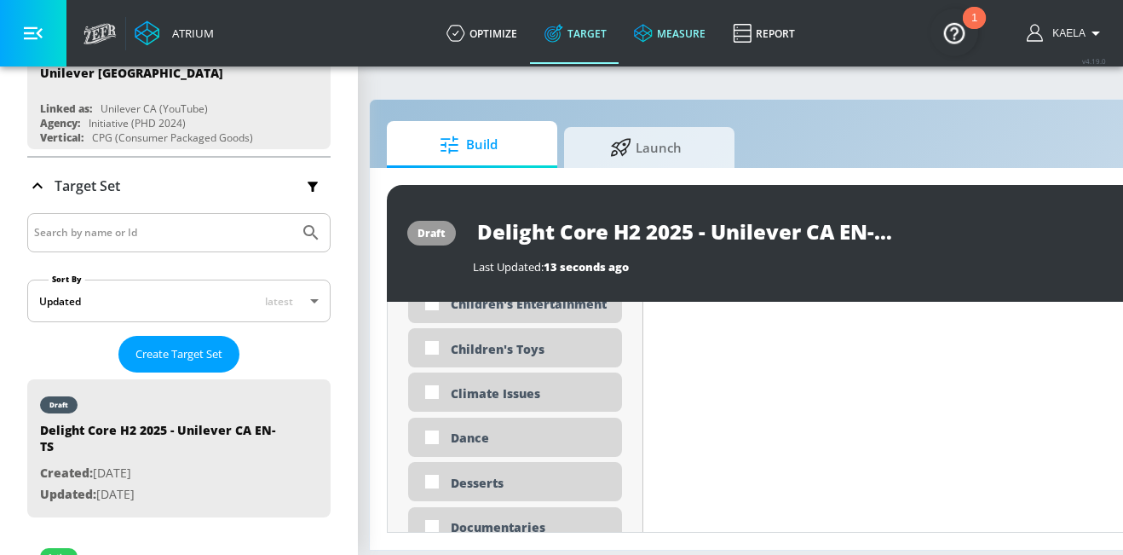
scroll to position [1823, 0]
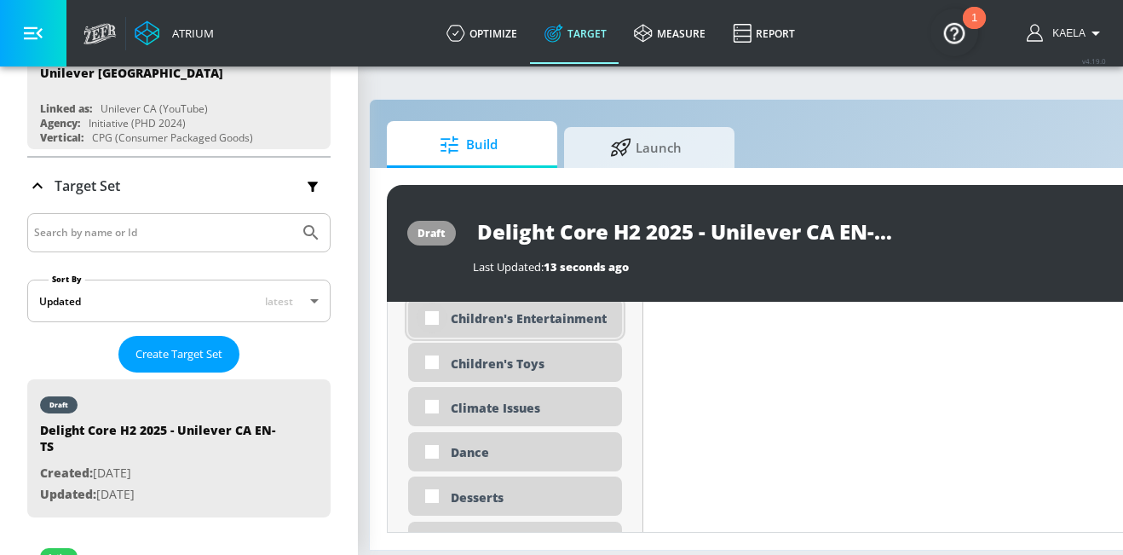
click at [433, 309] on input "checkbox" at bounding box center [432, 317] width 31 height 31
checkbox input "true"
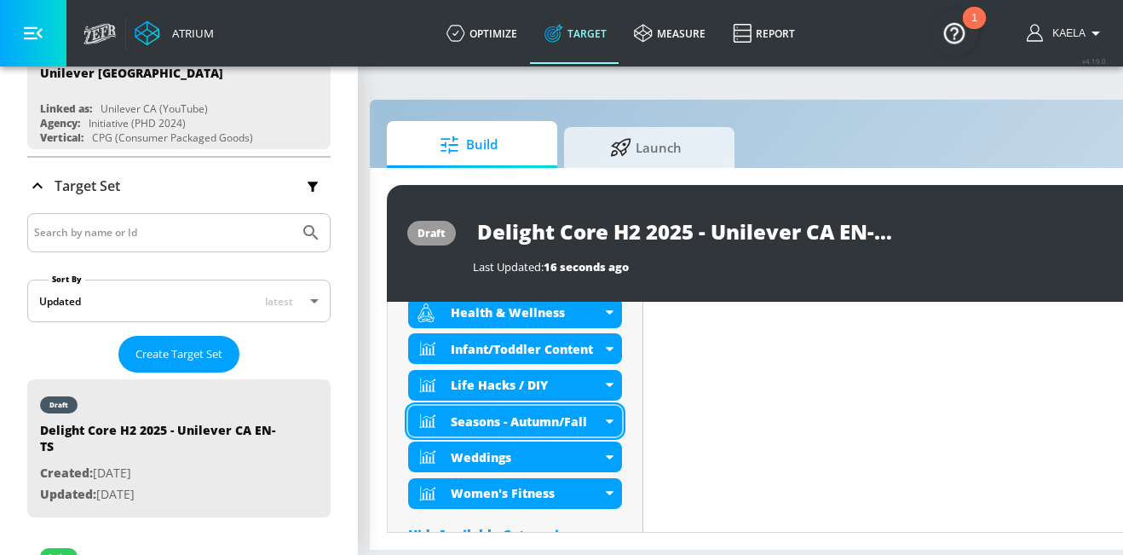
scroll to position [957, 0]
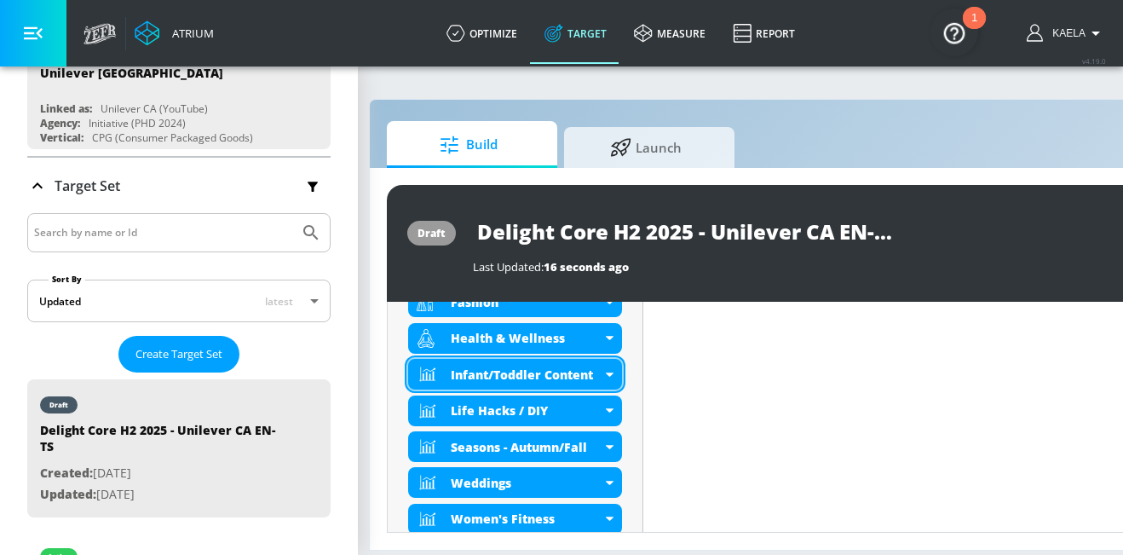
click at [608, 372] on icon at bounding box center [610, 374] width 8 height 4
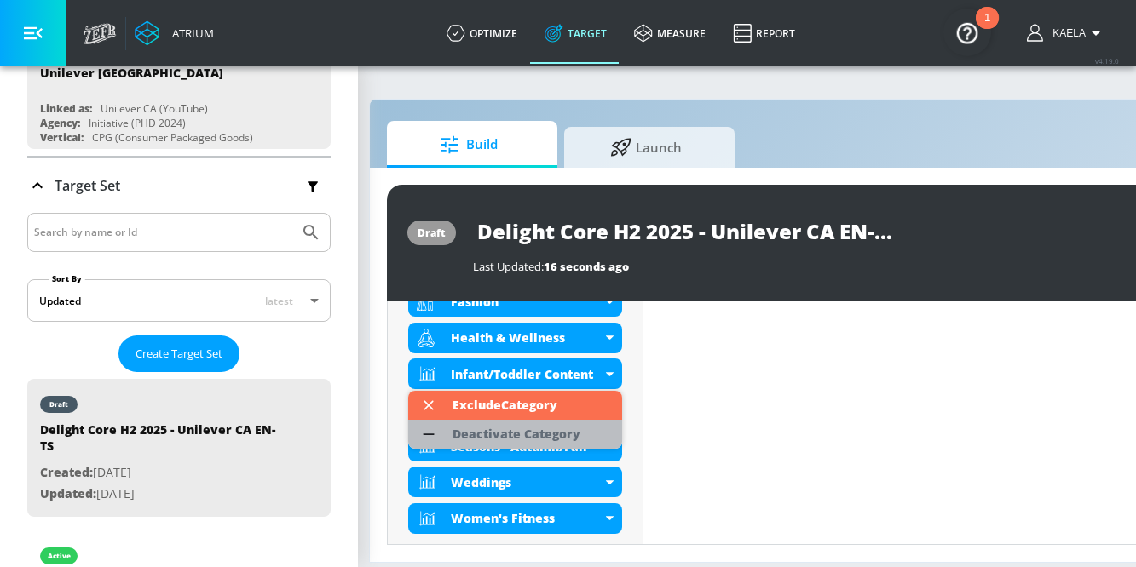
click at [492, 436] on div "Deactivate Category" at bounding box center [516, 434] width 128 height 12
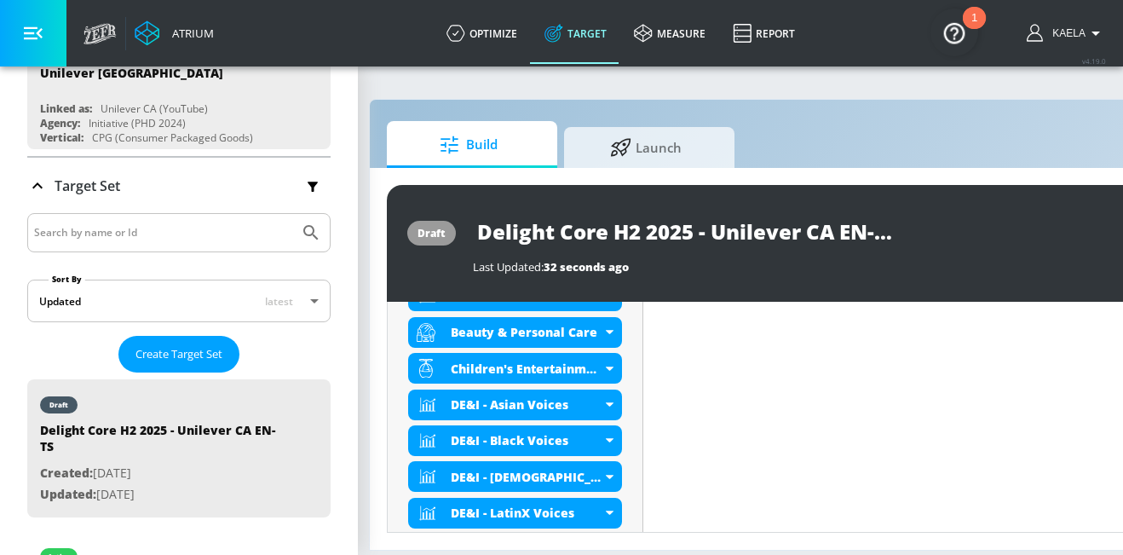
scroll to position [670, 0]
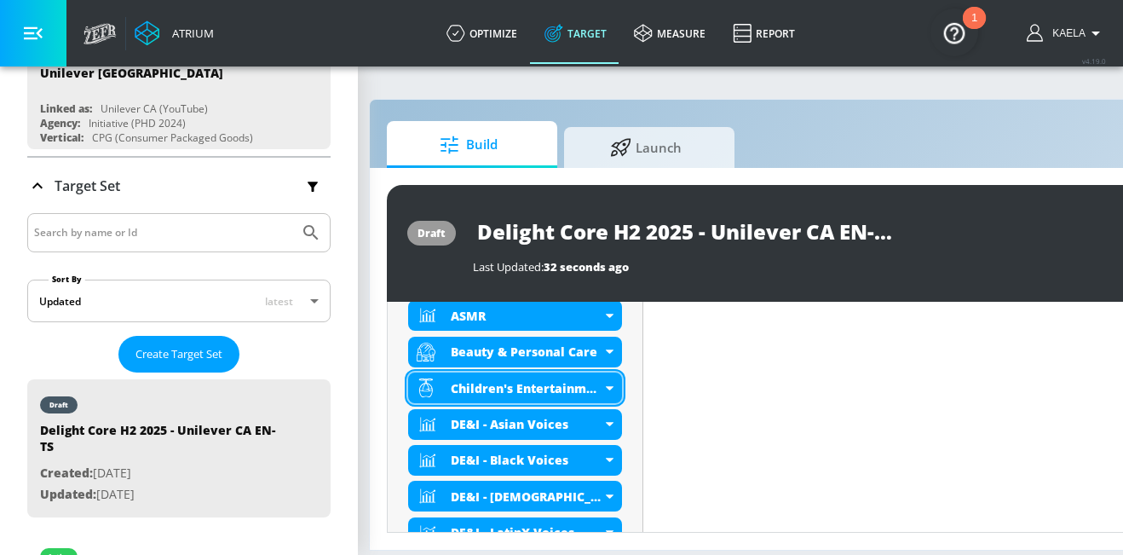
click at [609, 386] on icon at bounding box center [610, 388] width 8 height 4
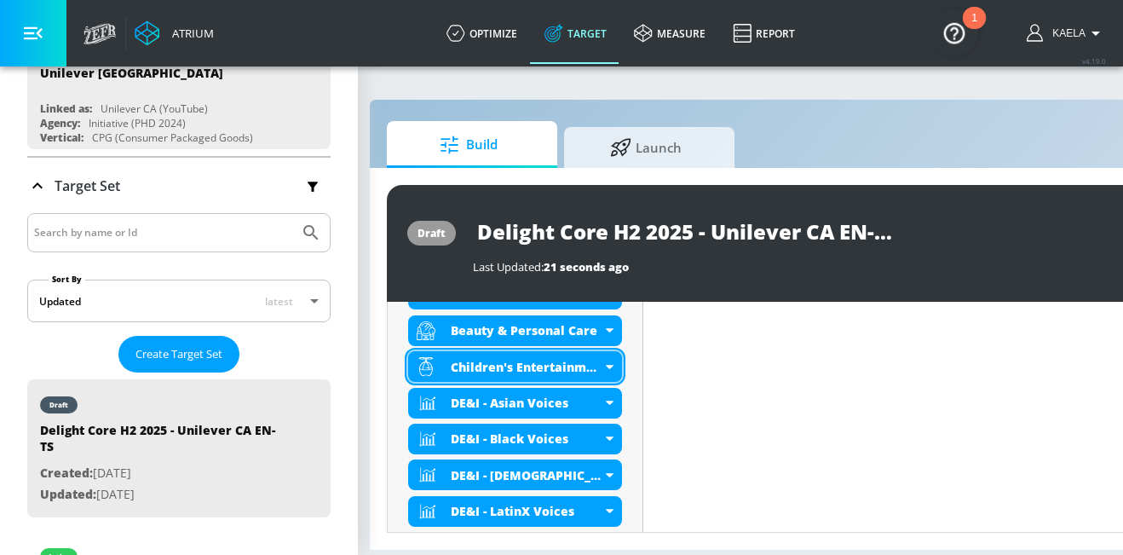
scroll to position [652, 0]
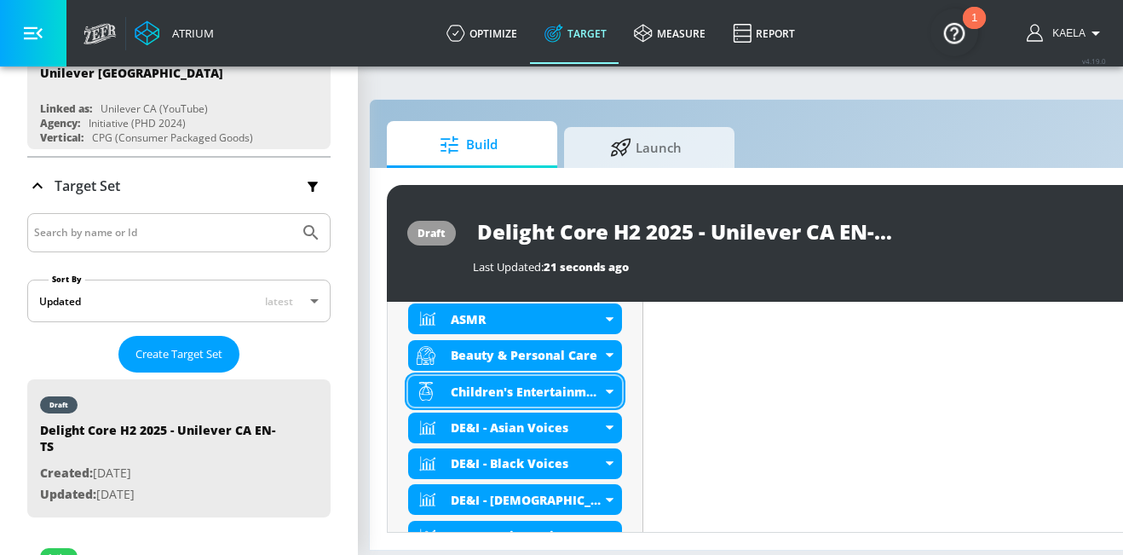
click at [607, 394] on div "Children's Entertainment" at bounding box center [515, 391] width 214 height 31
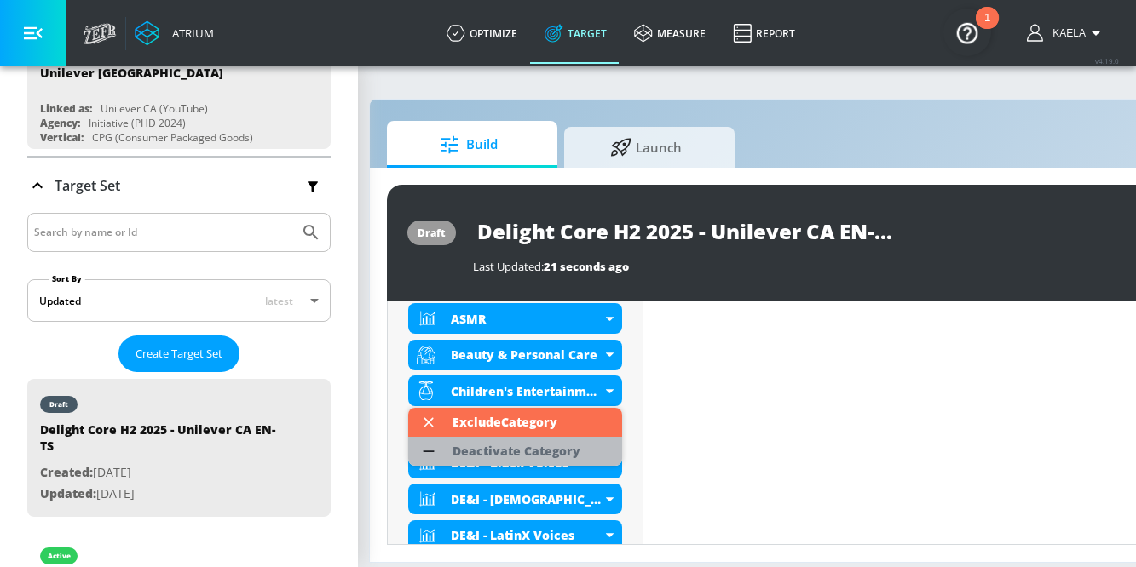
click at [528, 457] on div "Deactivate Category" at bounding box center [516, 452] width 128 height 12
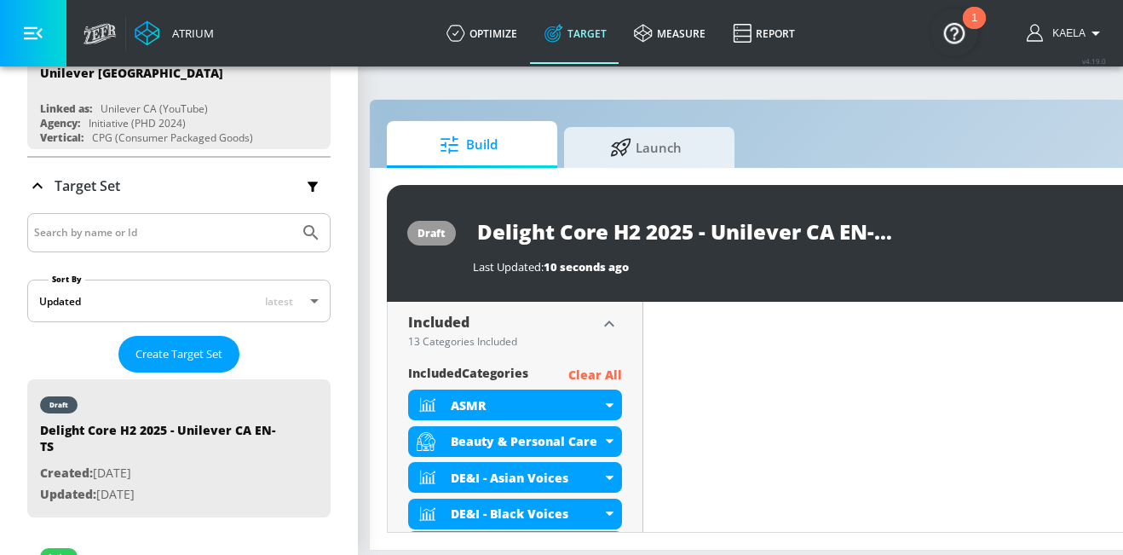
scroll to position [565, 0]
click at [610, 325] on icon "button" at bounding box center [609, 324] width 10 height 6
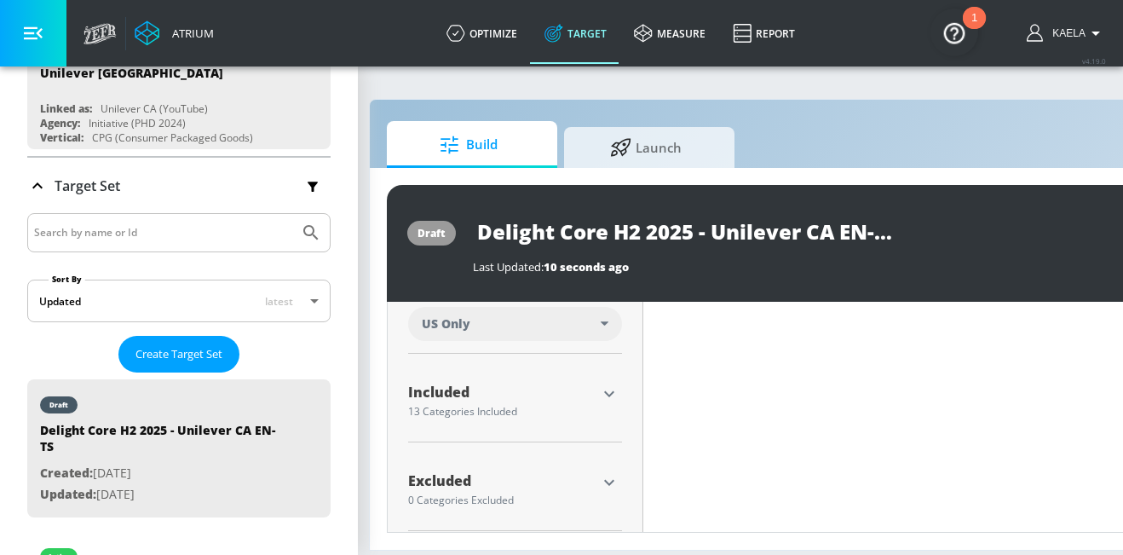
scroll to position [13, 23]
click at [607, 472] on icon "button" at bounding box center [609, 482] width 20 height 20
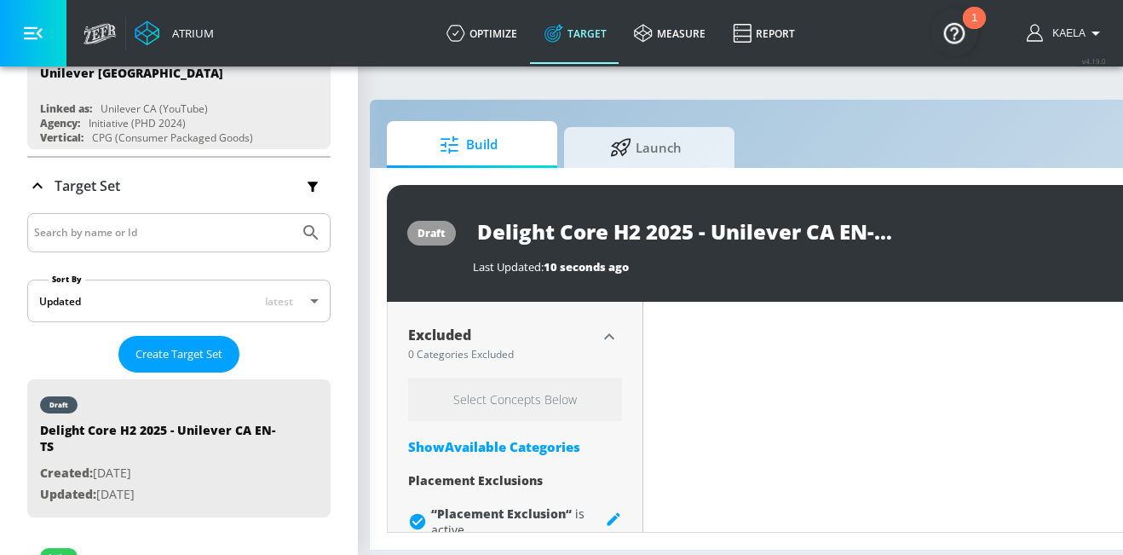
scroll to position [665, 0]
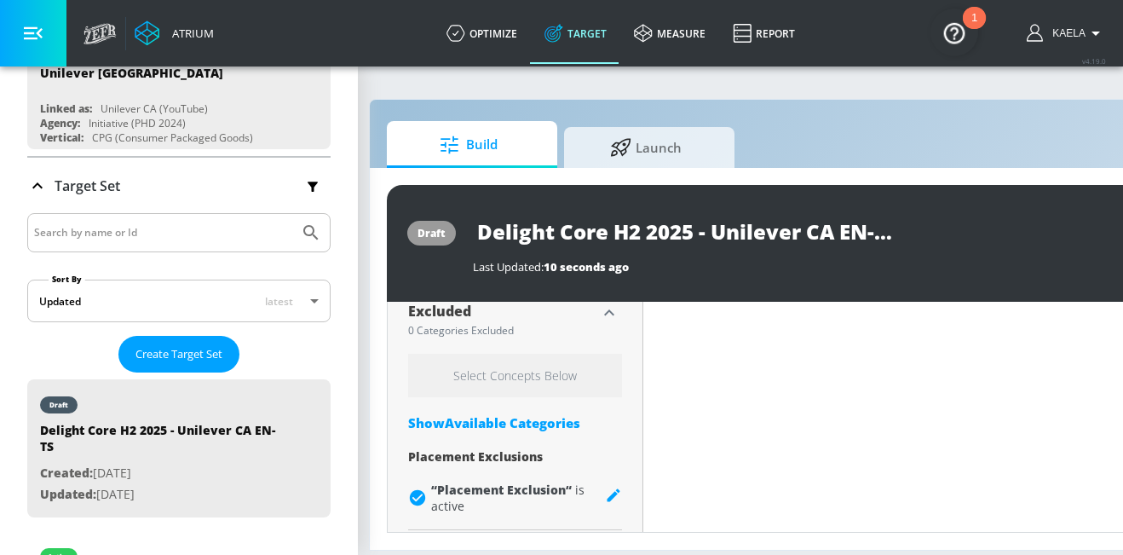
click at [520, 414] on div "Show Available Categories" at bounding box center [515, 422] width 214 height 17
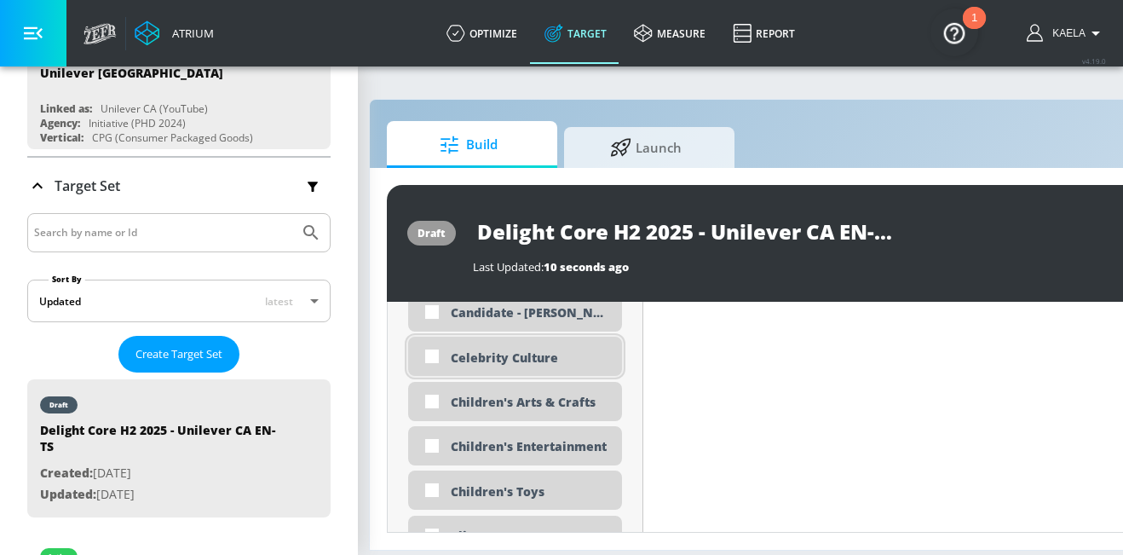
scroll to position [1307, 0]
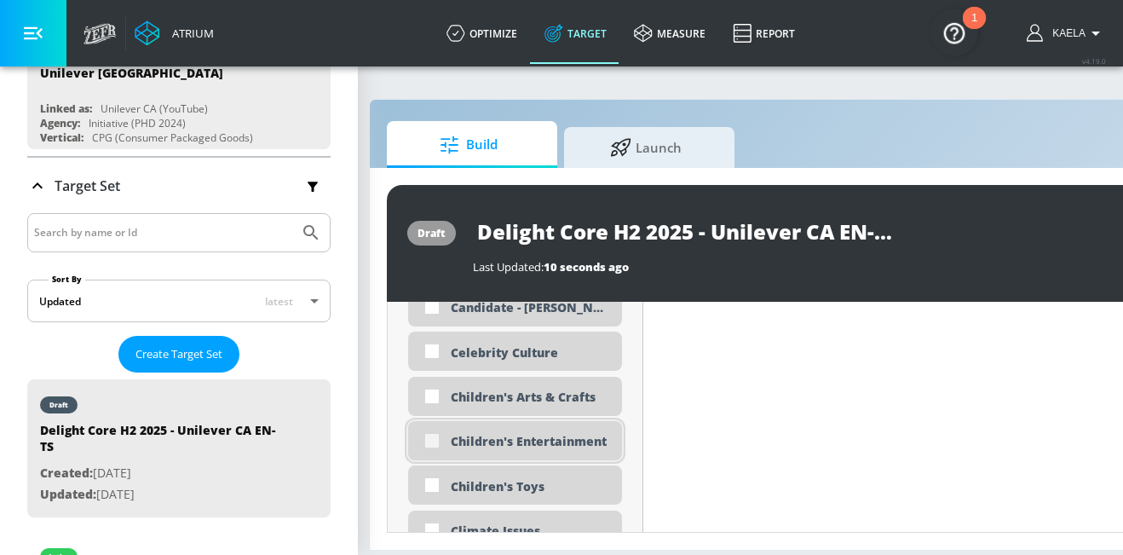
click at [431, 428] on input "checkbox" at bounding box center [432, 440] width 31 height 31
checkbox input "true"
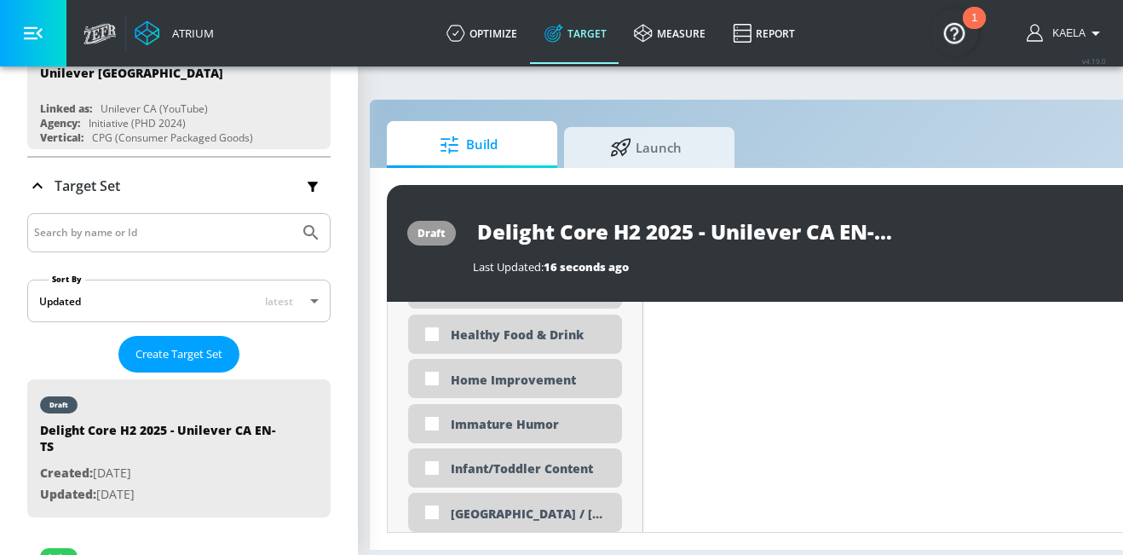
scroll to position [2538, 0]
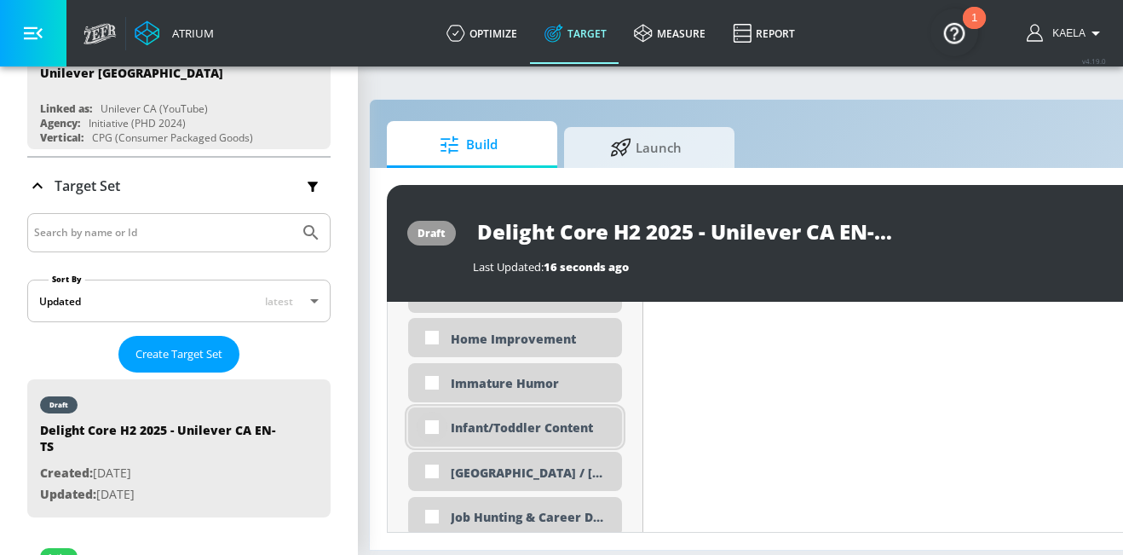
click at [428, 413] on input "checkbox" at bounding box center [432, 426] width 31 height 31
checkbox input "true"
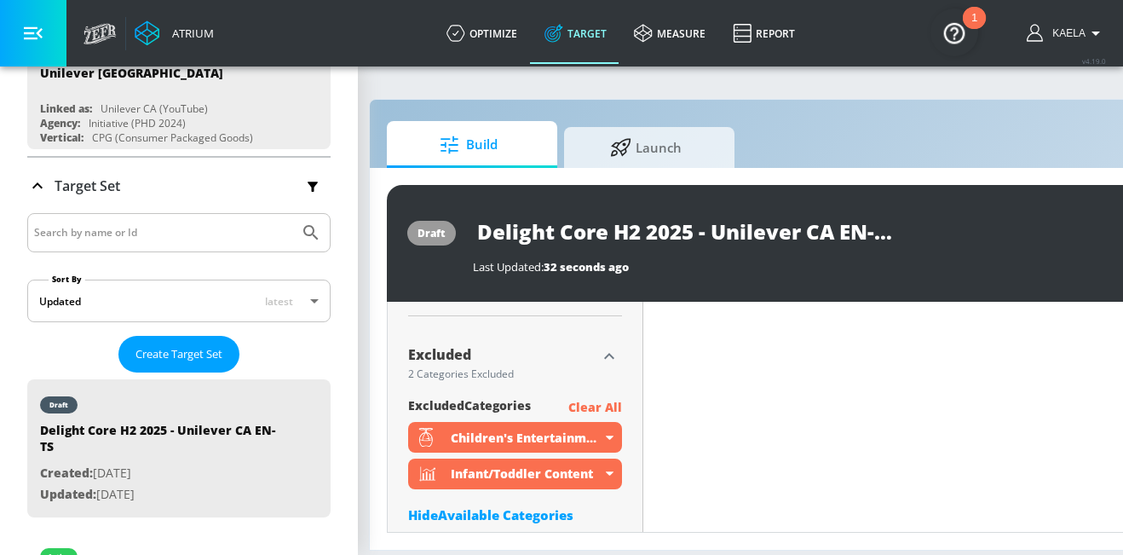
scroll to position [641, 0]
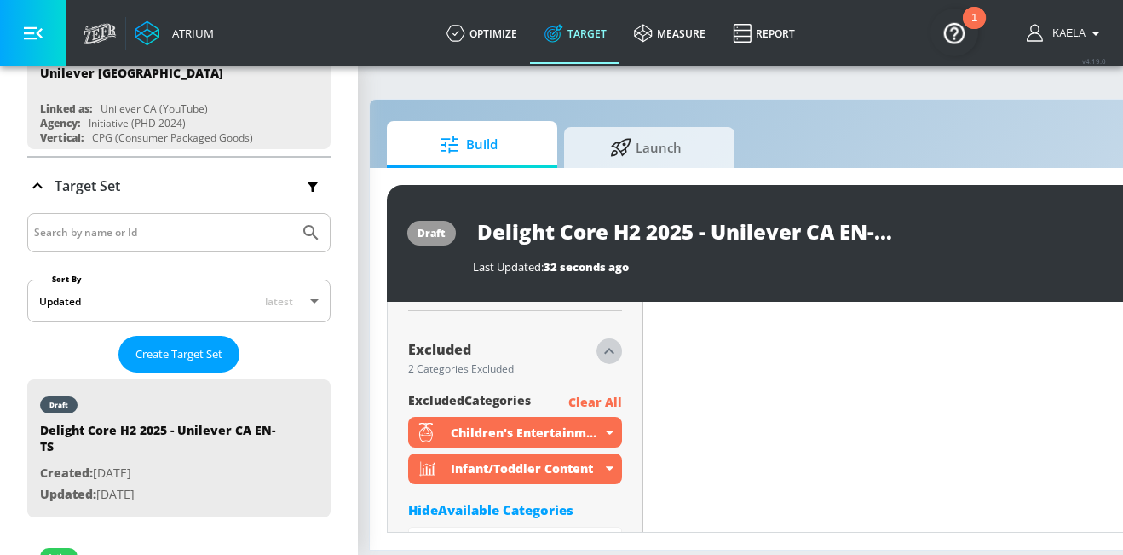
click at [605, 341] on icon "button" at bounding box center [609, 351] width 20 height 20
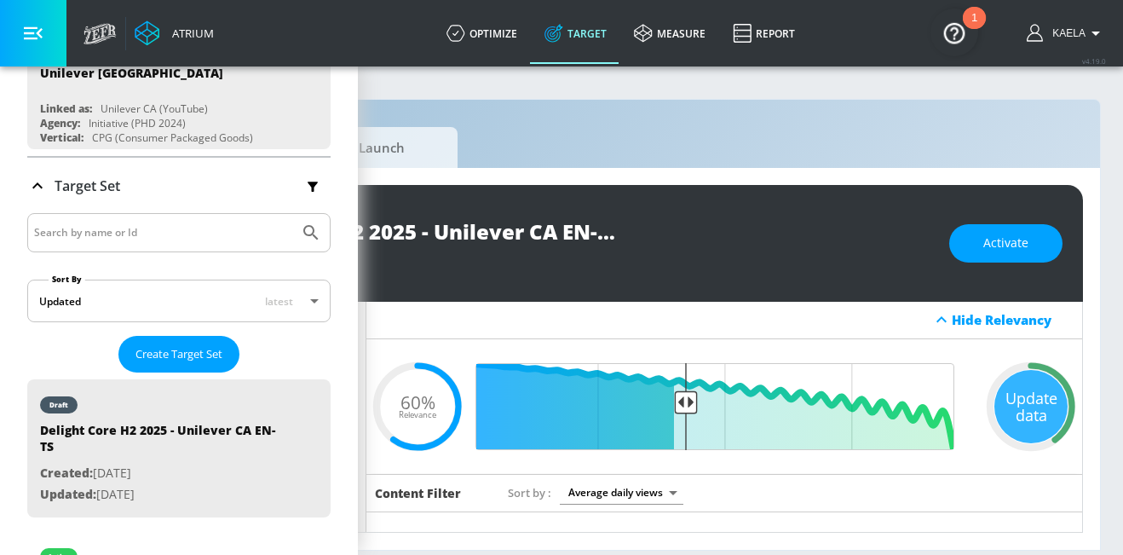
scroll to position [13, 307]
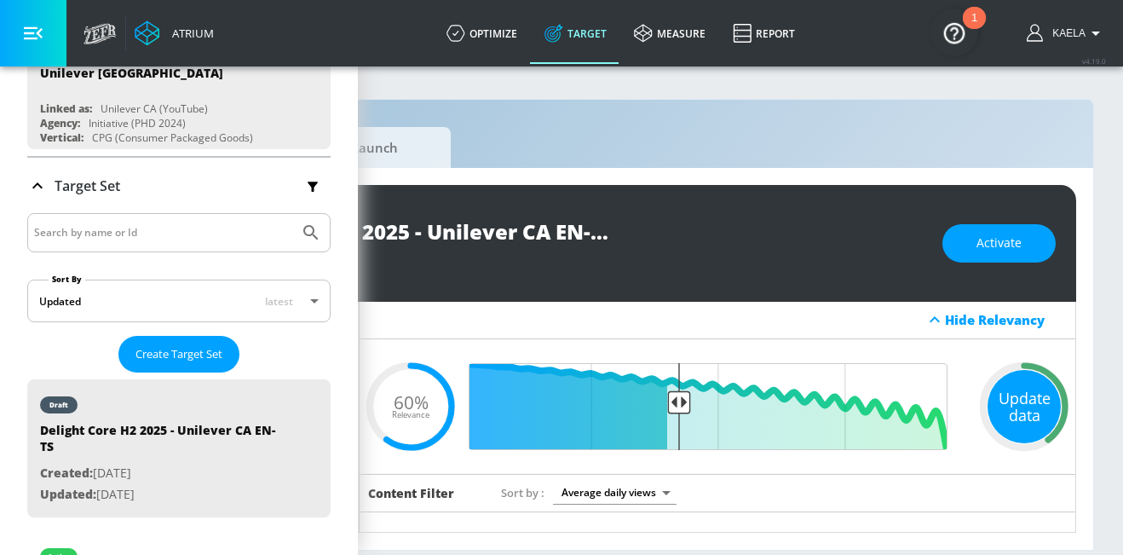
click at [995, 405] on div "Update data" at bounding box center [1023, 406] width 73 height 73
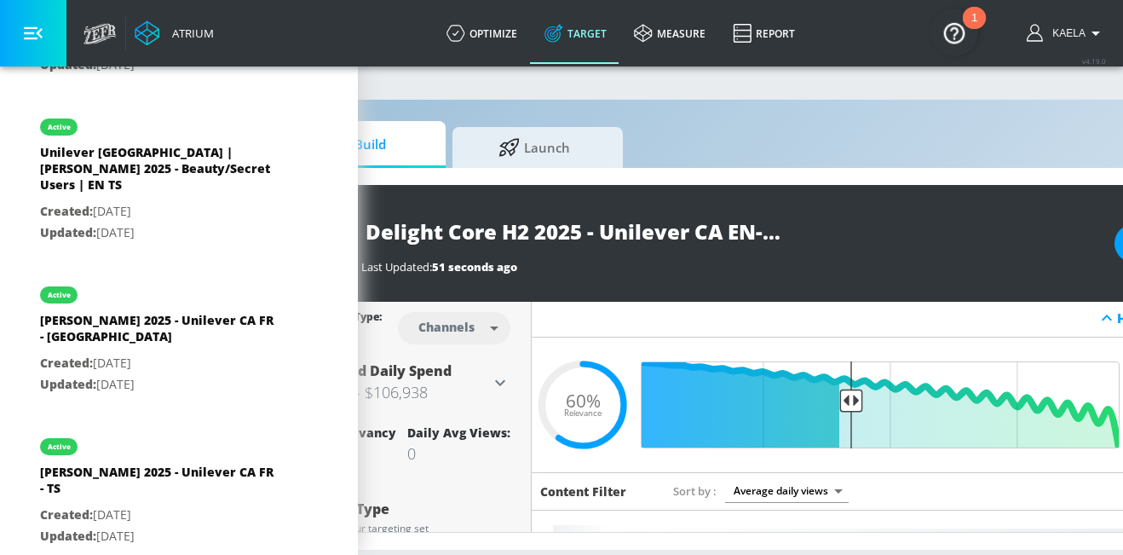
scroll to position [0, 0]
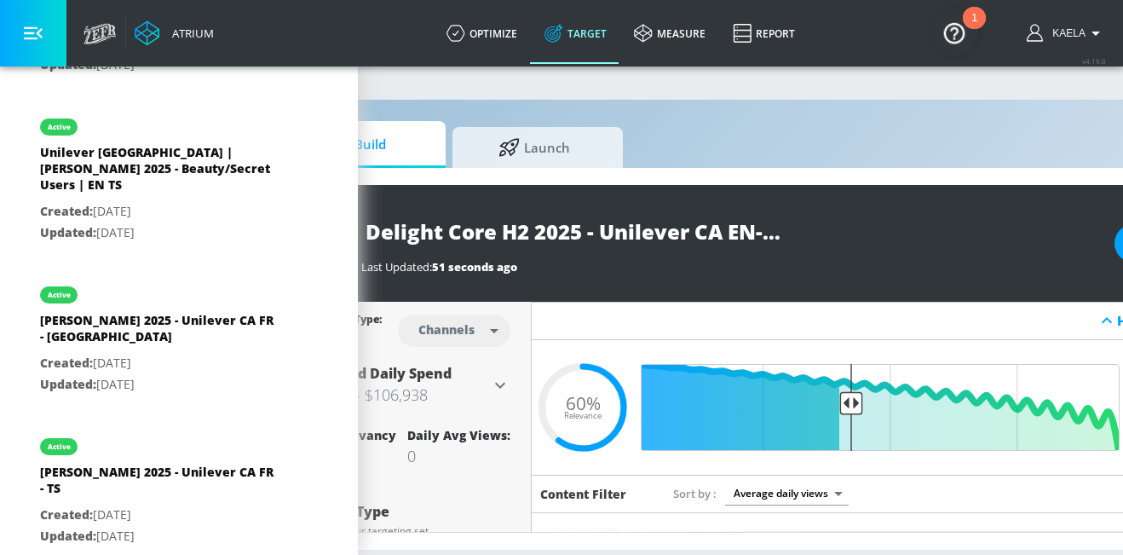
click at [479, 308] on body "Atrium optimize Target measure Report optimize Target measure Report v 4.19.0 K…" at bounding box center [426, 277] width 1123 height 555
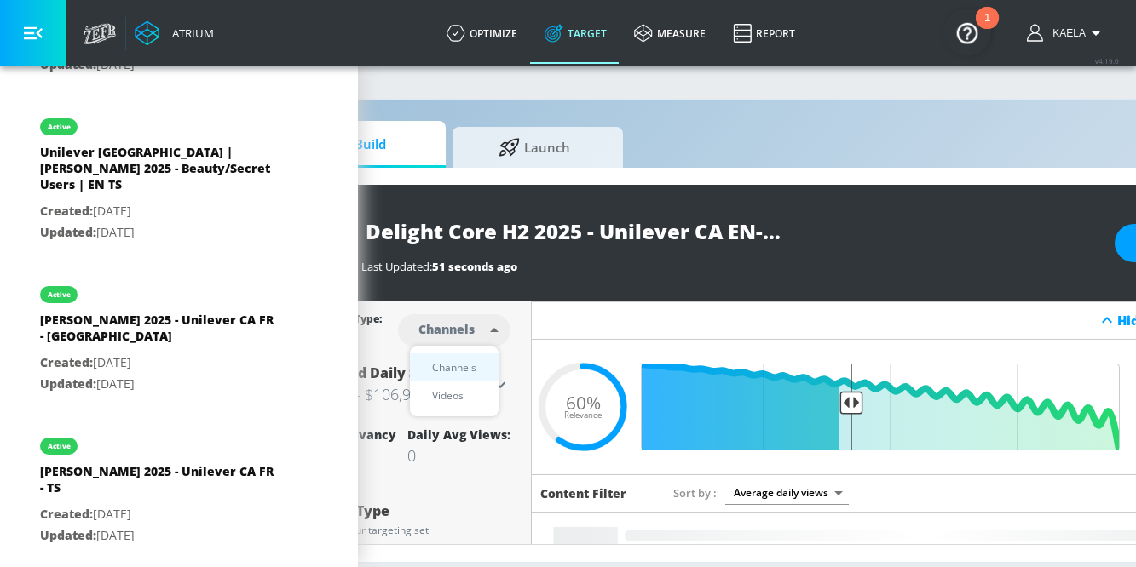
click at [540, 314] on div at bounding box center [568, 283] width 1136 height 567
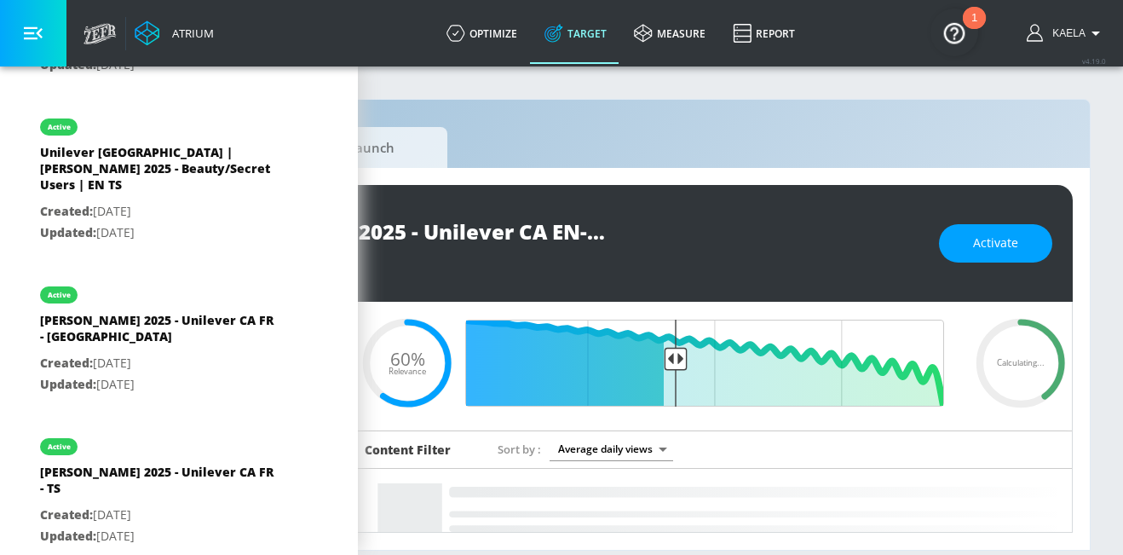
scroll to position [0, 323]
